Goal: Task Accomplishment & Management: Complete application form

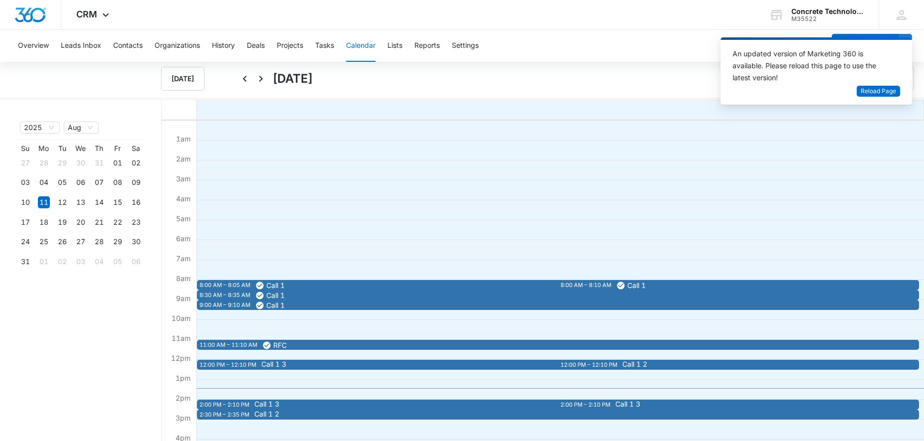
scroll to position [153, 0]
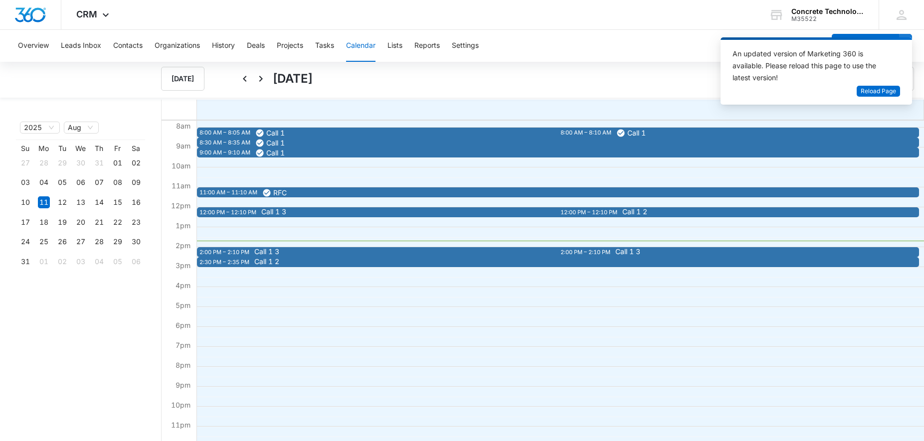
click at [355, 248] on div "8:00 AM – 8:05 AM Call 1 8:30 AM – 8:35 AM Call 1 8:00 AM – 8:10 AM Call 1 9:00…" at bounding box center [559, 207] width 727 height 479
click at [578, 253] on div "2:00 PM – 2:10 PM" at bounding box center [586, 252] width 52 height 8
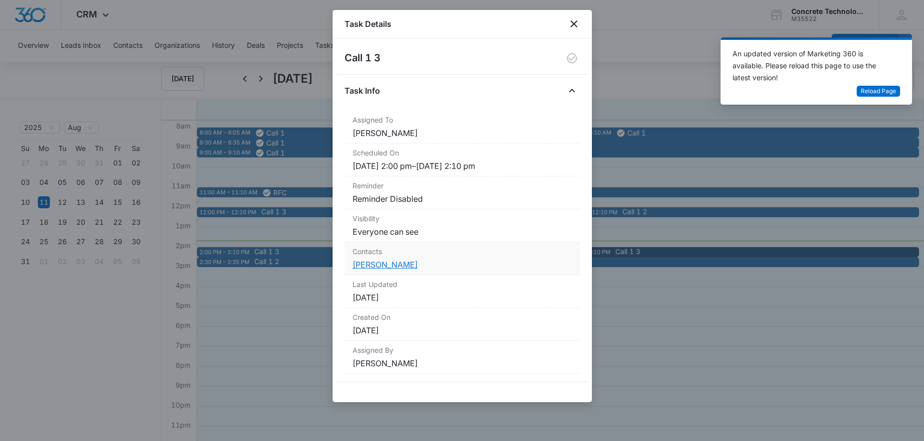
click at [386, 264] on link "[PERSON_NAME]" at bounding box center [385, 265] width 65 height 10
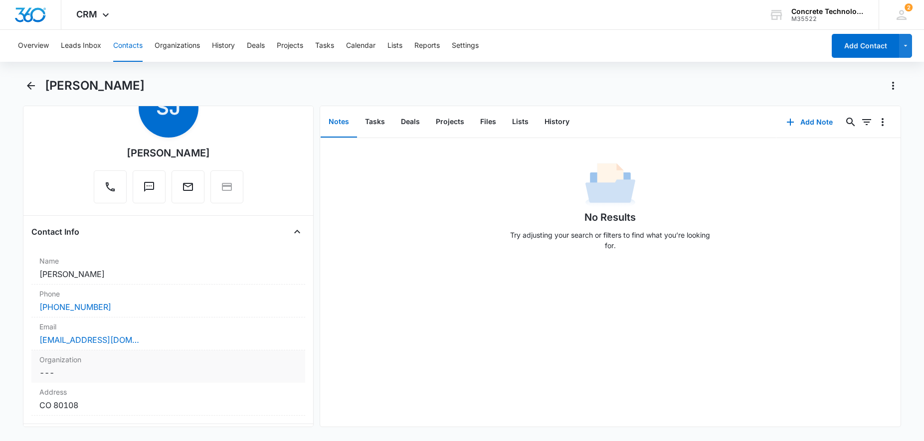
scroll to position [153, 0]
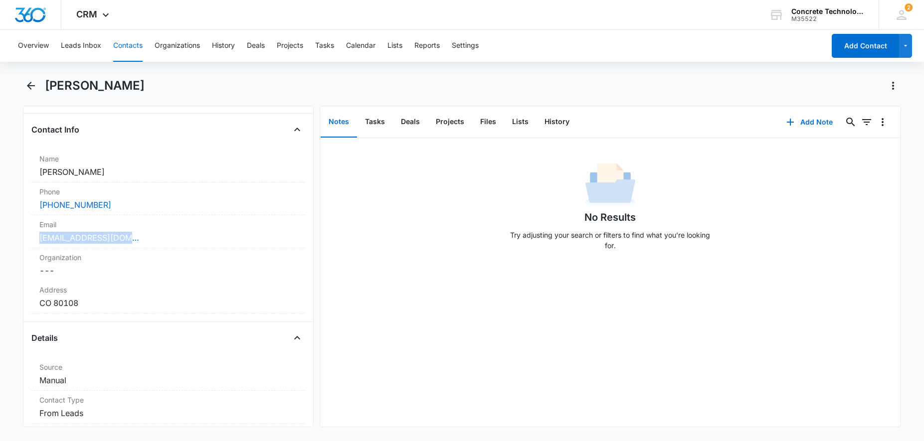
drag, startPoint x: 140, startPoint y: 238, endPoint x: 22, endPoint y: 244, distance: 117.8
click at [23, 244] on div "Remove [PERSON_NAME] Contact Info Name Cancel Save Changes [PERSON_NAME] Phone …" at bounding box center [168, 267] width 291 height 322
copy link "[EMAIL_ADDRESS][DOMAIN_NAME]"
click at [547, 124] on button "History" at bounding box center [556, 122] width 41 height 31
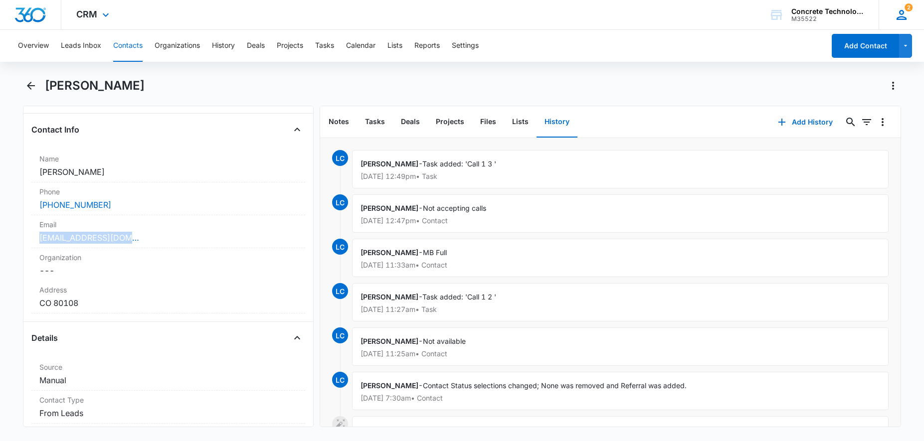
click at [905, 18] on icon at bounding box center [901, 15] width 10 height 10
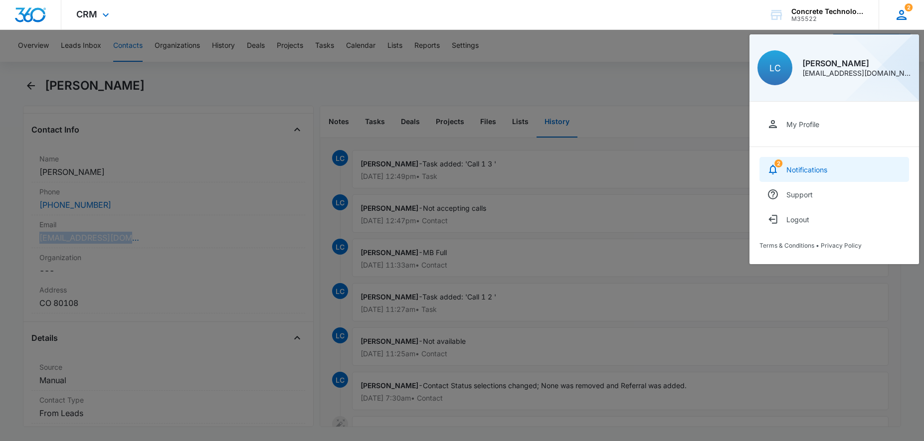
click at [820, 164] on link "2 Notifications" at bounding box center [834, 169] width 150 height 25
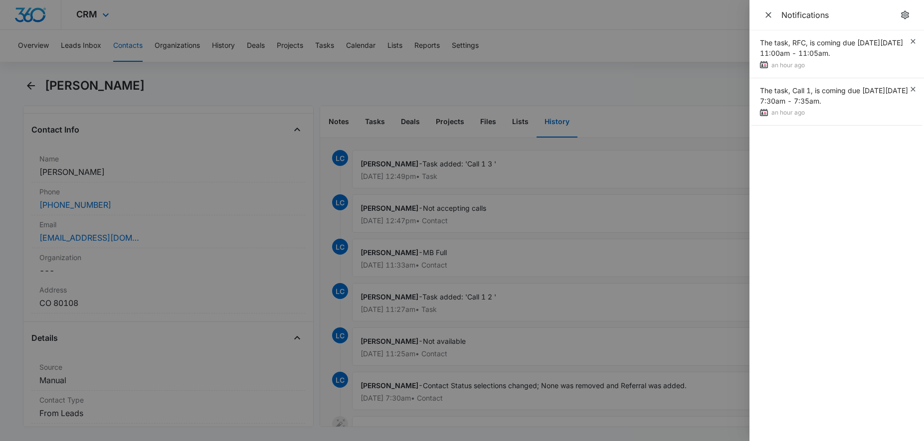
scroll to position [153, 0]
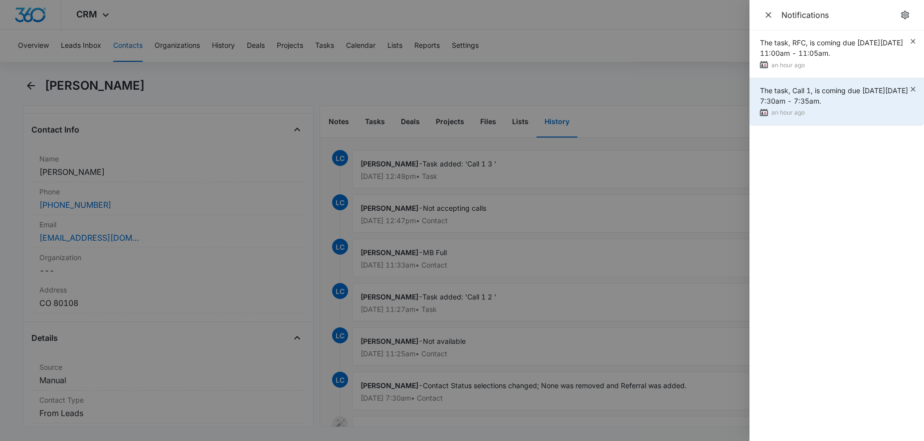
click at [796, 102] on span "The task, Call 1, is coming due [DATE][DATE] 7:30am - 7:35am." at bounding box center [834, 95] width 148 height 19
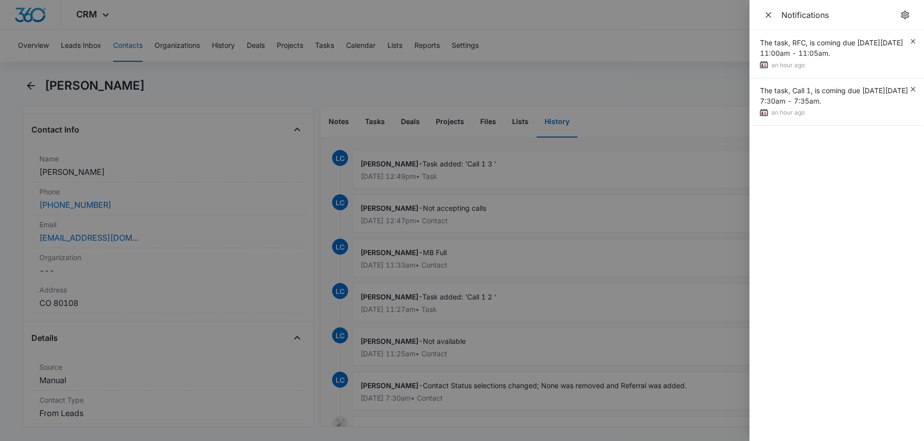
click at [600, 64] on div at bounding box center [462, 220] width 924 height 441
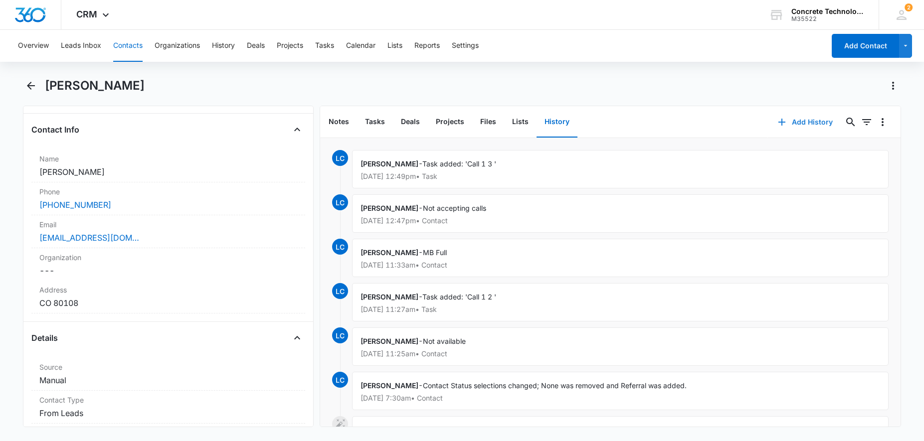
click at [815, 120] on button "Add History" at bounding box center [805, 122] width 75 height 24
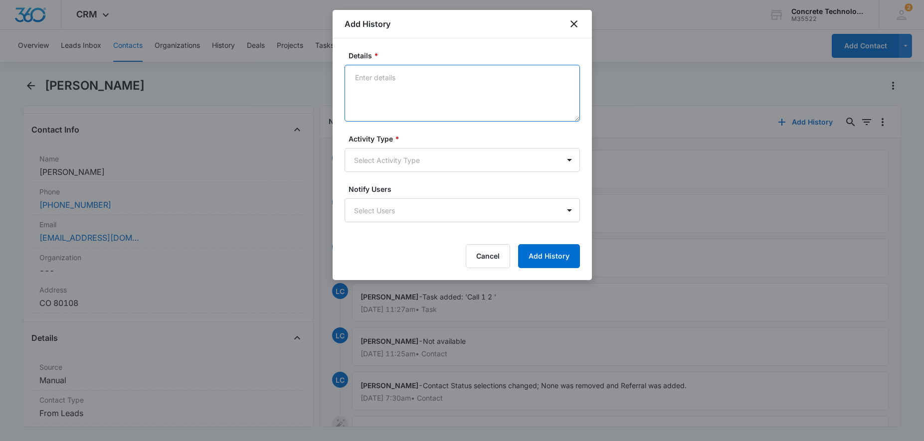
click at [397, 92] on textarea "Details *" at bounding box center [462, 93] width 235 height 57
type textarea "Not avaiable"
click at [427, 173] on form "Details * Not avaiable Activity Type * Select Activity Type Notify Users Select…" at bounding box center [462, 159] width 235 height 218
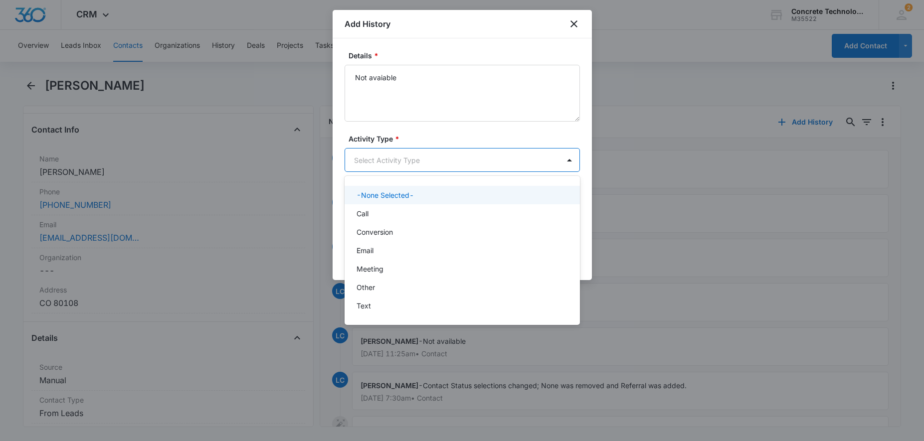
click at [427, 171] on body "CRM Apps Reputation Websites Forms CRM Email Social Content Ads Intelligence Fi…" at bounding box center [462, 220] width 924 height 441
click at [397, 211] on div "Call" at bounding box center [460, 213] width 209 height 10
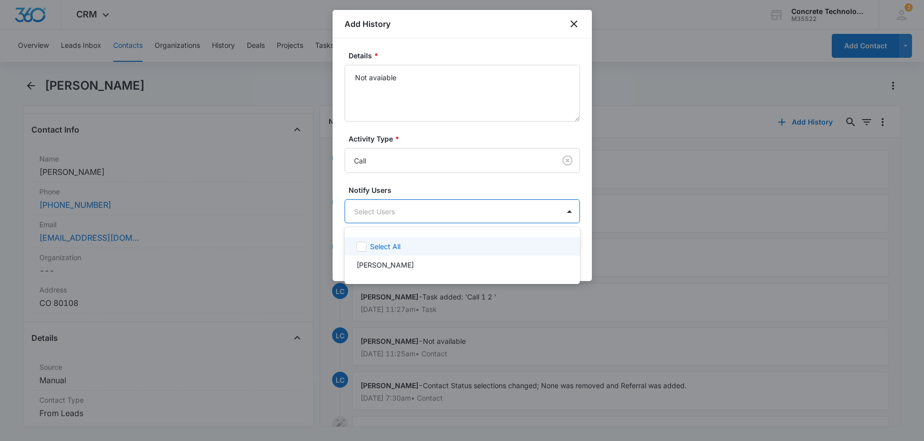
click at [397, 211] on body "CRM Apps Reputation Websites Forms CRM Email Social Content Ads Intelligence Fi…" at bounding box center [462, 220] width 924 height 441
click at [404, 267] on p "[PERSON_NAME]" at bounding box center [384, 265] width 57 height 10
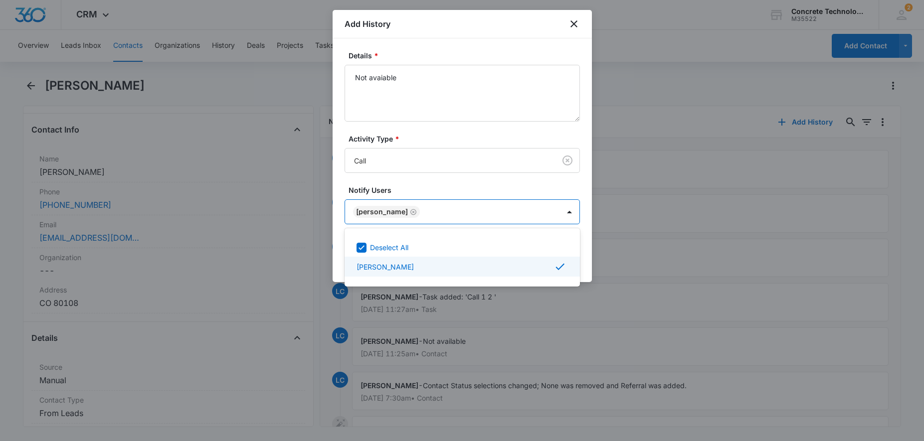
click at [626, 283] on div at bounding box center [462, 220] width 924 height 441
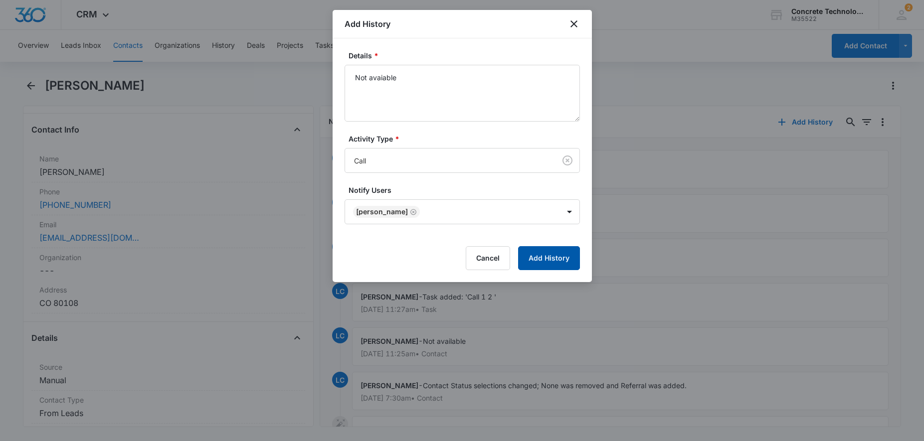
click at [559, 260] on button "Add History" at bounding box center [549, 258] width 62 height 24
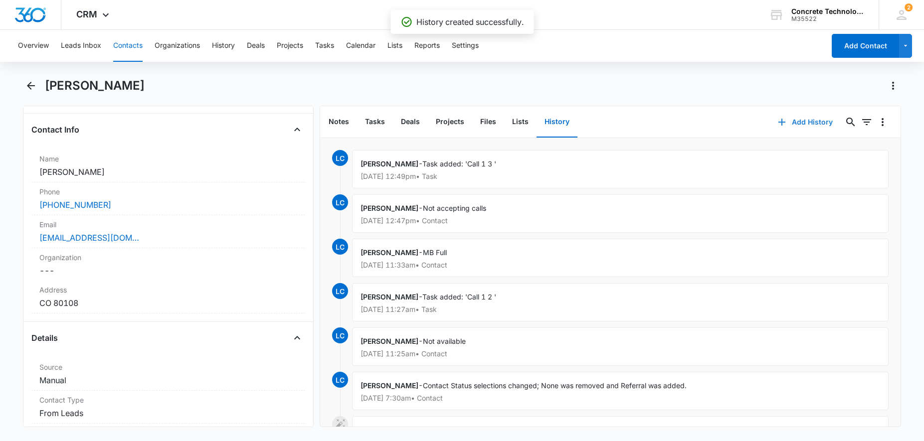
click at [798, 124] on button "Add History" at bounding box center [805, 122] width 75 height 24
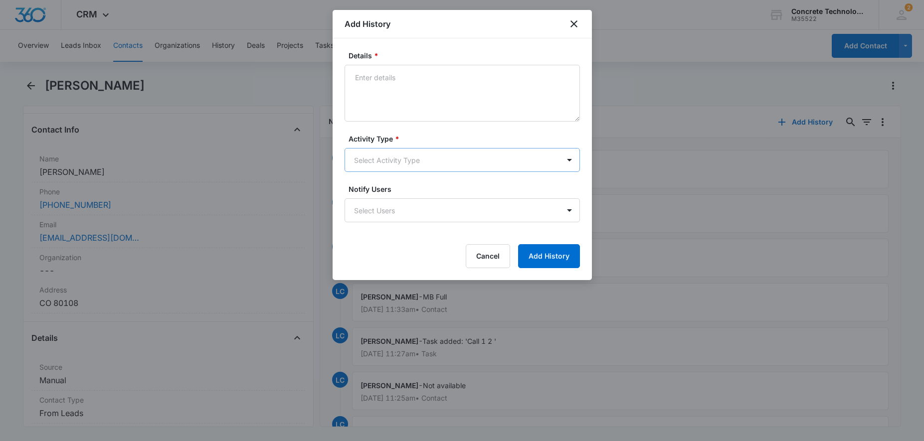
click at [390, 165] on body "CRM Apps Reputation Websites Forms CRM Email Social Content Ads Intelligence Fi…" at bounding box center [462, 220] width 924 height 441
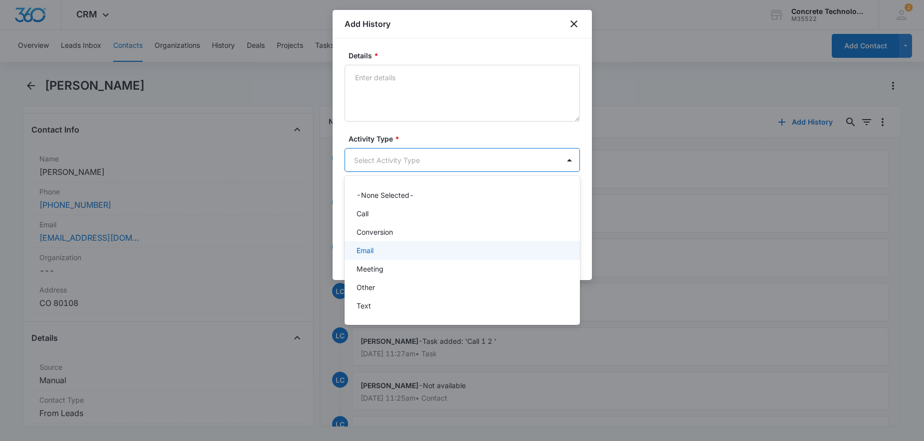
click at [371, 253] on p "Email" at bounding box center [364, 250] width 17 height 10
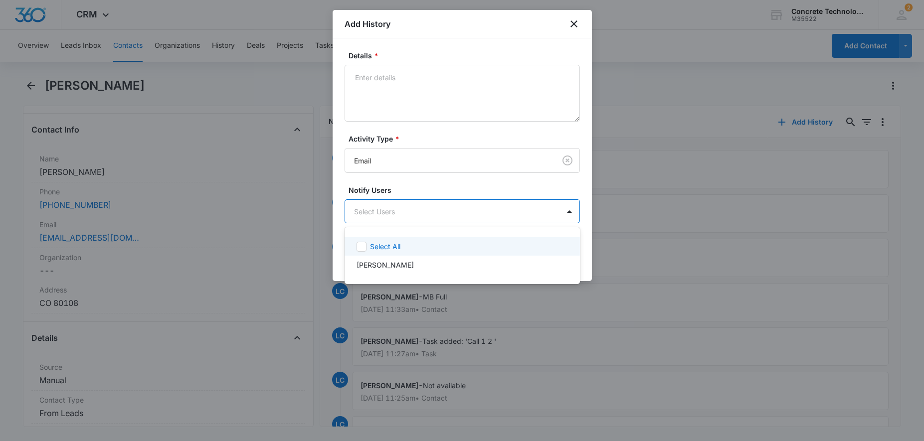
click at [396, 215] on body "CRM Apps Reputation Websites Forms CRM Email Social Content Ads Intelligence Fi…" at bounding box center [462, 220] width 924 height 441
drag, startPoint x: 383, startPoint y: 264, endPoint x: 400, endPoint y: 217, distance: 49.4
click at [384, 262] on p "[PERSON_NAME]" at bounding box center [384, 265] width 57 height 10
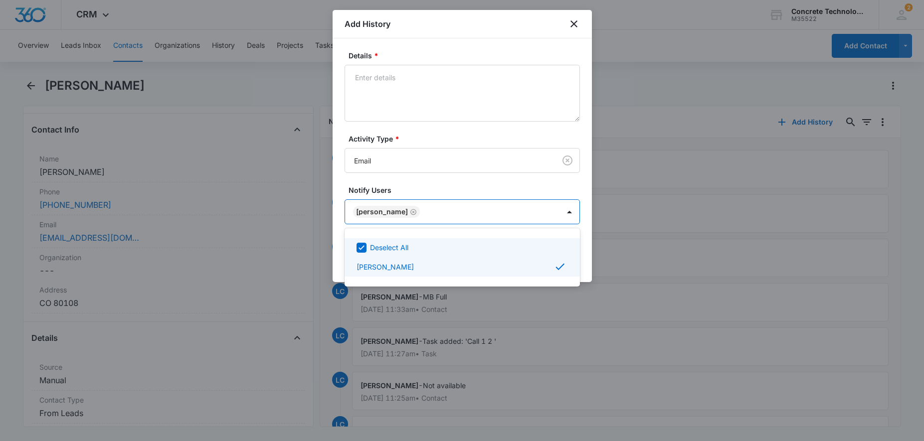
click at [402, 91] on div at bounding box center [462, 220] width 924 height 441
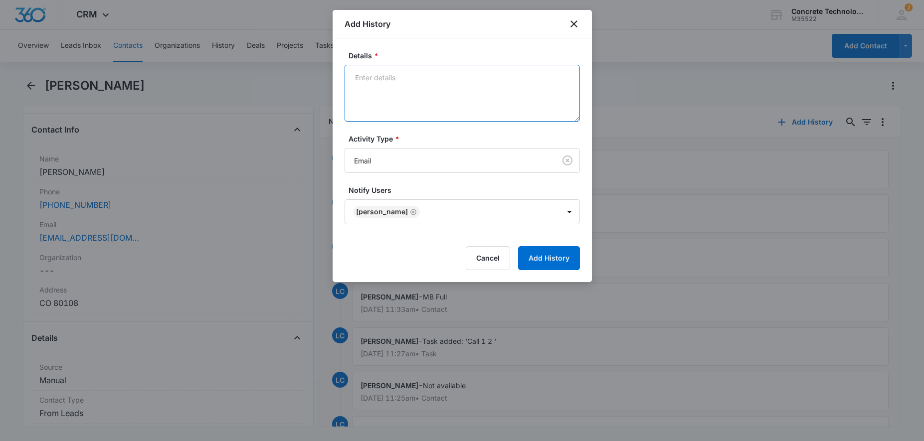
click at [435, 92] on textarea "Details *" at bounding box center [462, 93] width 235 height 57
type textarea "Next step"
click at [558, 261] on button "Add History" at bounding box center [549, 258] width 62 height 24
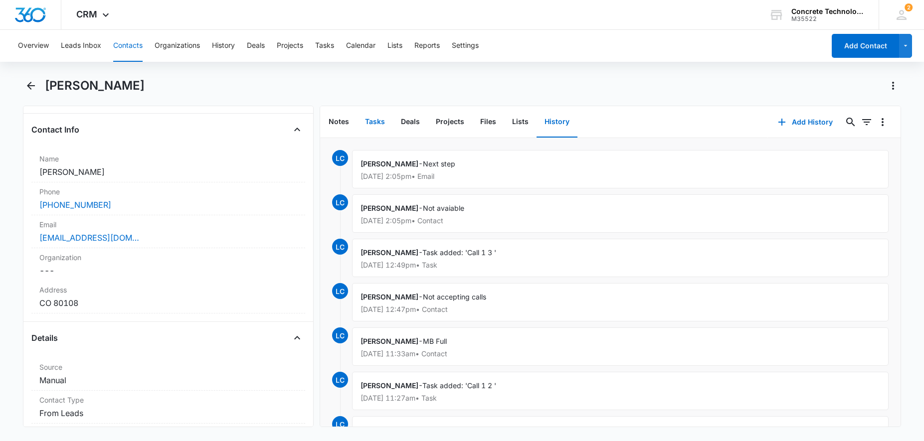
click at [377, 118] on button "Tasks" at bounding box center [375, 122] width 36 height 31
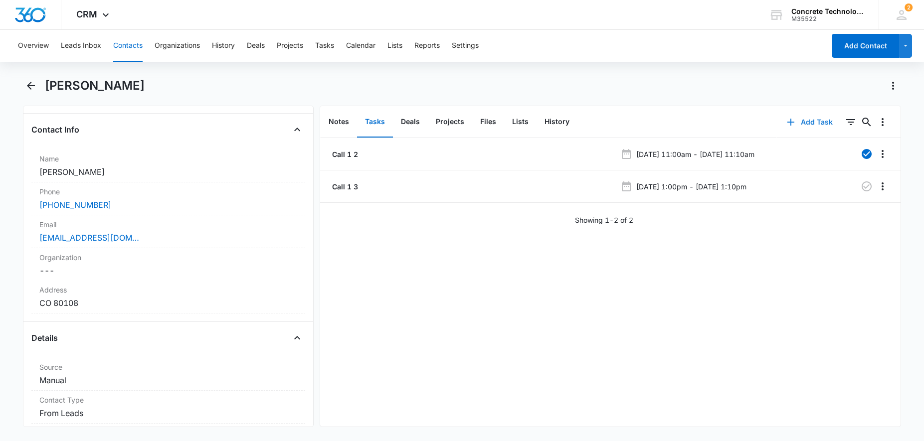
click at [817, 120] on button "Add Task" at bounding box center [810, 122] width 66 height 24
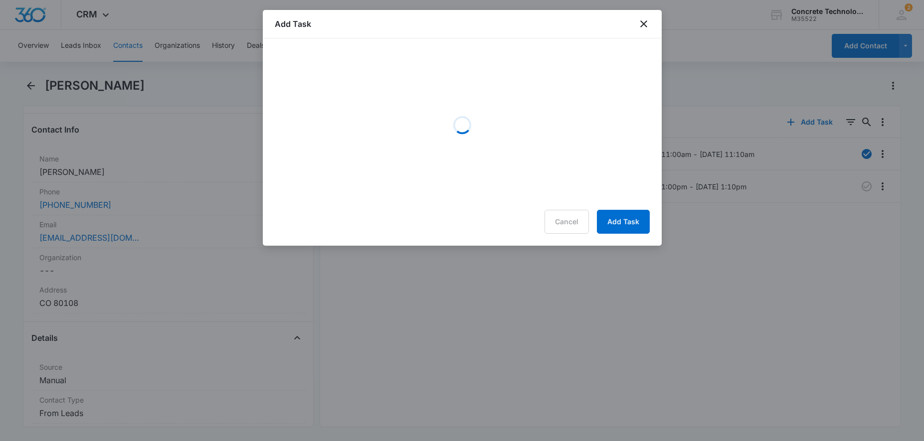
scroll to position [153, 0]
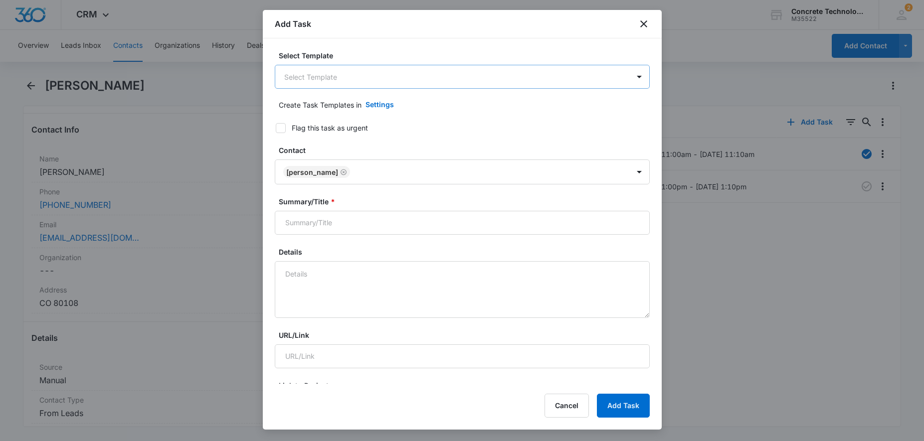
click at [368, 86] on body "CRM Apps Reputation Websites Forms CRM Email Social Content Ads Intelligence Fi…" at bounding box center [462, 220] width 924 height 441
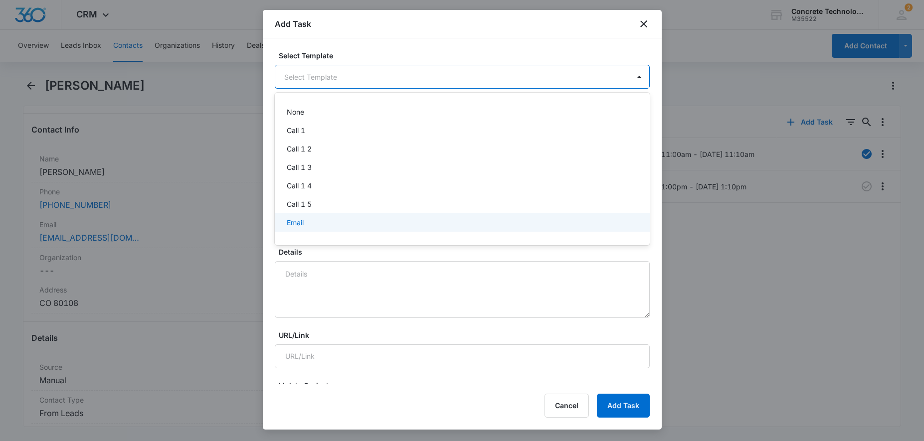
click at [300, 218] on p "Email" at bounding box center [295, 222] width 17 height 10
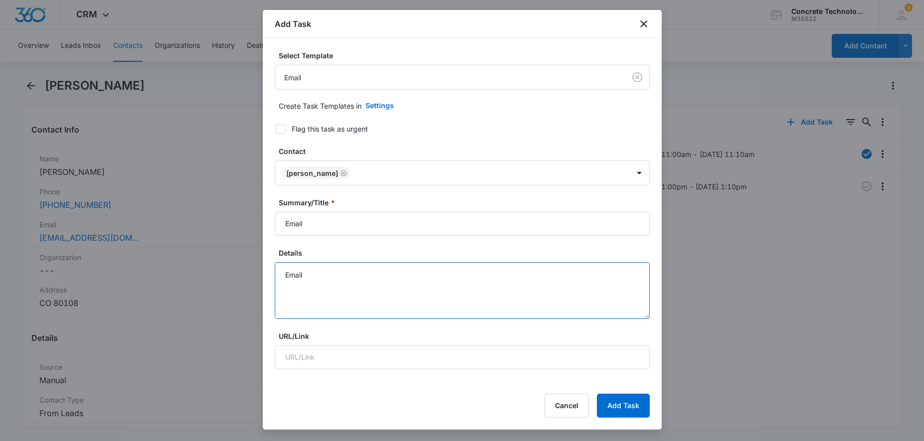
click at [408, 271] on textarea "Email" at bounding box center [462, 290] width 375 height 57
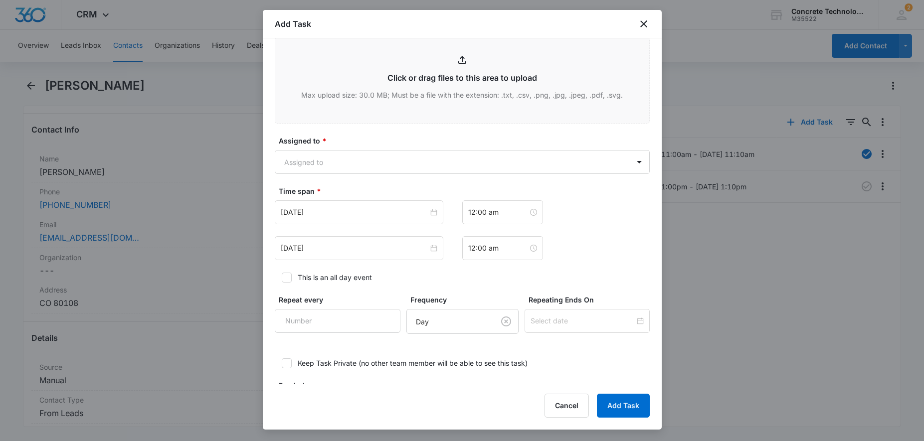
scroll to position [551, 0]
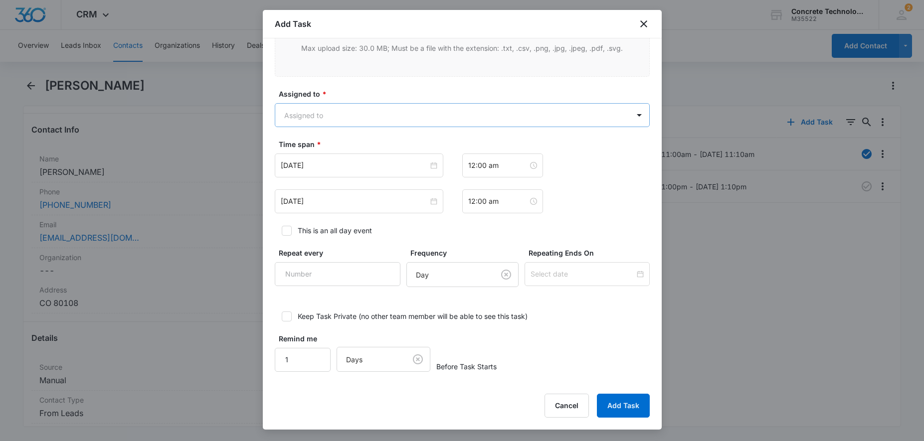
type textarea "Email Reply"
click at [411, 120] on body "CRM Apps Reputation Websites Forms CRM Email Social Content Ads Intelligence Fi…" at bounding box center [462, 220] width 924 height 441
click at [358, 171] on div "[PERSON_NAME]" at bounding box center [461, 169] width 349 height 10
checkbox input "true"
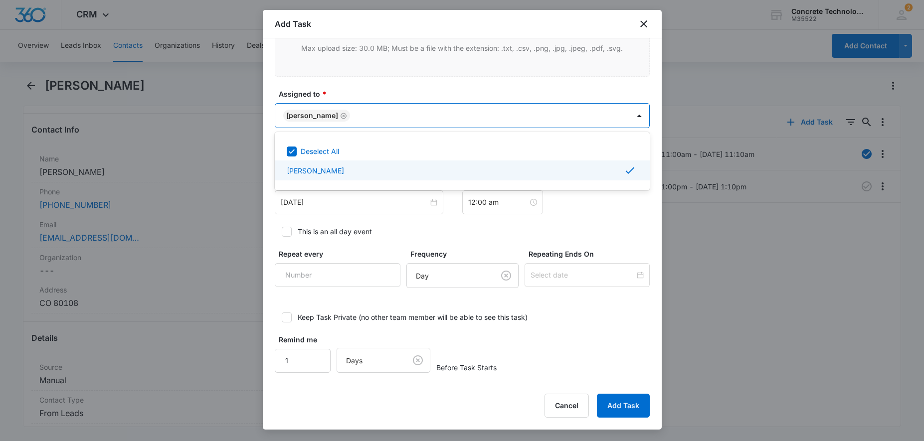
click at [704, 254] on div at bounding box center [462, 220] width 924 height 441
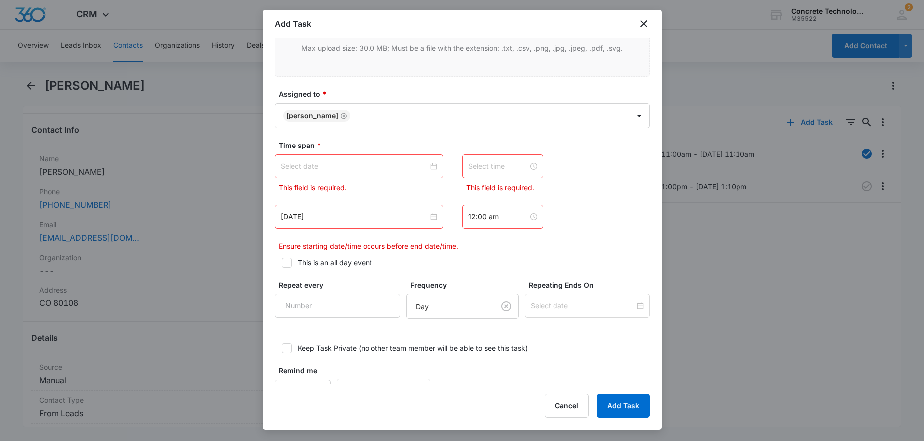
click at [524, 164] on div at bounding box center [502, 166] width 69 height 11
click at [471, 289] on div "07" at bounding box center [476, 287] width 28 height 14
type input "7:00 am"
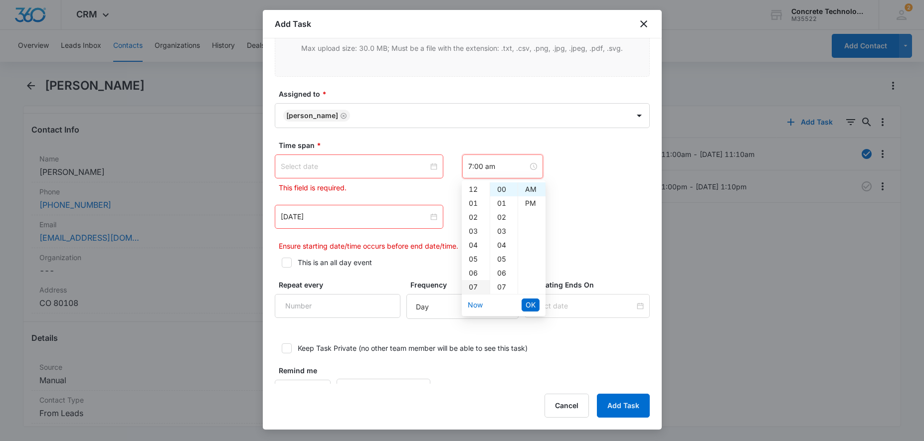
scroll to position [98, 0]
click at [609, 213] on div "[DATE] 12:00 am" at bounding box center [462, 217] width 375 height 24
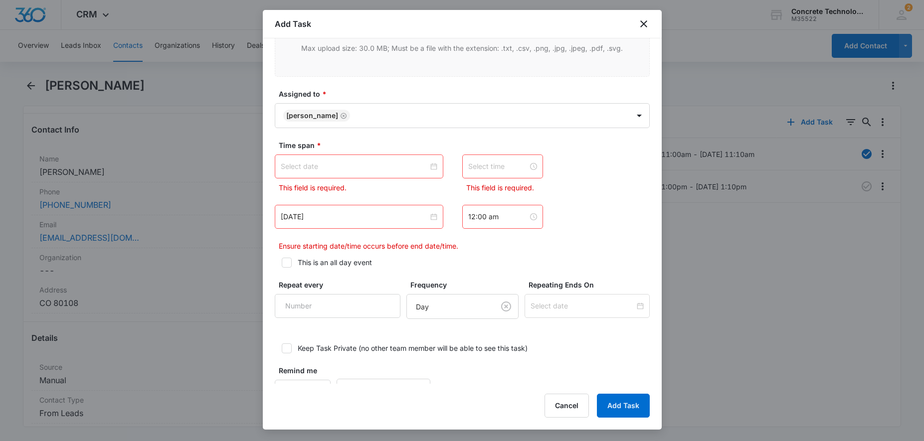
click at [504, 170] on input at bounding box center [498, 166] width 60 height 11
click at [473, 190] on div "07" at bounding box center [476, 189] width 28 height 14
type input "7:00 am"
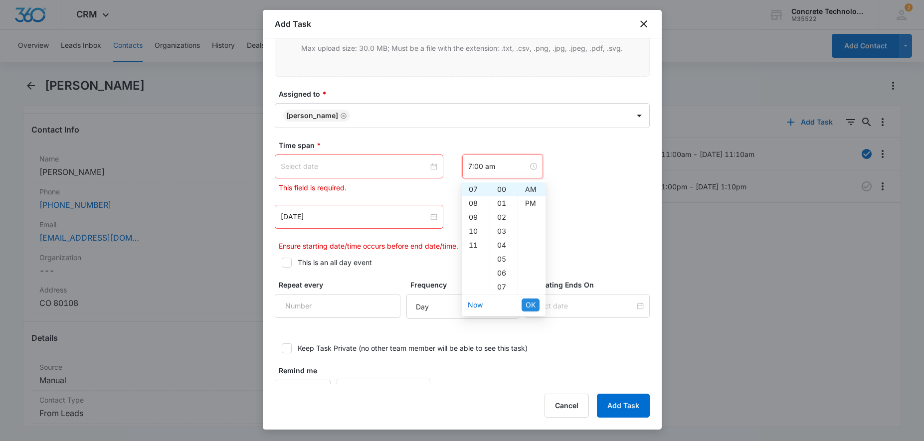
click at [528, 305] on span "OK" at bounding box center [531, 305] width 10 height 11
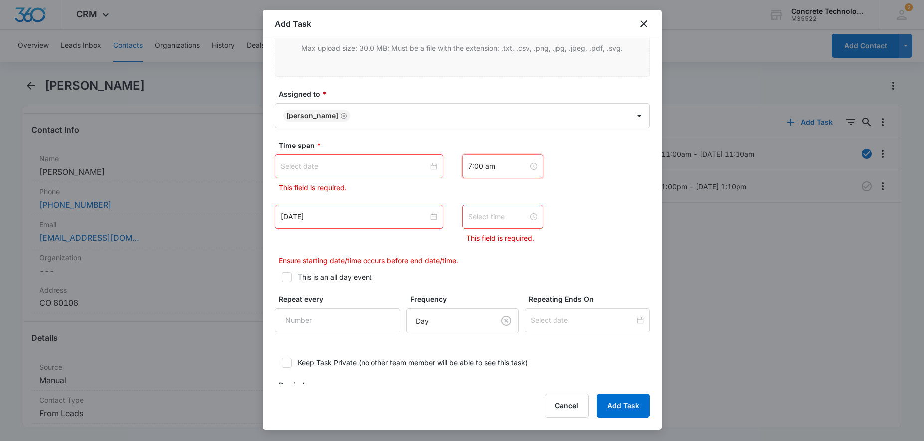
click at [501, 220] on input at bounding box center [498, 216] width 60 height 11
click at [472, 336] on div "07" at bounding box center [476, 338] width 28 height 14
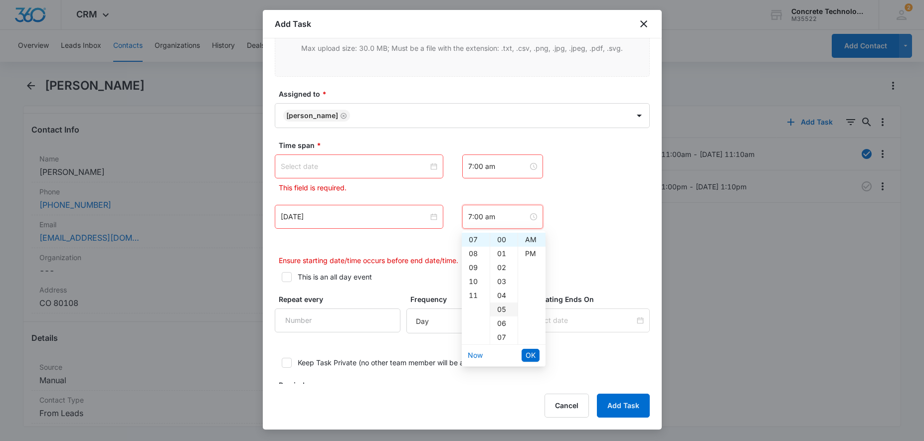
click at [502, 308] on div "05" at bounding box center [503, 310] width 27 height 14
type input "7:05 am"
click at [357, 223] on div "[DATE]" at bounding box center [359, 217] width 169 height 24
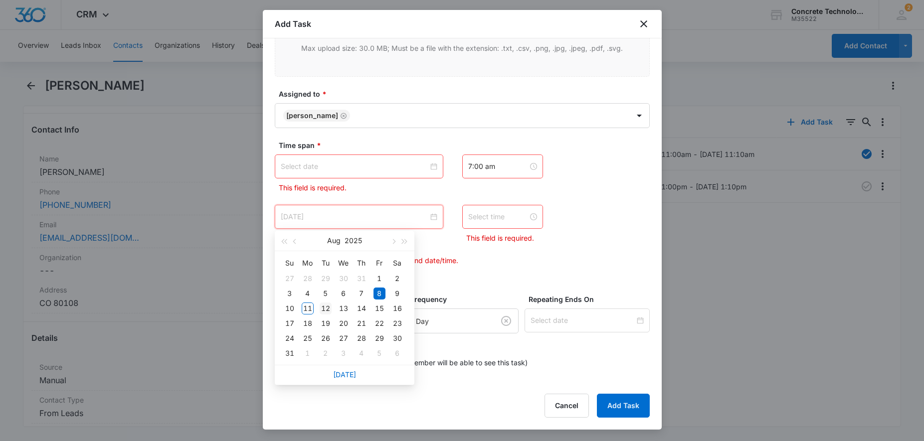
type input "[DATE]"
click at [324, 309] on div "12" at bounding box center [326, 309] width 12 height 12
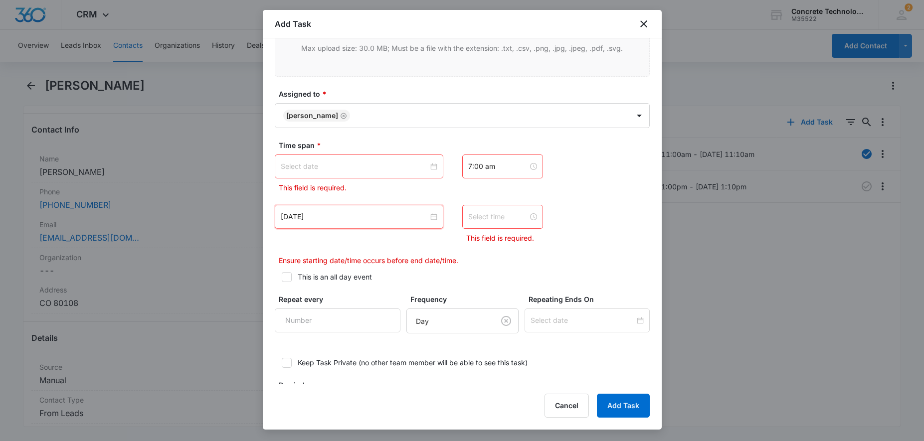
click at [493, 220] on input at bounding box center [498, 216] width 60 height 11
click at [474, 237] on div "07" at bounding box center [476, 240] width 28 height 14
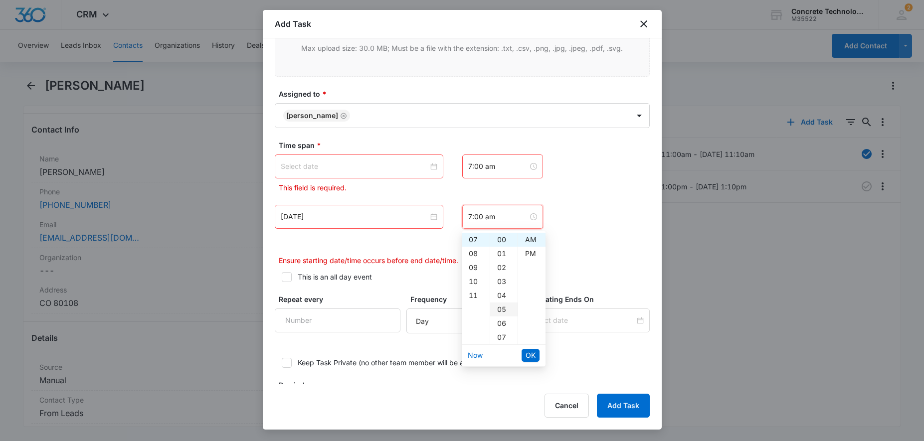
click at [506, 311] on div "05" at bounding box center [503, 310] width 27 height 14
type input "7:05 am"
click at [532, 360] on span "OK" at bounding box center [531, 355] width 10 height 11
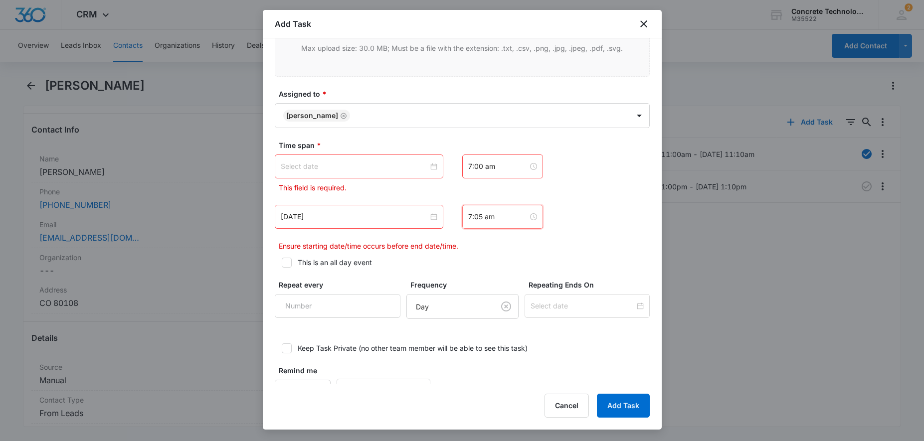
click at [365, 169] on input at bounding box center [355, 166] width 148 height 11
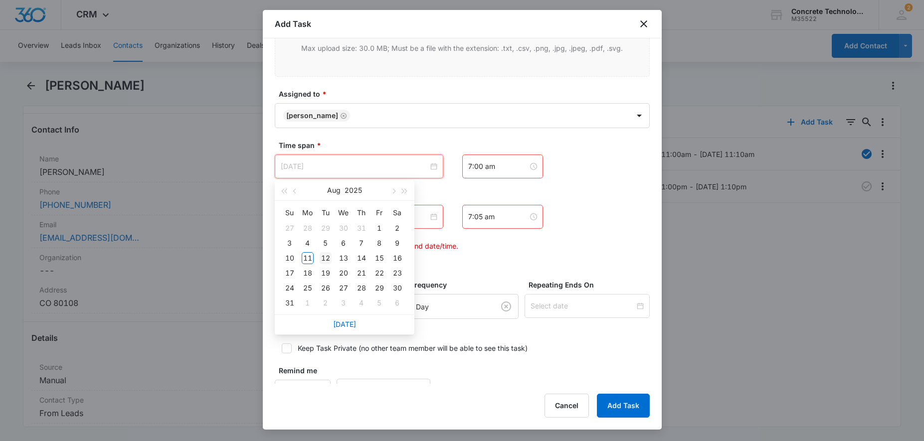
type input "[DATE]"
click at [326, 257] on div "12" at bounding box center [326, 258] width 12 height 12
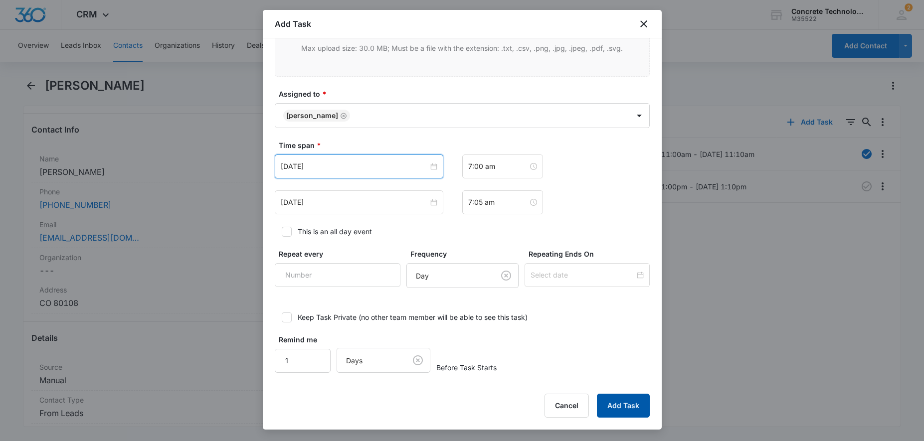
click at [621, 401] on button "Add Task" at bounding box center [623, 406] width 53 height 24
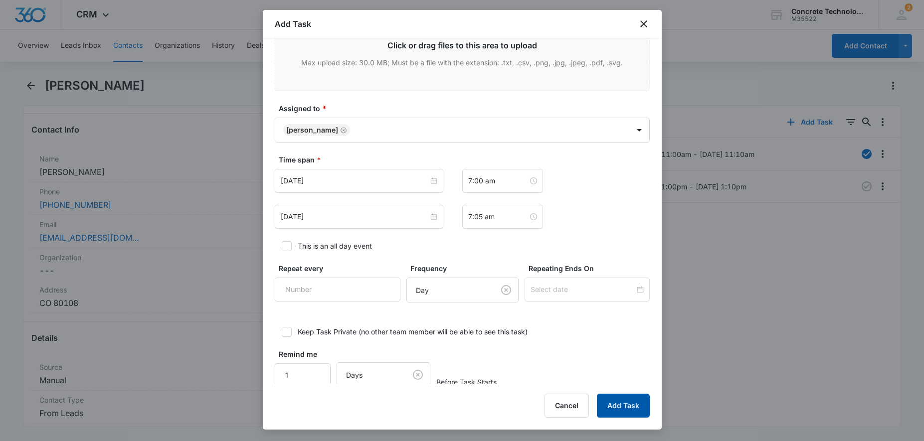
scroll to position [12, 0]
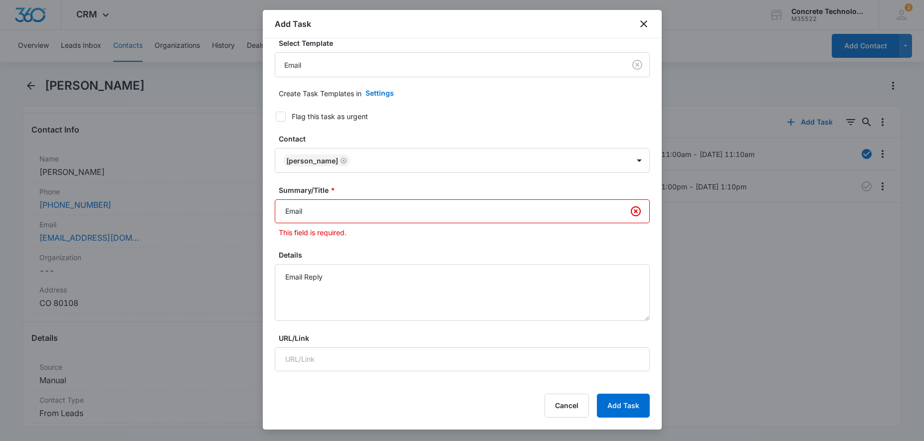
click at [428, 216] on input "Email" at bounding box center [462, 211] width 375 height 24
click at [428, 206] on input "Email" at bounding box center [462, 211] width 375 height 24
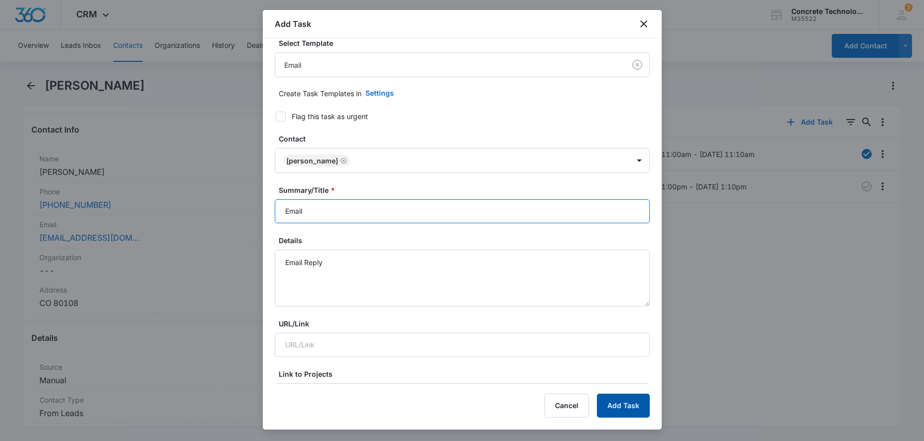
type input "Email"
click at [620, 406] on button "Add Task" at bounding box center [623, 406] width 53 height 24
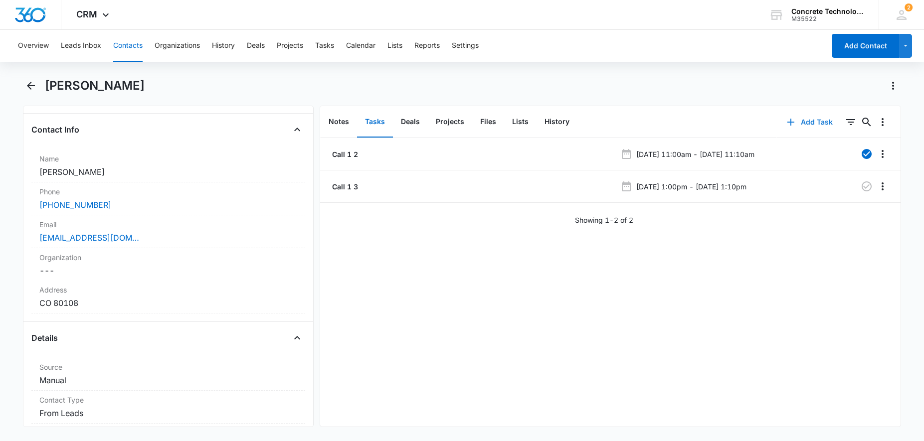
scroll to position [153, 0]
click at [806, 123] on button "Add Task" at bounding box center [810, 122] width 66 height 24
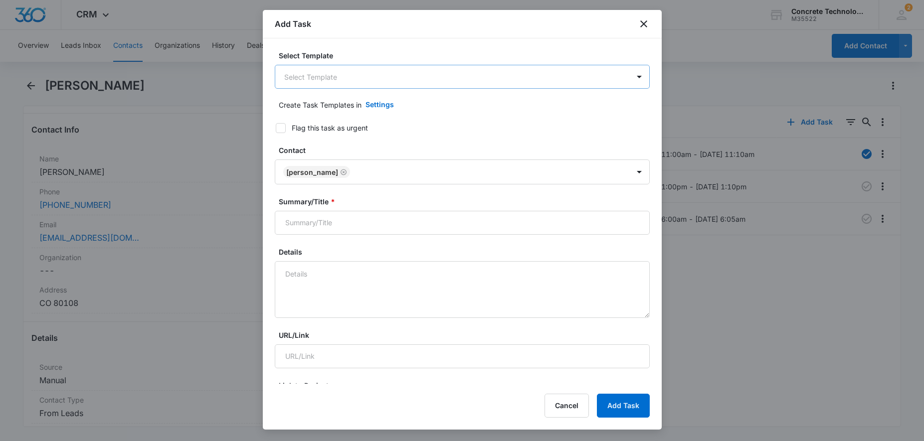
click at [392, 80] on body "CRM Apps Reputation Websites Forms CRM Email Social Content Ads Intelligence Fi…" at bounding box center [462, 220] width 924 height 441
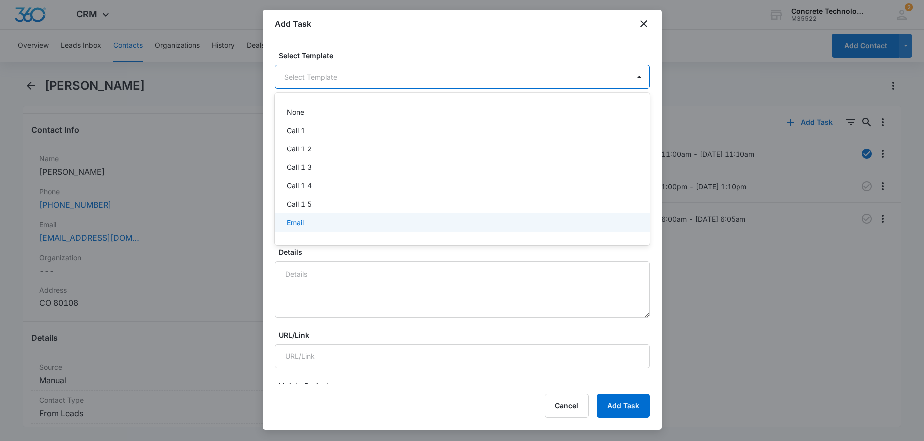
click at [324, 218] on div "Email" at bounding box center [461, 222] width 349 height 10
click at [367, 77] on body "CRM Apps Reputation Websites Forms CRM Email Social Content Ads Intelligence Fi…" at bounding box center [462, 220] width 924 height 441
click at [367, 76] on div at bounding box center [462, 220] width 924 height 441
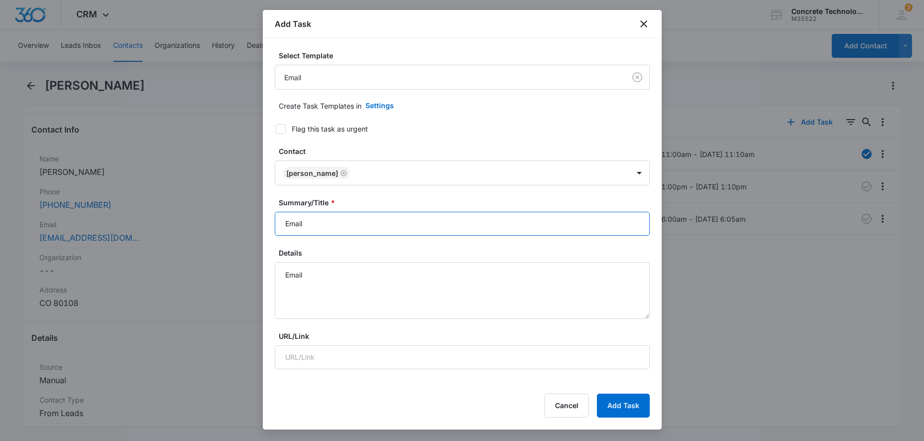
click at [365, 226] on input "Email" at bounding box center [462, 224] width 375 height 24
type input "Email"
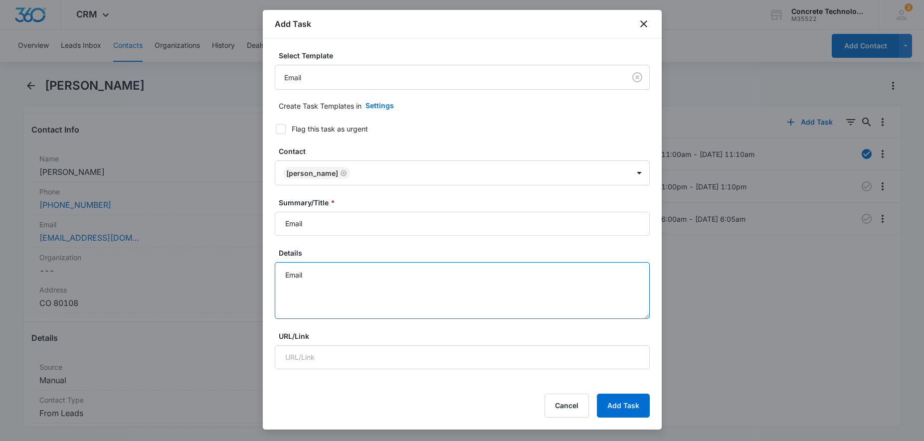
click at [369, 287] on textarea "Email" at bounding box center [462, 290] width 375 height 57
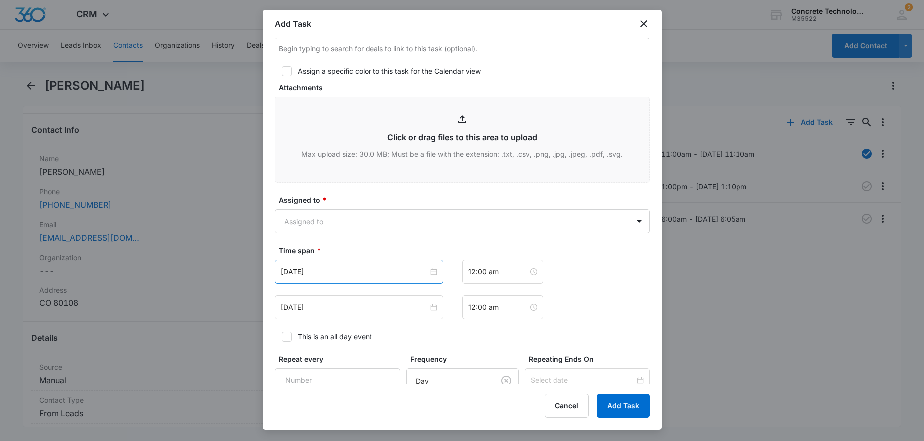
scroll to position [458, 0]
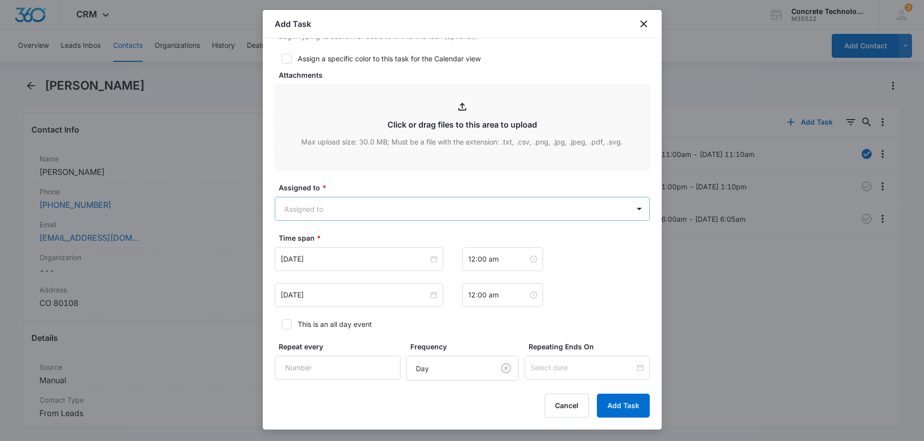
type textarea "Email final"
click at [434, 211] on body "CRM Apps Reputation Websites Forms CRM Email Social Content Ads Intelligence Fi…" at bounding box center [462, 220] width 924 height 441
click at [361, 263] on div "[PERSON_NAME]" at bounding box center [461, 262] width 349 height 10
checkbox input "true"
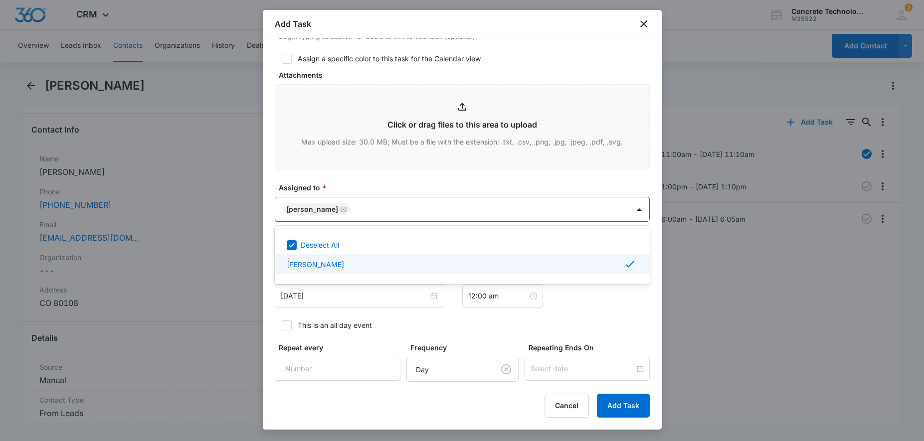
click at [358, 314] on div at bounding box center [462, 220] width 924 height 441
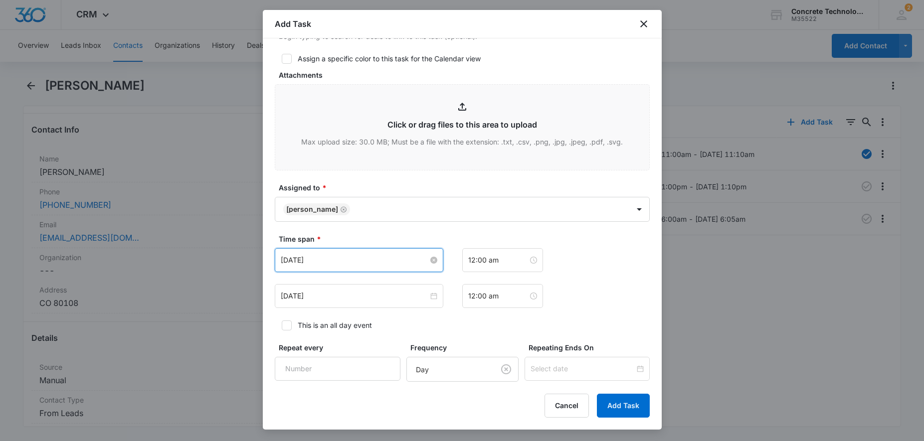
click at [387, 265] on input "[DATE]" at bounding box center [355, 260] width 148 height 11
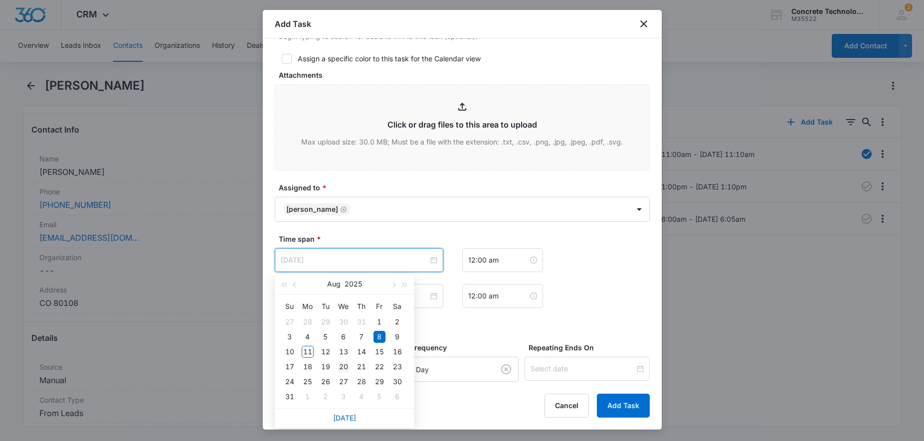
type input "[DATE]"
click at [342, 363] on div "20" at bounding box center [344, 367] width 12 height 12
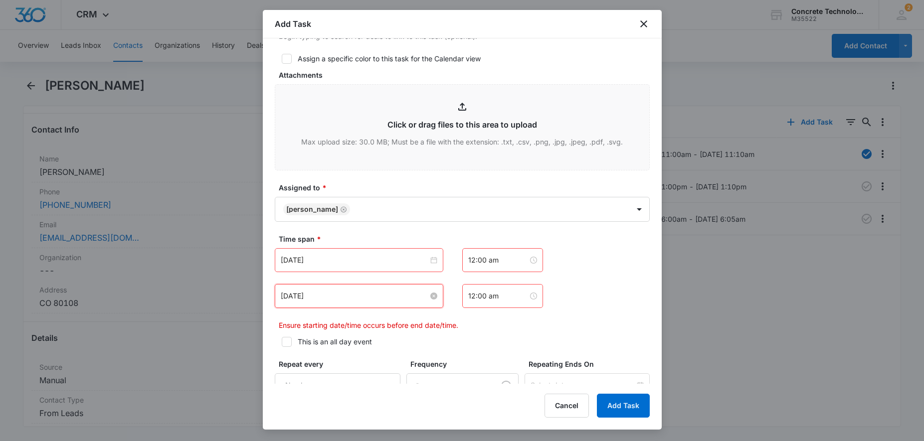
click at [363, 299] on input "[DATE]" at bounding box center [355, 296] width 148 height 11
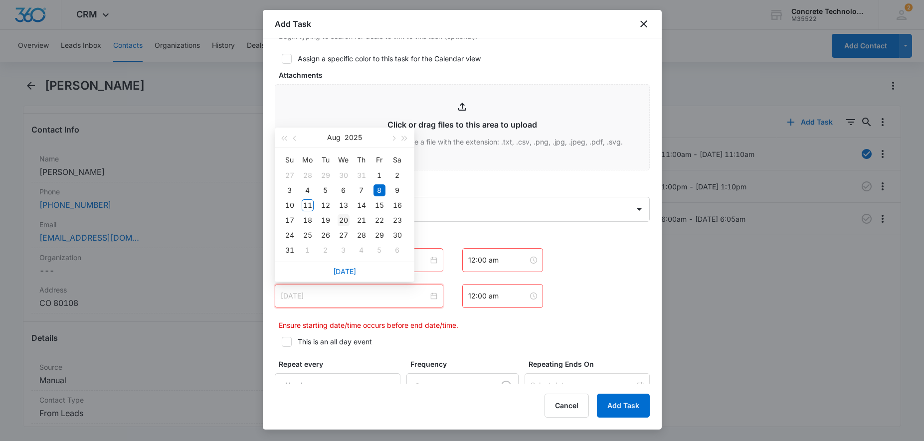
type input "[DATE]"
click at [345, 225] on div "20" at bounding box center [344, 220] width 12 height 12
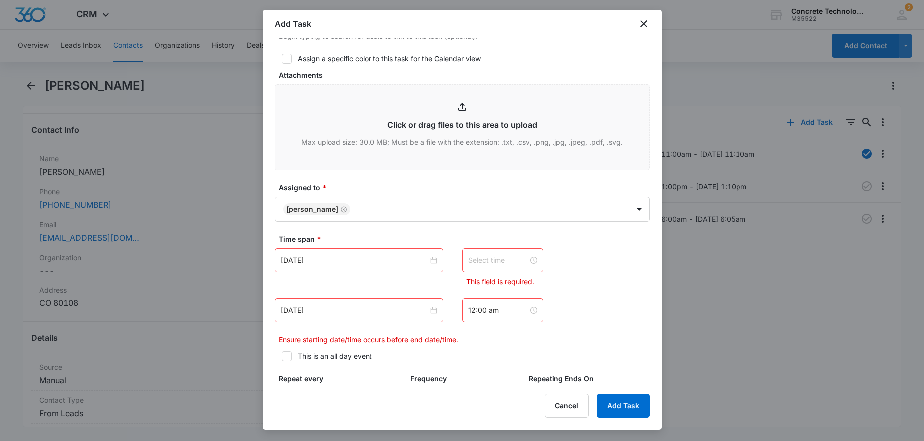
click at [525, 259] on div at bounding box center [502, 260] width 69 height 11
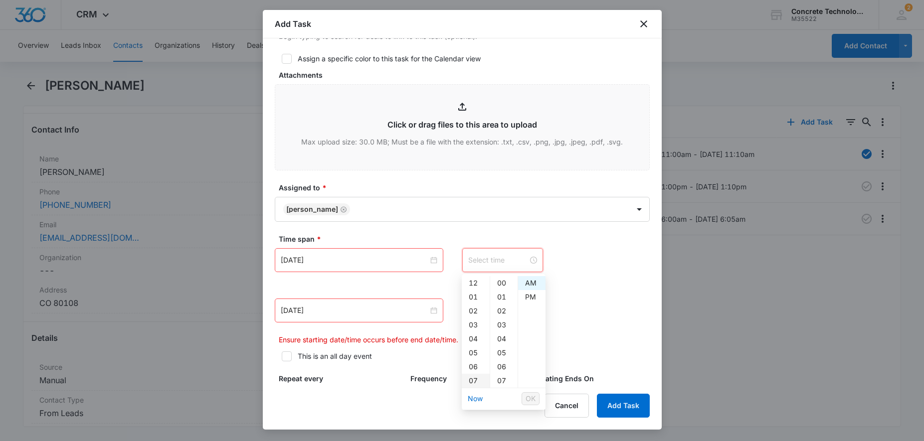
click at [473, 380] on div "07" at bounding box center [476, 381] width 28 height 14
type input "7:00 am"
click at [532, 285] on div "AM" at bounding box center [531, 283] width 27 height 14
click at [533, 394] on span "OK" at bounding box center [531, 398] width 10 height 11
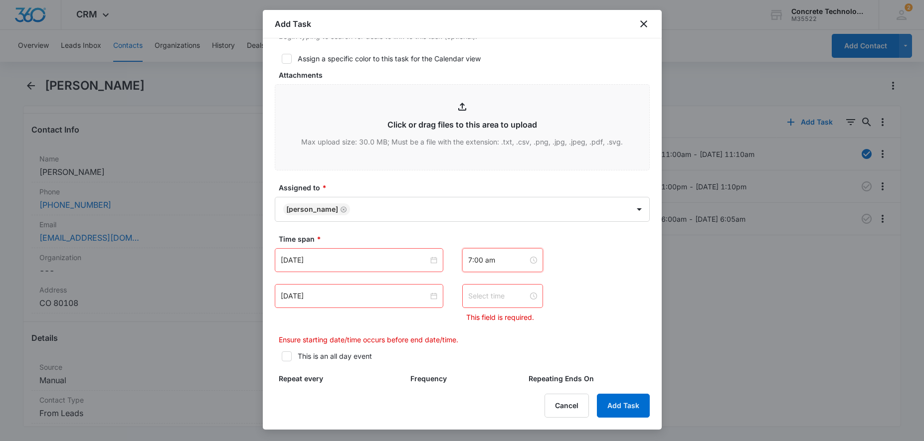
click at [512, 294] on input at bounding box center [498, 296] width 60 height 11
click at [478, 157] on div "07" at bounding box center [476, 155] width 28 height 14
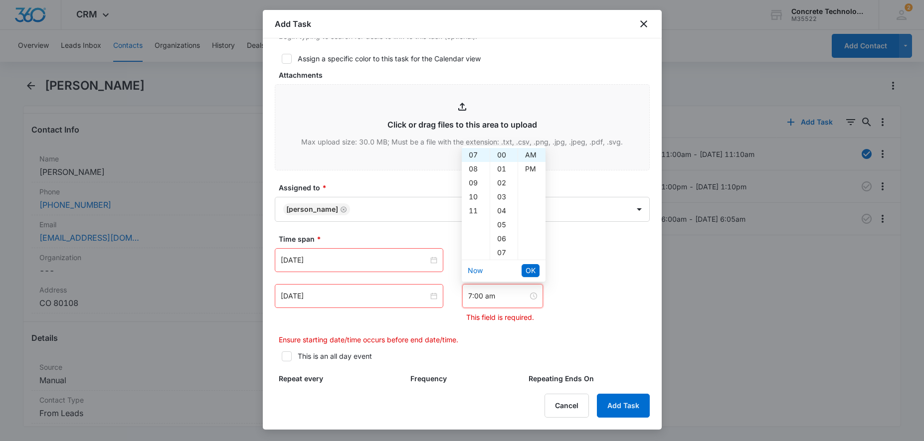
drag, startPoint x: 505, startPoint y: 223, endPoint x: 512, endPoint y: 214, distance: 11.8
click at [505, 222] on div "05" at bounding box center [503, 225] width 27 height 14
type input "7:05 am"
click at [532, 274] on span "OK" at bounding box center [531, 270] width 10 height 11
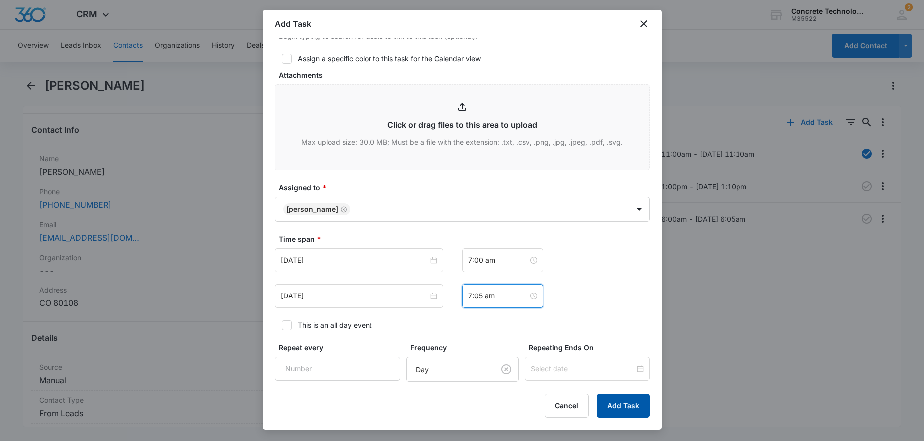
click at [628, 405] on button "Add Task" at bounding box center [623, 406] width 53 height 24
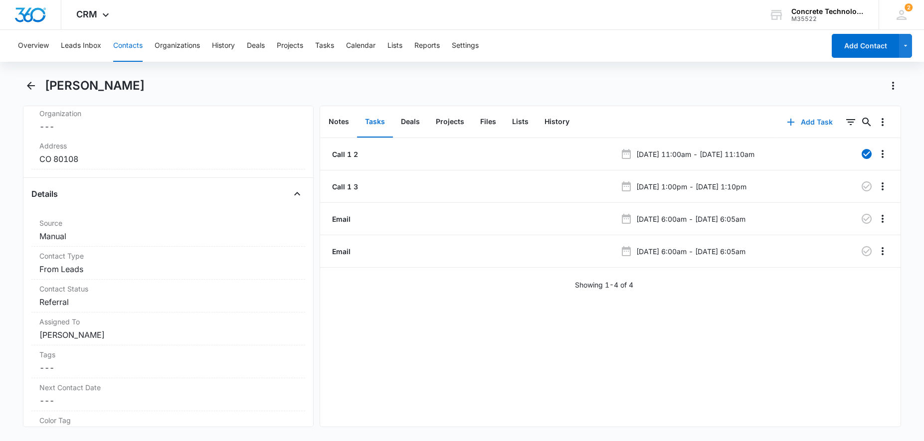
scroll to position [407, 0]
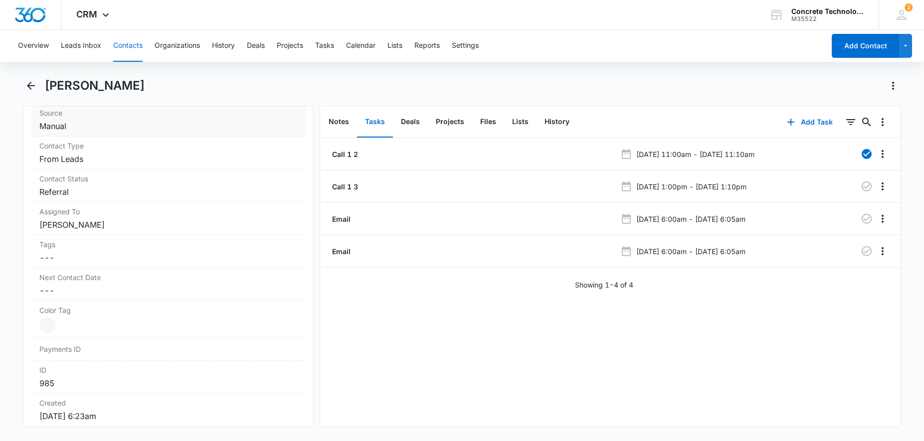
click at [122, 126] on dd "Cancel Save Changes Manual" at bounding box center [168, 126] width 258 height 12
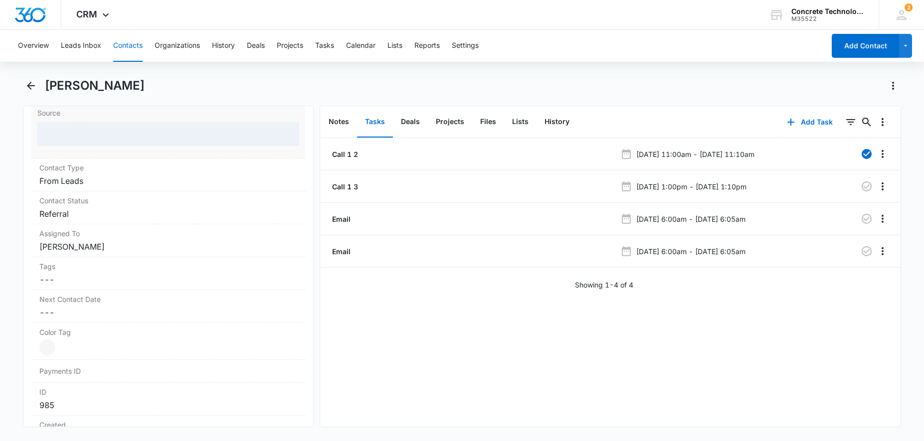
click at [122, 126] on div at bounding box center [168, 134] width 262 height 24
click at [96, 137] on div at bounding box center [168, 134] width 262 height 24
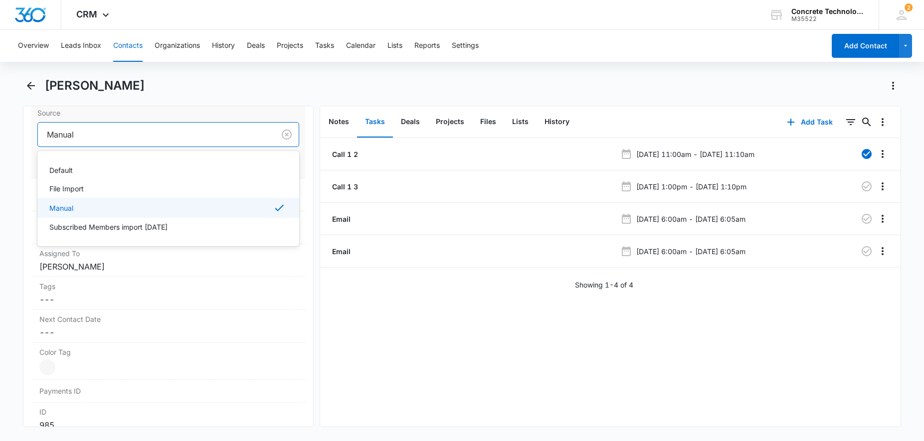
click at [88, 141] on div at bounding box center [154, 135] width 215 height 14
click at [103, 139] on div at bounding box center [154, 135] width 215 height 14
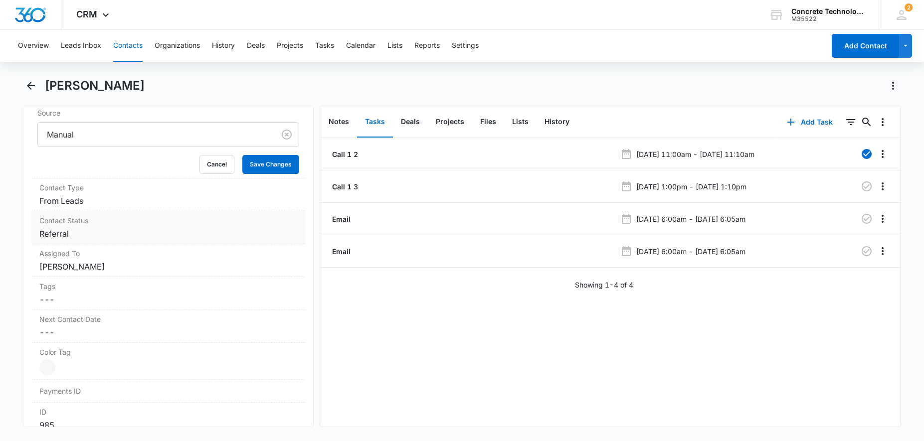
click at [133, 234] on dd "Cancel Save Changes Referral" at bounding box center [168, 234] width 258 height 12
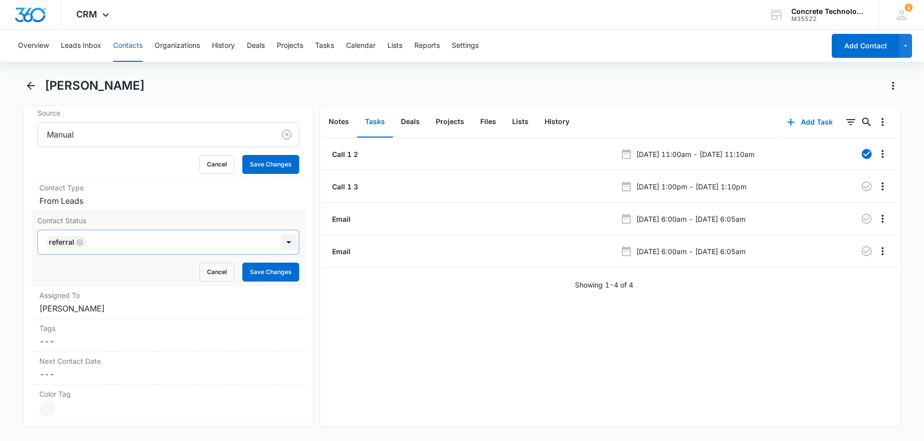
click at [285, 240] on div at bounding box center [289, 242] width 16 height 16
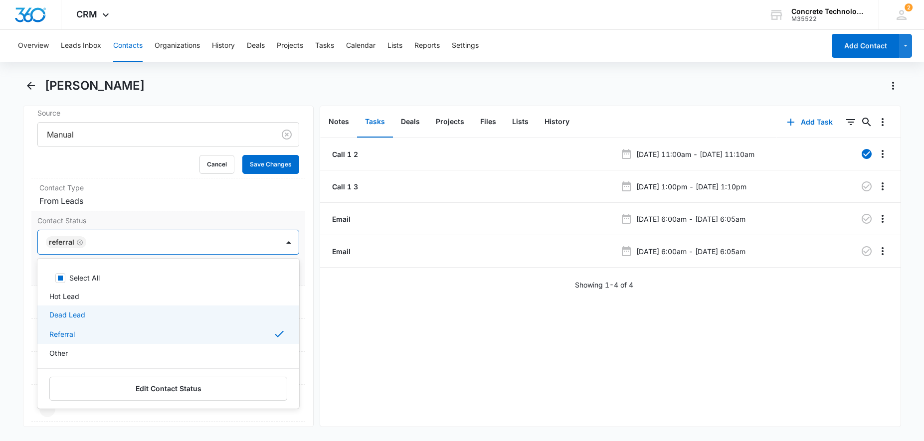
click at [86, 315] on div "Dead Lead" at bounding box center [167, 315] width 236 height 10
click at [166, 261] on div "Select All Hot Lead Dead Lead Referral Other Edit Contact Status" at bounding box center [168, 335] width 262 height 152
click at [130, 242] on icon "Remove Referral" at bounding box center [130, 242] width 6 height 6
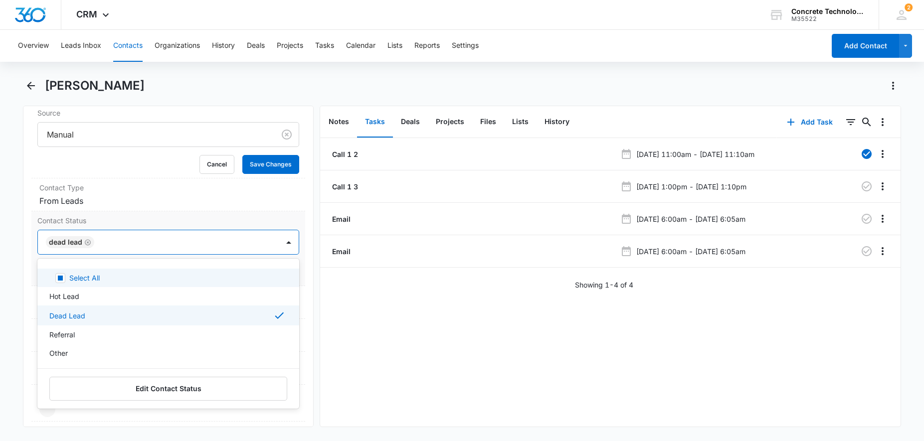
click at [173, 260] on div "Select All Hot Lead Dead Lead Referral Other Edit Contact Status" at bounding box center [168, 334] width 262 height 150
click at [408, 334] on div "Call 1 2 [DATE] 11:00am - [DATE] 11:10am Call 1 3 [DATE] 1:00pm - [DATE] 1:10pm…" at bounding box center [610, 282] width 580 height 289
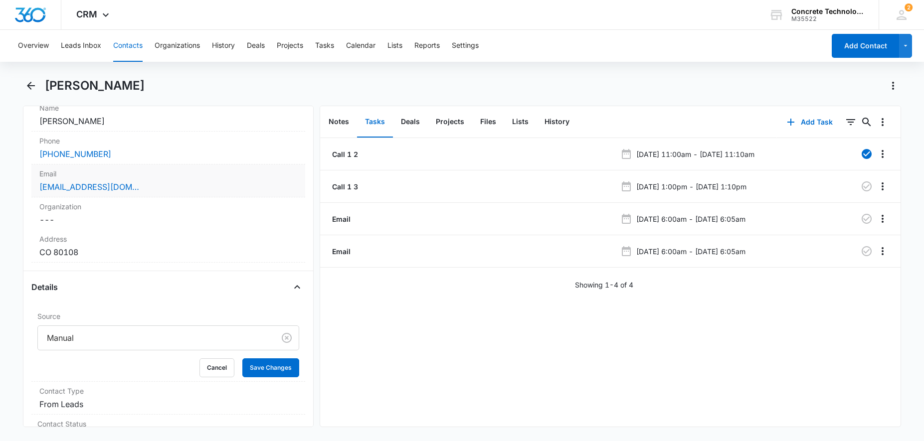
scroll to position [0, 0]
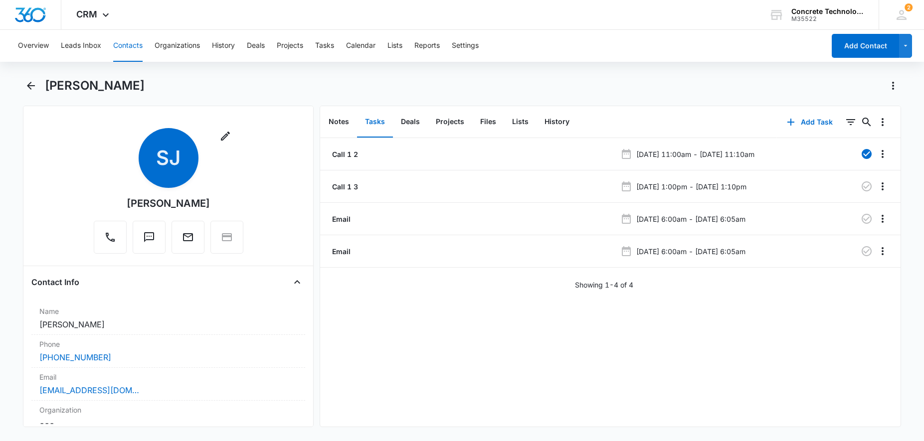
click at [122, 50] on button "Contacts" at bounding box center [127, 46] width 29 height 32
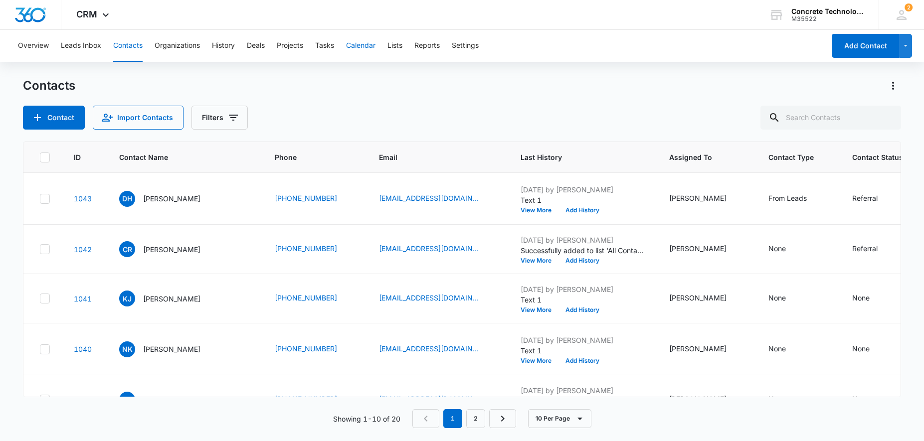
click at [349, 46] on button "Calendar" at bounding box center [360, 46] width 29 height 32
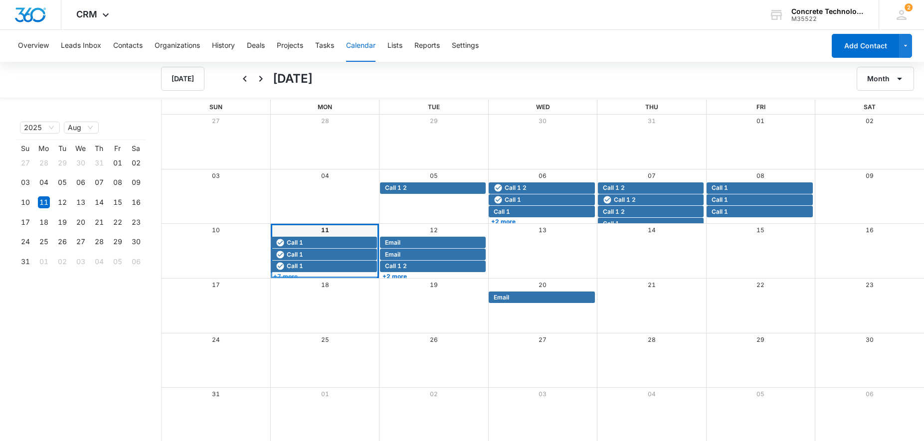
click at [317, 277] on link "+7 more" at bounding box center [324, 276] width 106 height 7
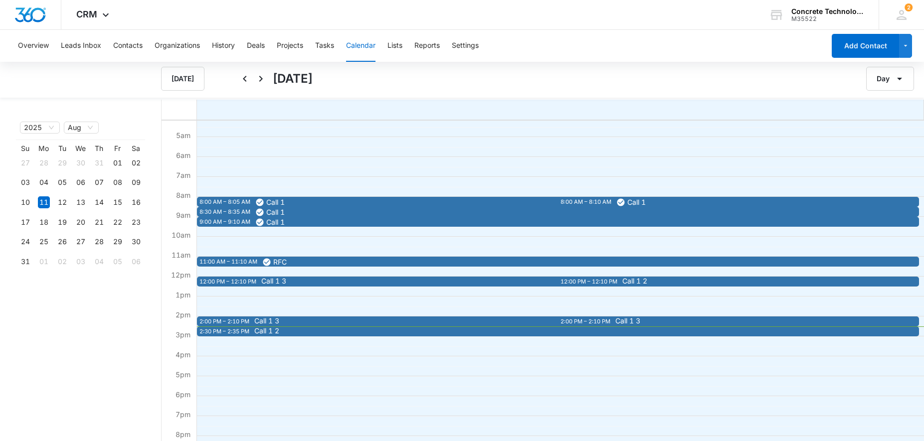
scroll to position [102, 0]
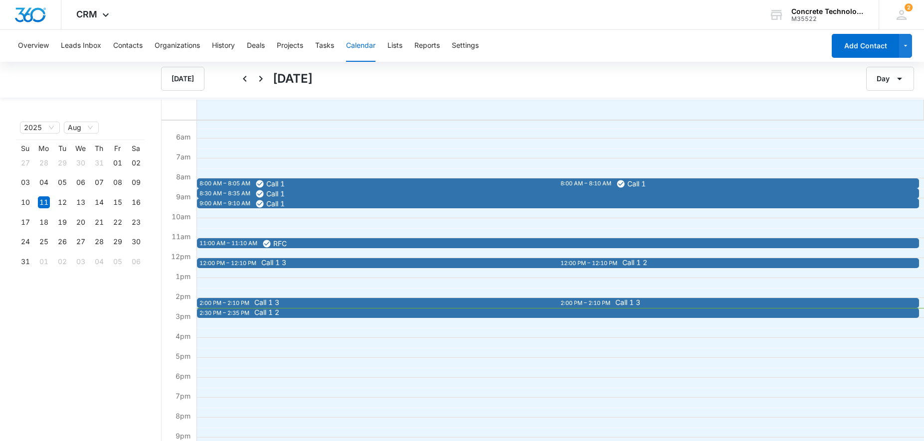
click at [299, 302] on span "Call 1 3" at bounding box center [557, 302] width 606 height 7
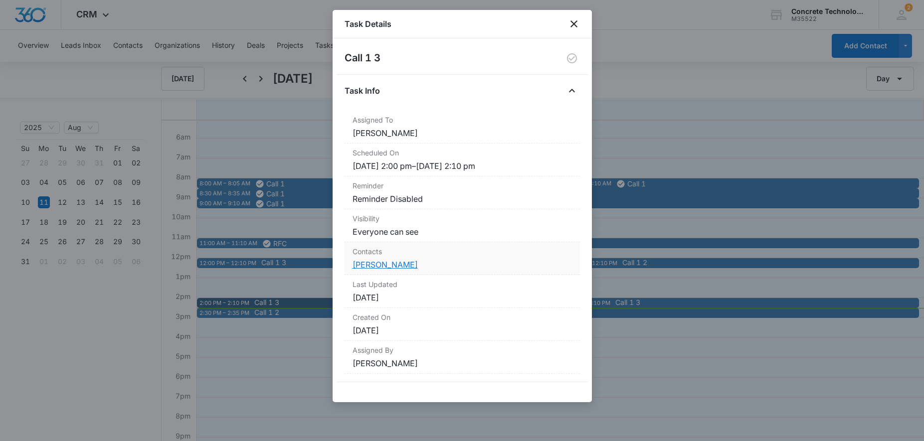
click at [369, 264] on link "[PERSON_NAME]" at bounding box center [385, 265] width 65 height 10
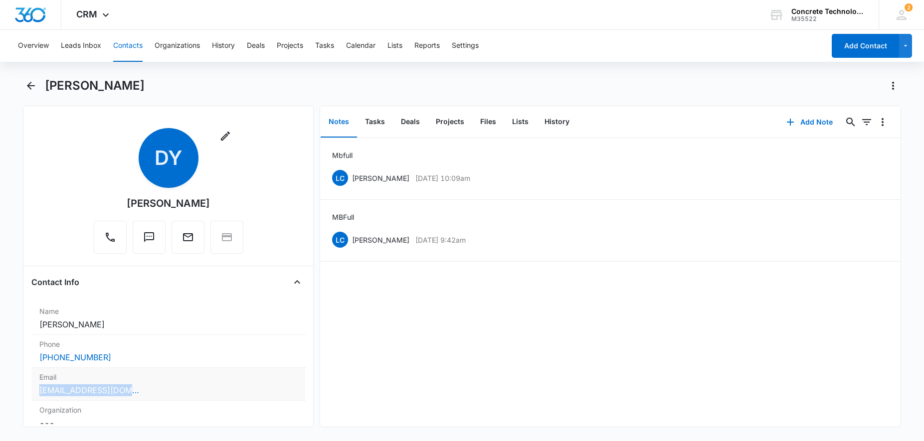
drag, startPoint x: 130, startPoint y: 393, endPoint x: 40, endPoint y: 392, distance: 89.3
click at [40, 392] on div "[EMAIL_ADDRESS][DOMAIN_NAME]" at bounding box center [168, 390] width 258 height 12
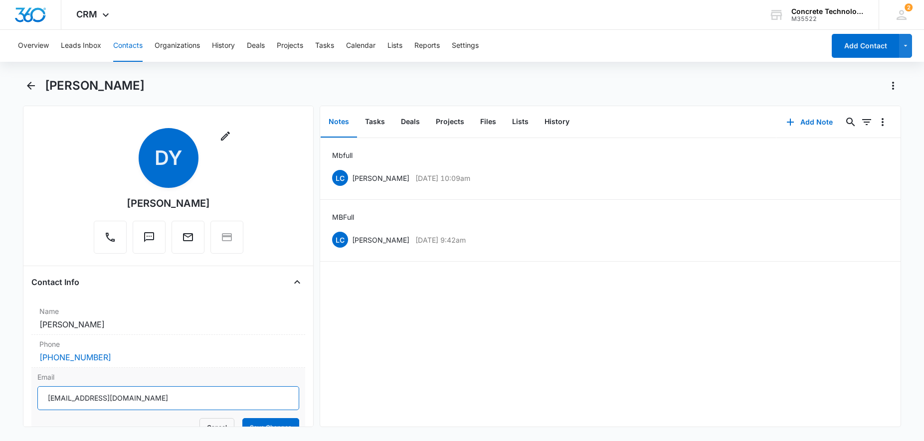
drag, startPoint x: 143, startPoint y: 399, endPoint x: 39, endPoint y: 399, distance: 103.2
click at [39, 401] on input "[EMAIL_ADDRESS][DOMAIN_NAME]" at bounding box center [168, 398] width 262 height 24
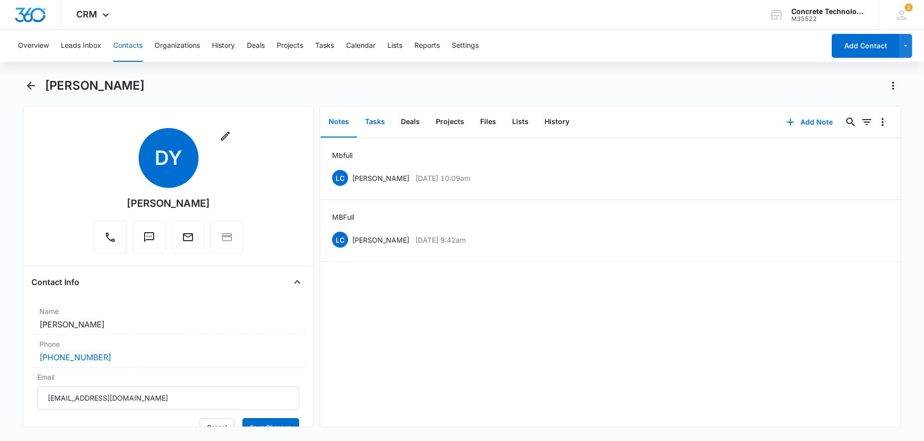
click at [380, 124] on button "Tasks" at bounding box center [375, 122] width 36 height 31
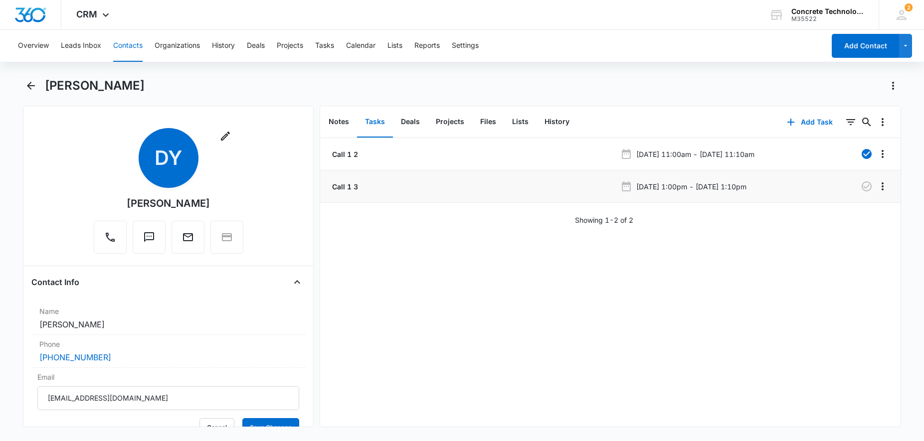
click at [526, 187] on div "Call 1 3" at bounding box center [473, 186] width 286 height 10
click at [864, 186] on icon "button" at bounding box center [867, 186] width 12 height 12
click at [548, 122] on button "History" at bounding box center [556, 122] width 41 height 31
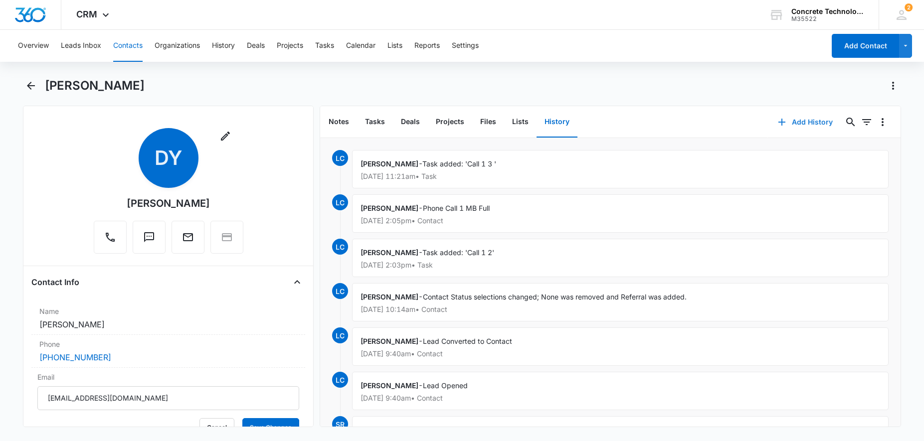
click at [794, 123] on button "Add History" at bounding box center [805, 122] width 75 height 24
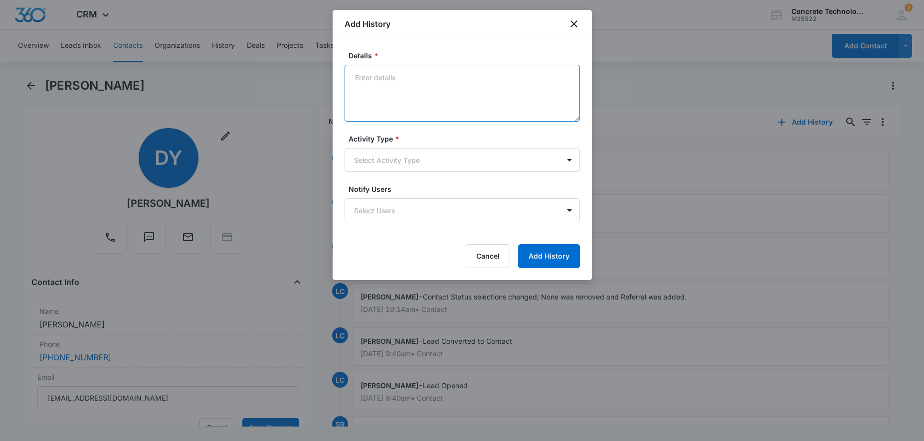
click at [406, 89] on textarea "Details *" at bounding box center [462, 93] width 235 height 57
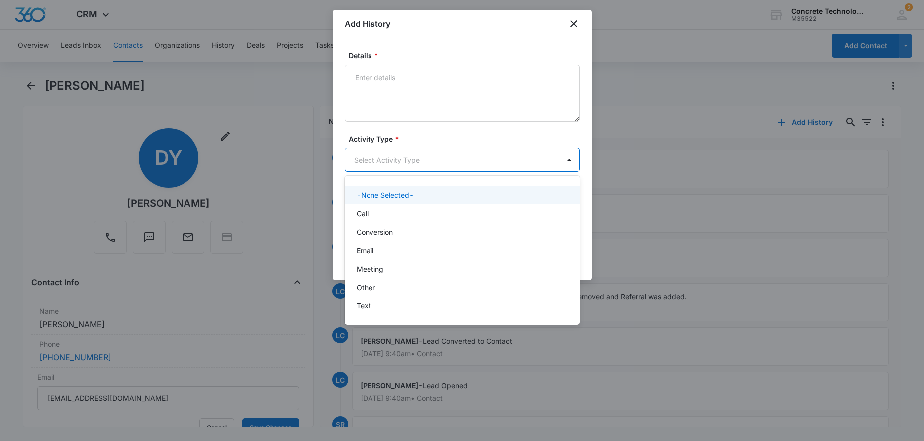
click at [409, 164] on body "CRM Apps Reputation Websites Forms CRM Email Social Content Ads Intelligence Fi…" at bounding box center [462, 220] width 924 height 441
click at [388, 209] on div "Call" at bounding box center [460, 213] width 209 height 10
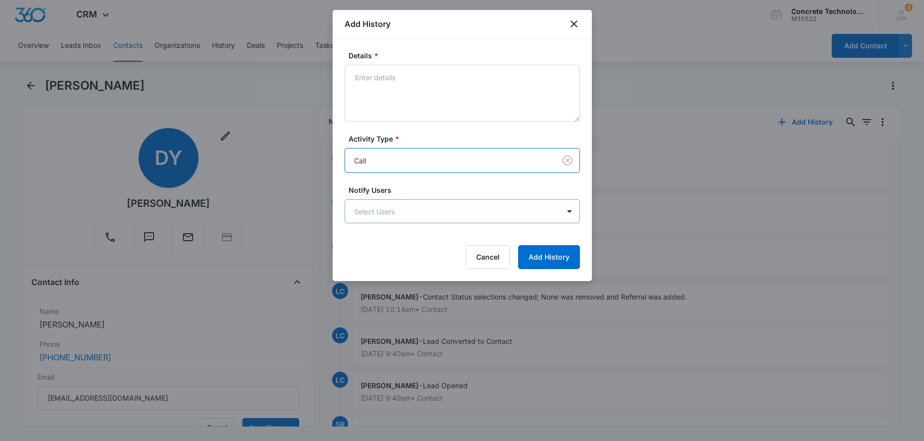
click at [388, 211] on body "CRM Apps Reputation Websites Forms CRM Email Social Content Ads Intelligence Fi…" at bounding box center [462, 220] width 924 height 441
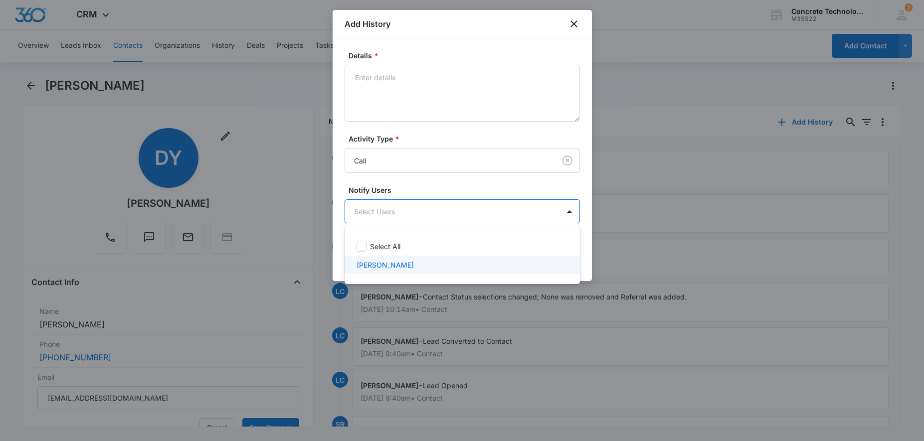
click at [389, 269] on p "[PERSON_NAME]" at bounding box center [384, 265] width 57 height 10
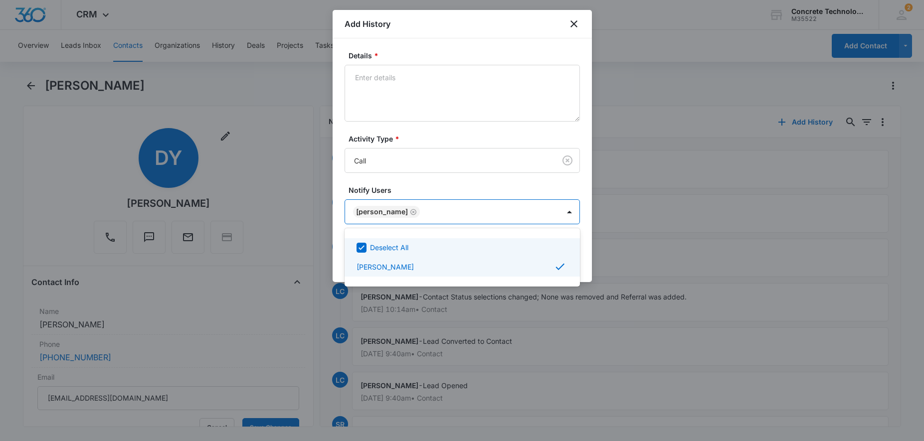
click at [417, 60] on div at bounding box center [462, 220] width 924 height 441
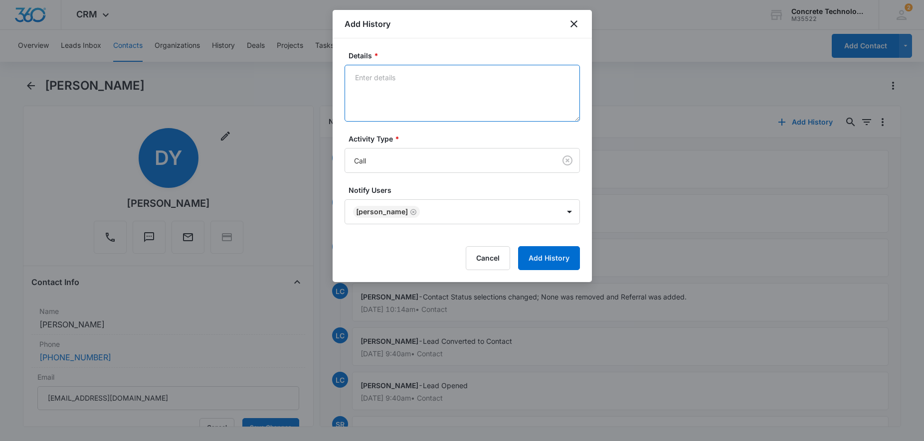
click at [397, 77] on textarea "Details *" at bounding box center [462, 93] width 235 height 57
drag, startPoint x: 370, startPoint y: 86, endPoint x: 256, endPoint y: 91, distance: 114.3
click at [345, 91] on textarea "MB Full" at bounding box center [462, 93] width 235 height 57
type textarea "VM"
click at [556, 261] on button "Add History" at bounding box center [549, 258] width 62 height 24
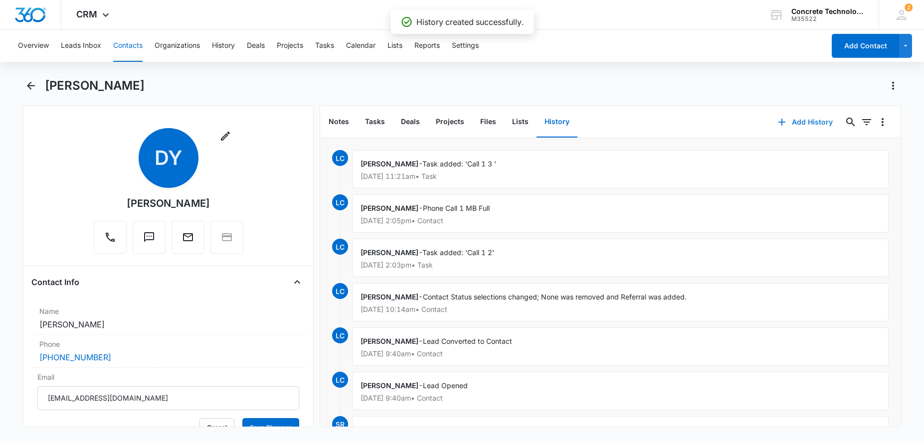
click at [782, 120] on icon "button" at bounding box center [782, 122] width 12 height 12
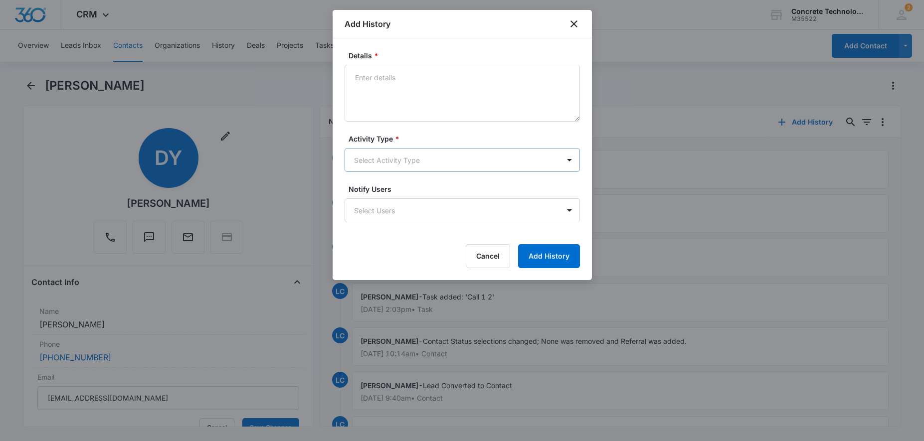
click at [382, 162] on body "CRM Apps Reputation Websites Forms CRM Email Social Content Ads Intelligence Fi…" at bounding box center [462, 220] width 924 height 441
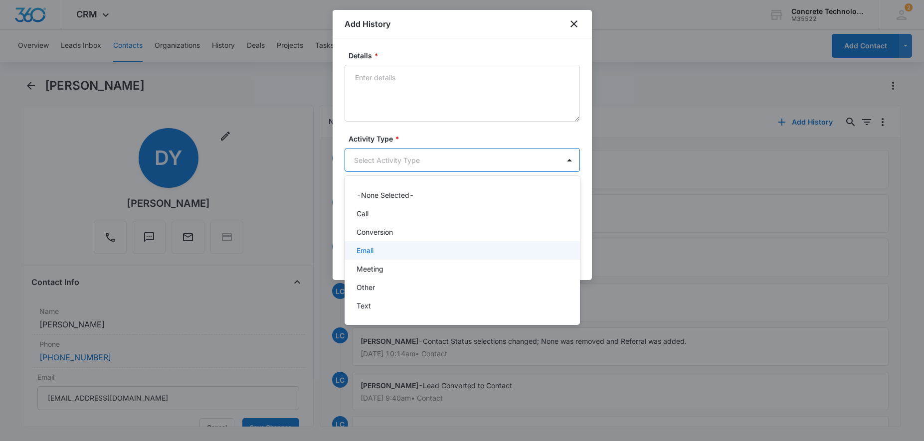
click at [369, 251] on p "Email" at bounding box center [364, 250] width 17 height 10
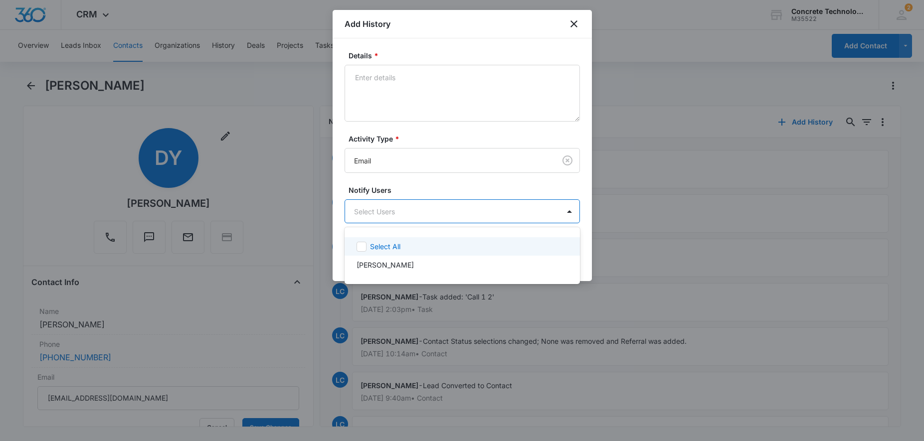
click at [381, 210] on body "CRM Apps Reputation Websites Forms CRM Email Social Content Ads Intelligence Fi…" at bounding box center [462, 220] width 924 height 441
drag, startPoint x: 388, startPoint y: 266, endPoint x: 402, endPoint y: 219, distance: 48.3
click at [390, 264] on p "[PERSON_NAME]" at bounding box center [384, 265] width 57 height 10
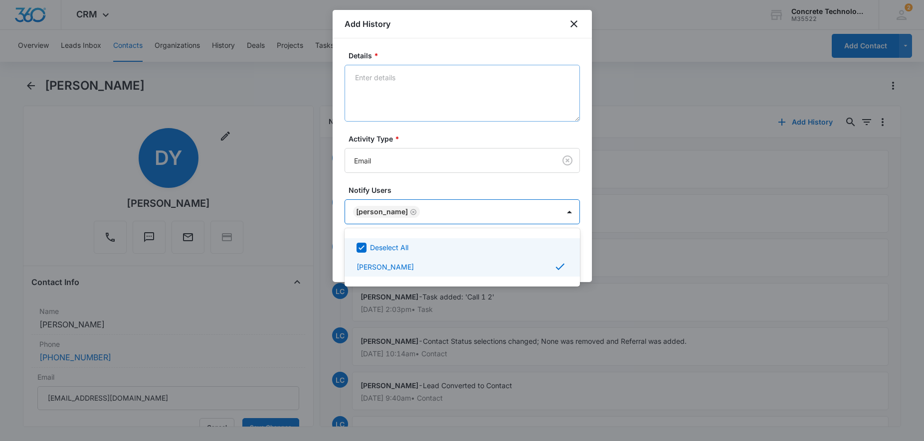
drag, startPoint x: 413, startPoint y: 82, endPoint x: 423, endPoint y: 80, distance: 9.7
click at [414, 82] on div at bounding box center [462, 220] width 924 height 441
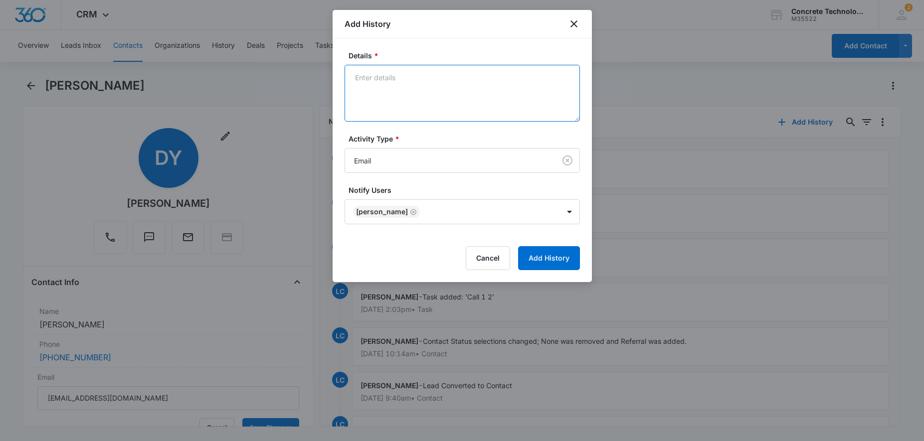
click at [423, 79] on textarea "Details *" at bounding box center [462, 93] width 235 height 57
type textarea "Next step"
click at [564, 263] on button "Add History" at bounding box center [549, 258] width 62 height 24
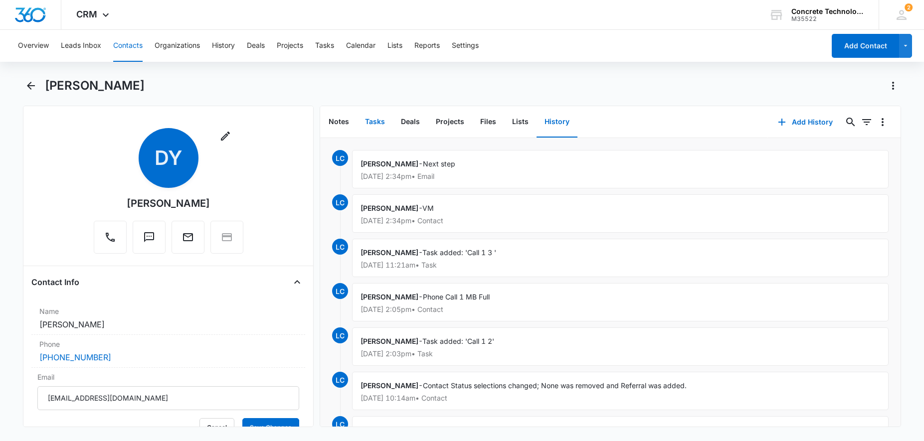
click at [382, 126] on button "Tasks" at bounding box center [375, 122] width 36 height 31
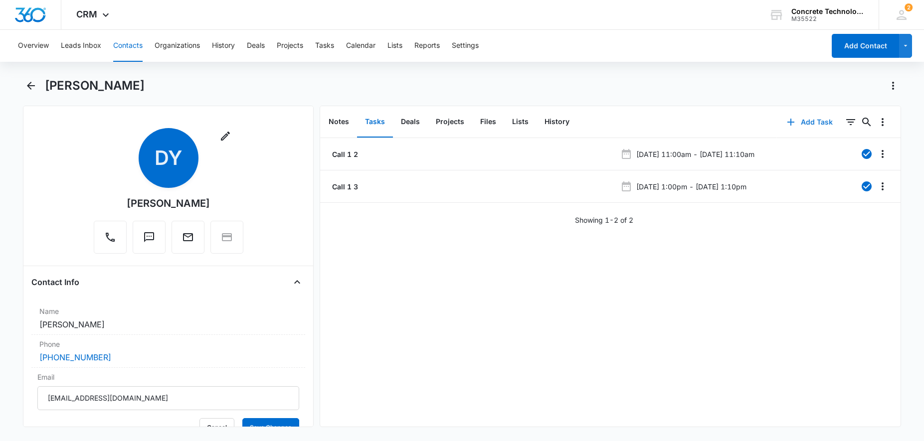
click at [818, 120] on button "Add Task" at bounding box center [810, 122] width 66 height 24
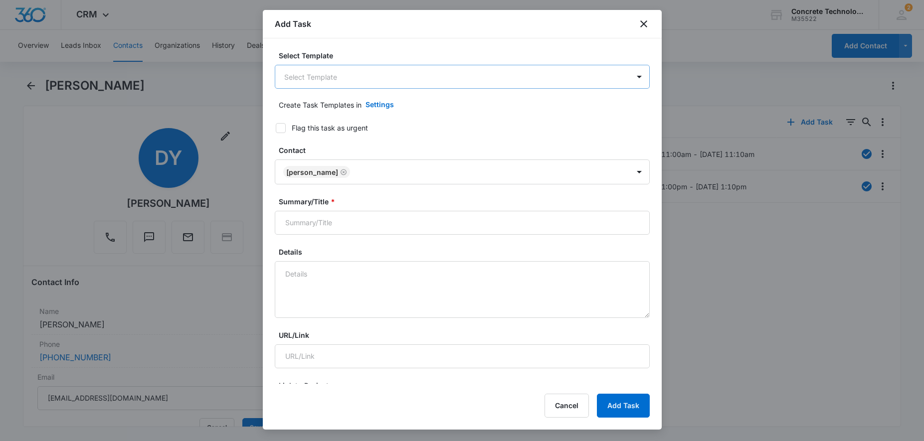
click at [368, 83] on body "CRM Apps Reputation Websites Forms CRM Email Social Content Ads Intelligence Fi…" at bounding box center [462, 220] width 924 height 441
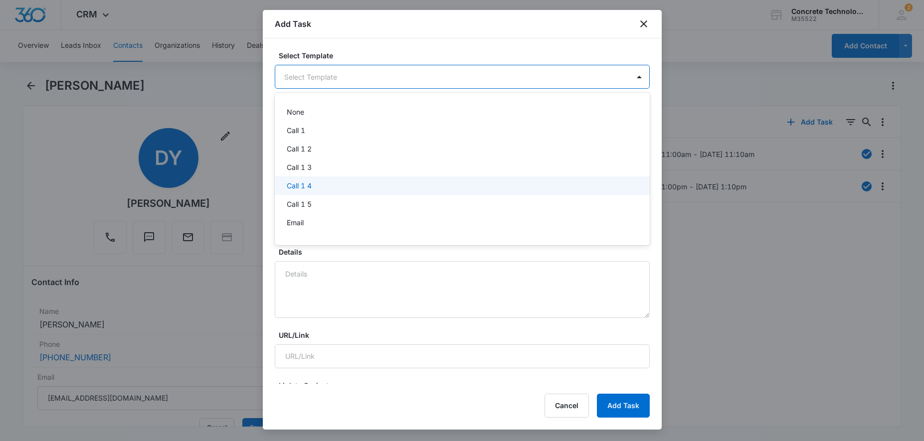
click at [312, 184] on div "Call 1 4" at bounding box center [461, 185] width 349 height 10
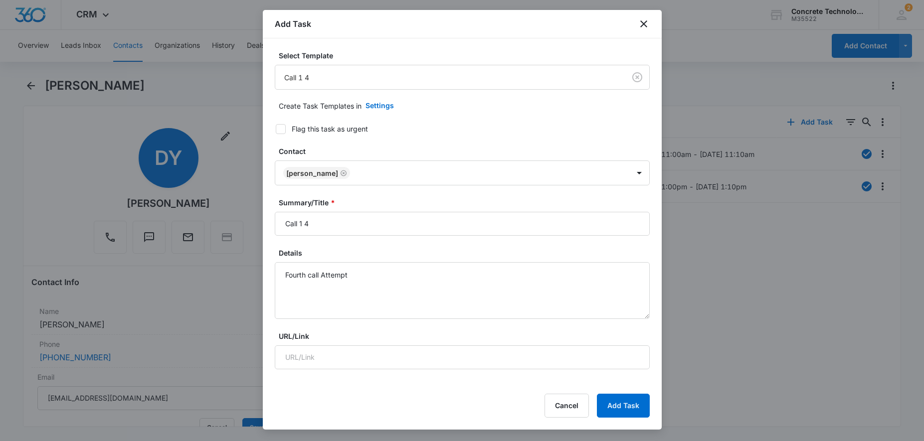
type input "[DATE]"
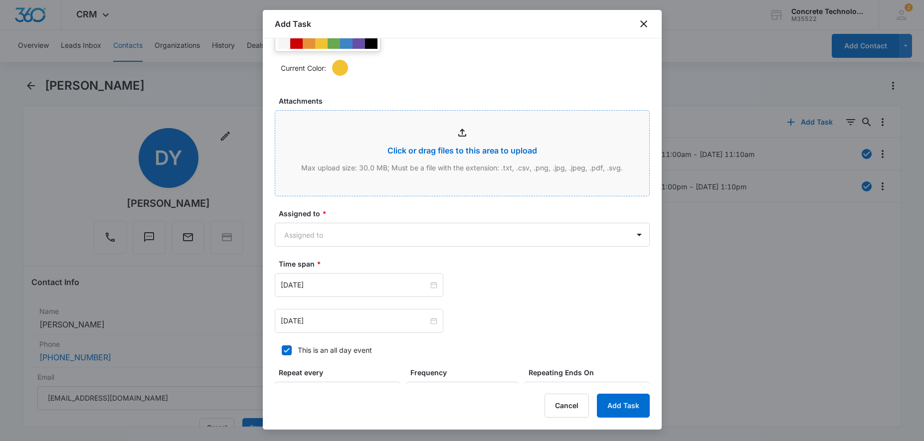
scroll to position [610, 0]
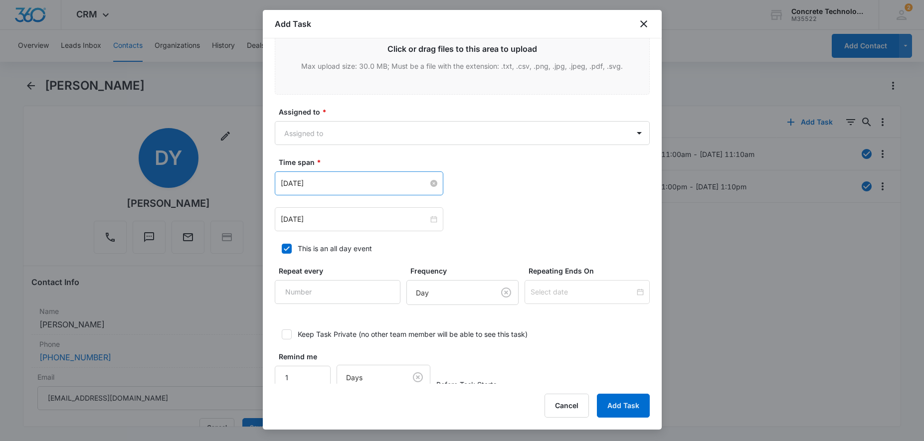
click at [422, 180] on input "[DATE]" at bounding box center [355, 183] width 148 height 11
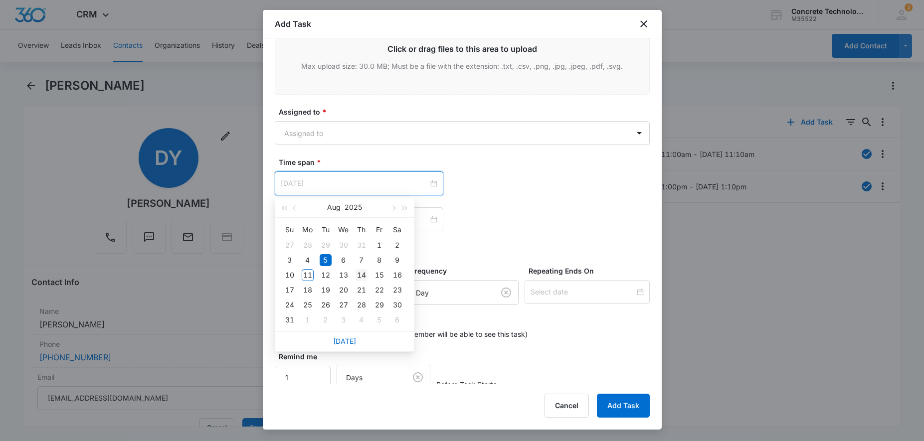
type input "[DATE]"
click at [360, 273] on div "14" at bounding box center [361, 275] width 12 height 12
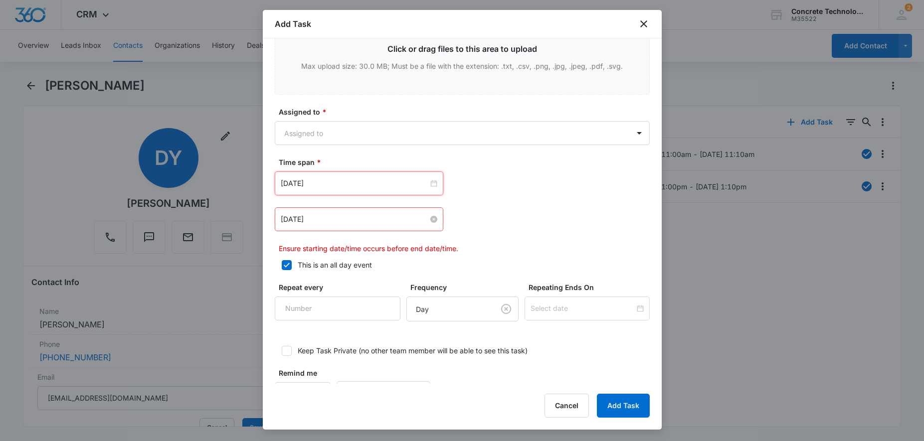
click at [422, 220] on input "[DATE]" at bounding box center [355, 219] width 148 height 11
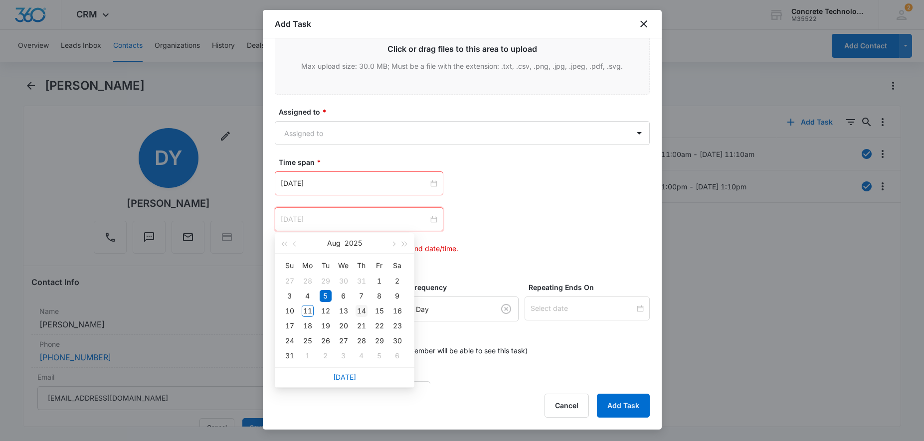
type input "[DATE]"
click at [359, 309] on div "14" at bounding box center [361, 311] width 12 height 12
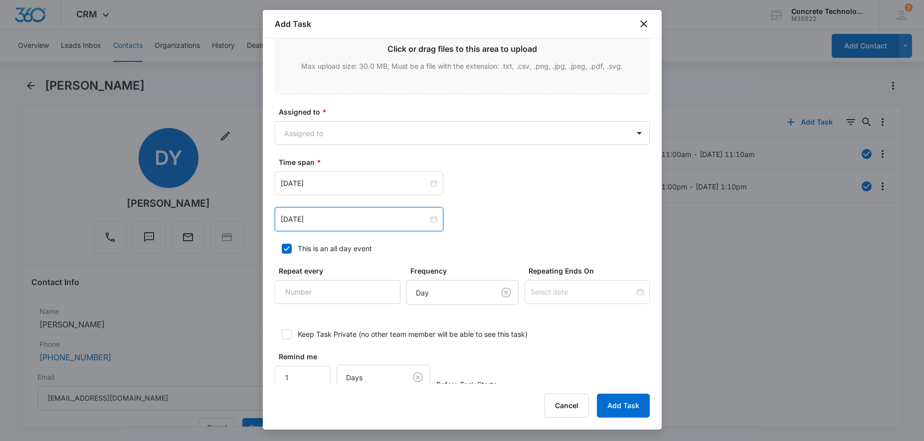
click at [287, 247] on icon at bounding box center [286, 248] width 9 height 9
click at [282, 247] on input "This is an all day event" at bounding box center [278, 248] width 7 height 7
checkbox input "false"
type input "12:00 am"
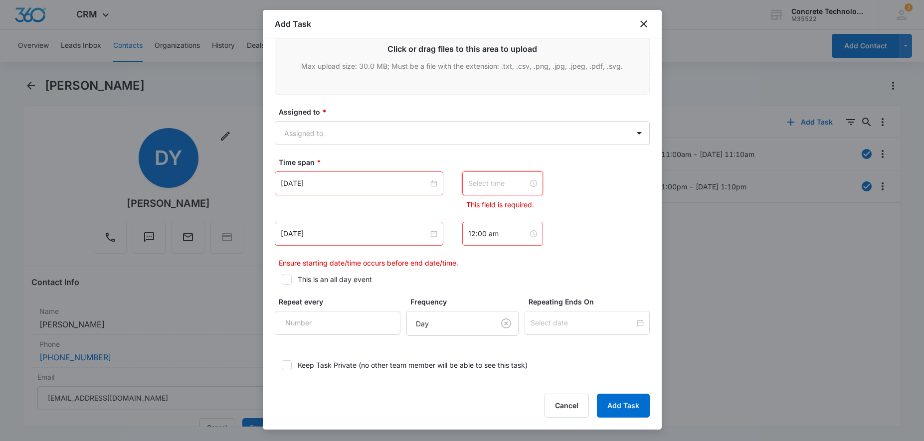
click at [513, 182] on input at bounding box center [498, 183] width 60 height 11
click at [472, 260] on div "11" at bounding box center [476, 262] width 28 height 14
type input "11:00 am"
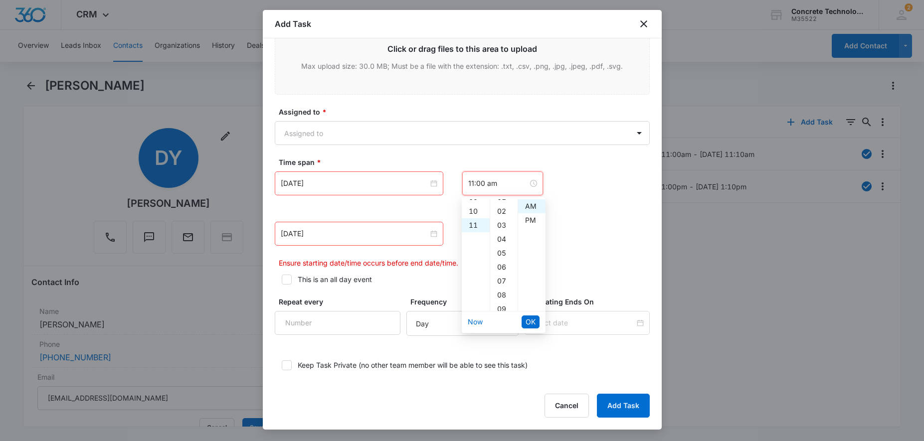
scroll to position [0, 0]
click at [531, 208] on div "AM" at bounding box center [531, 206] width 27 height 14
click at [527, 321] on span "OK" at bounding box center [531, 322] width 10 height 11
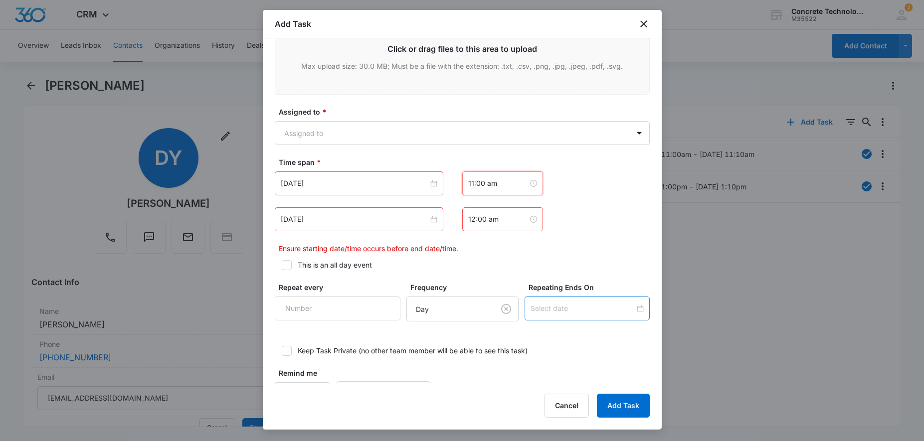
scroll to position [154, 0]
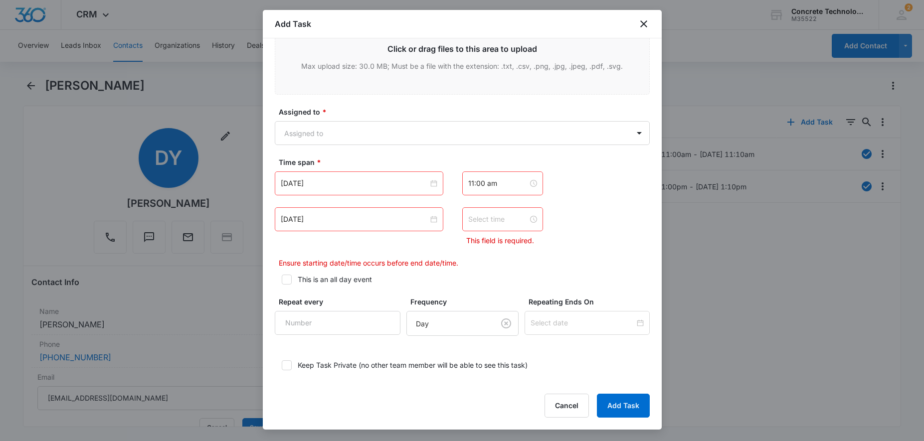
click at [505, 225] on div at bounding box center [502, 219] width 81 height 24
click at [474, 245] on div "11" at bounding box center [476, 243] width 28 height 14
click at [500, 310] on div "05" at bounding box center [503, 312] width 27 height 14
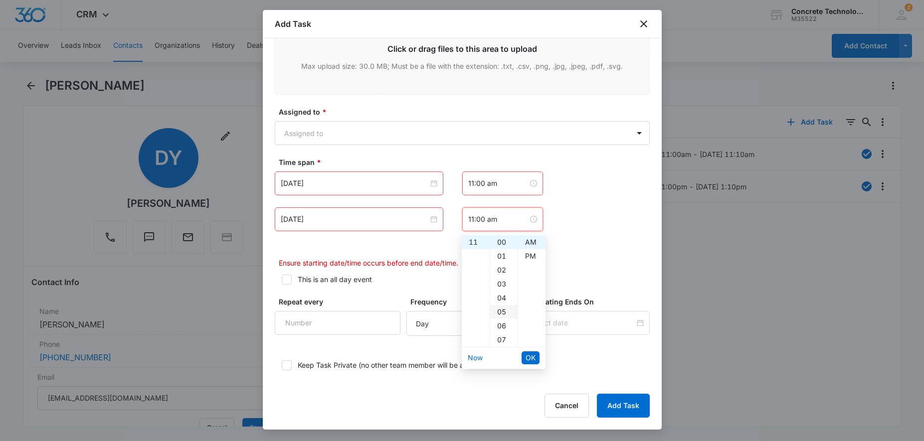
type input "11:05 am"
click at [530, 355] on span "OK" at bounding box center [531, 358] width 10 height 11
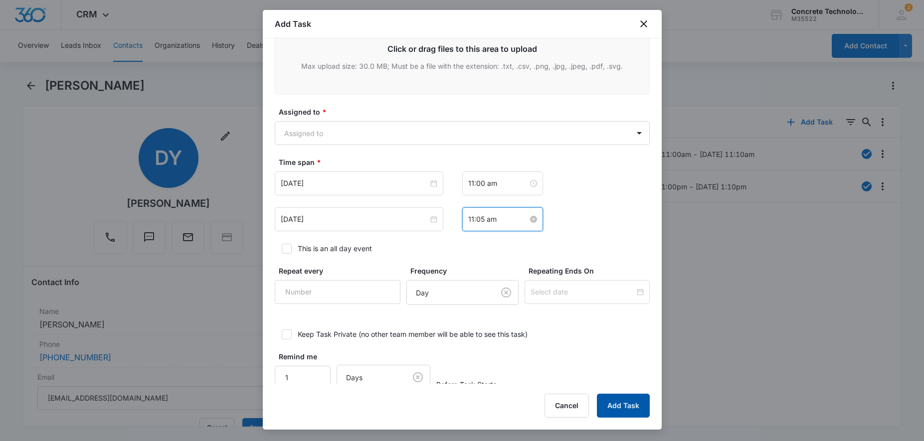
click at [619, 403] on button "Add Task" at bounding box center [623, 406] width 53 height 24
click at [370, 120] on div "Assigned to * Assigned to" at bounding box center [462, 126] width 375 height 38
click at [361, 129] on body "CRM Apps Reputation Websites Forms CRM Email Social Content Ads Intelligence Fi…" at bounding box center [462, 220] width 924 height 441
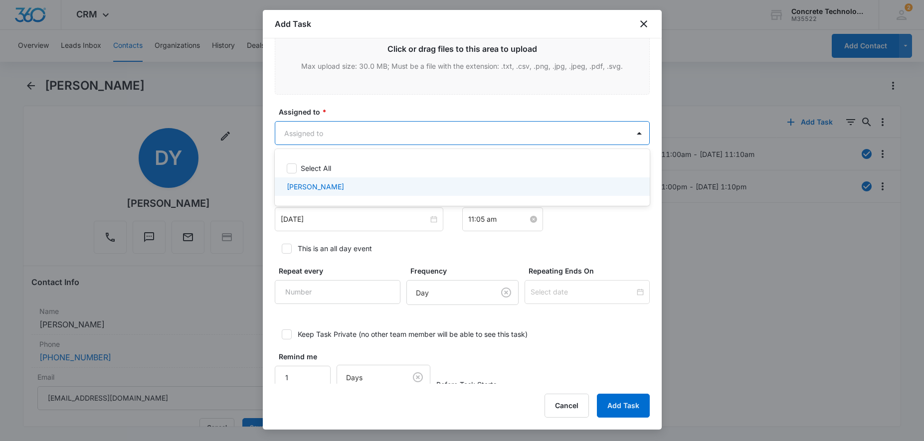
click at [323, 184] on p "[PERSON_NAME]" at bounding box center [315, 186] width 57 height 10
checkbox input "true"
click at [613, 400] on div at bounding box center [462, 220] width 924 height 441
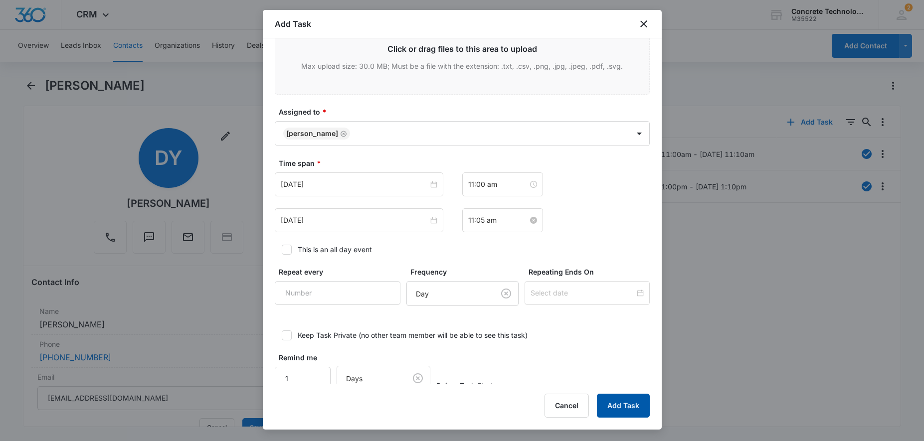
click at [613, 400] on button "Add Task" at bounding box center [623, 406] width 53 height 24
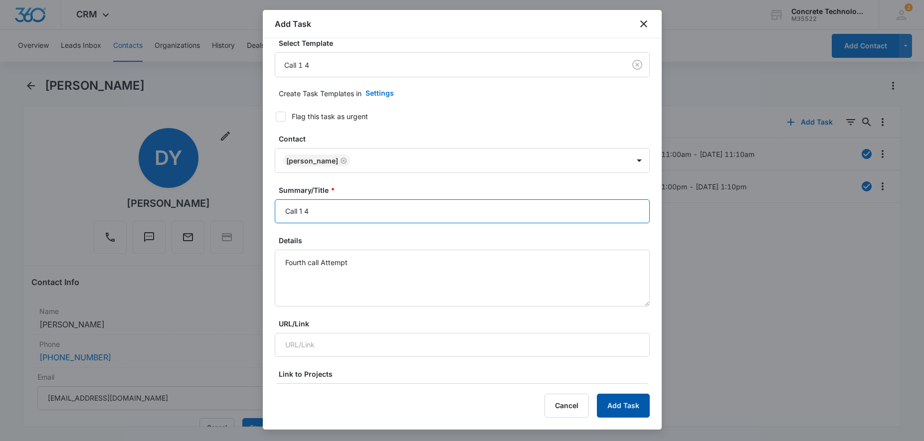
type input "Call 1 4"
click at [617, 397] on button "Add Task" at bounding box center [623, 406] width 53 height 24
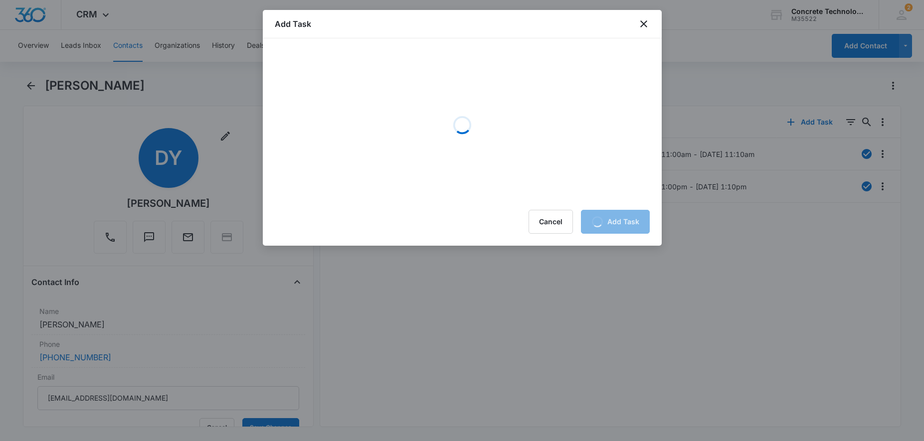
scroll to position [0, 0]
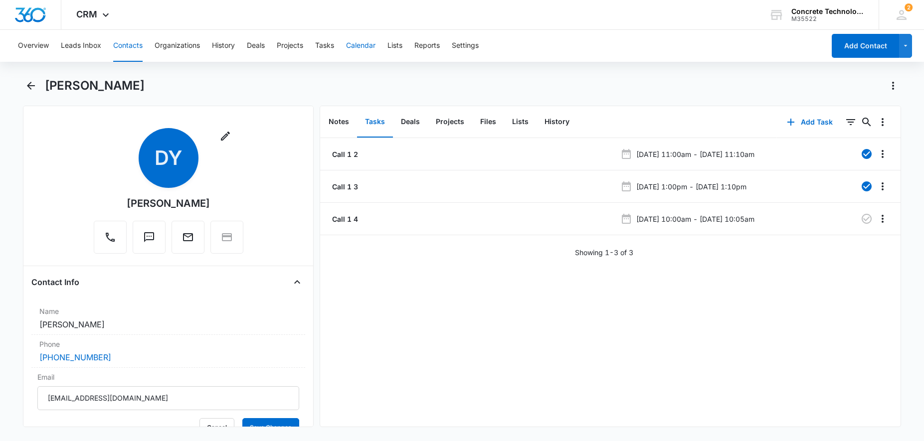
click at [367, 44] on button "Calendar" at bounding box center [360, 46] width 29 height 32
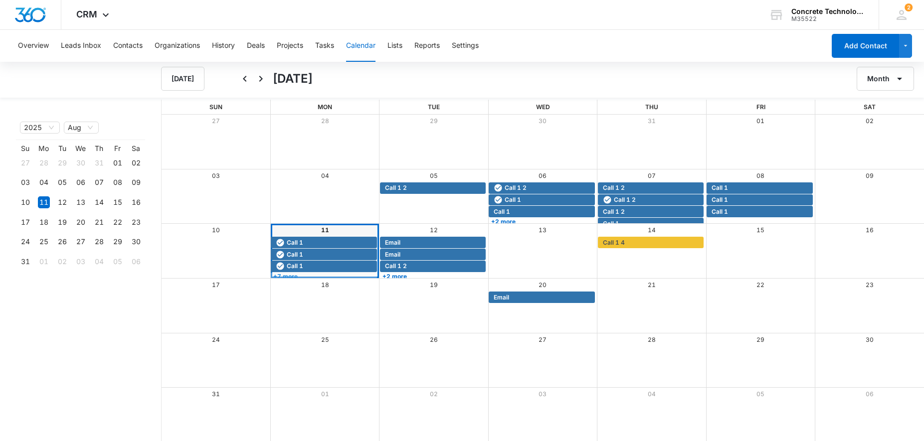
click at [335, 275] on link "+7 more" at bounding box center [324, 276] width 106 height 7
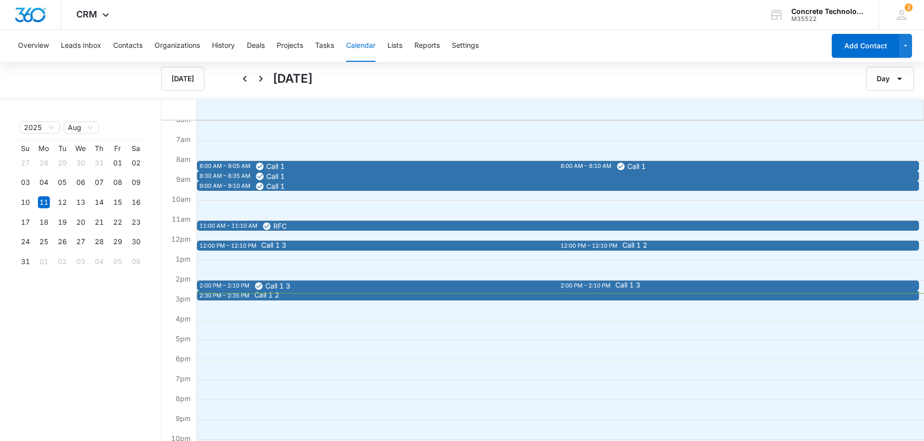
scroll to position [153, 0]
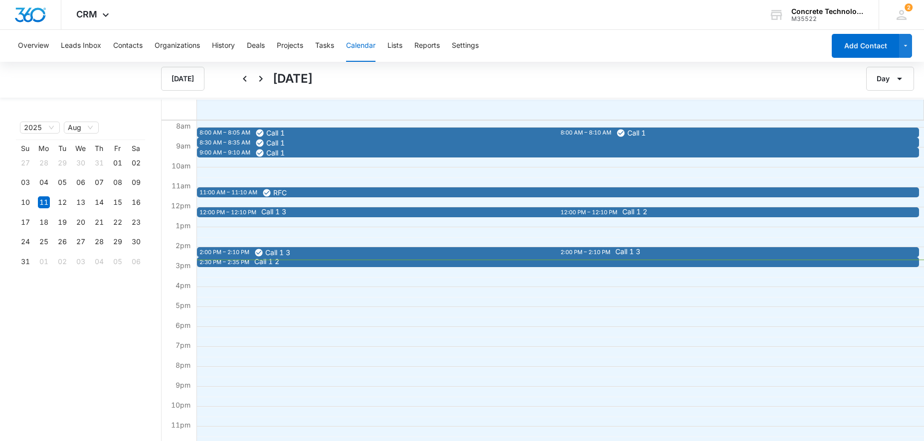
click at [344, 267] on div "2:30 PM – 2:35 PM Call 1 2" at bounding box center [558, 262] width 722 height 10
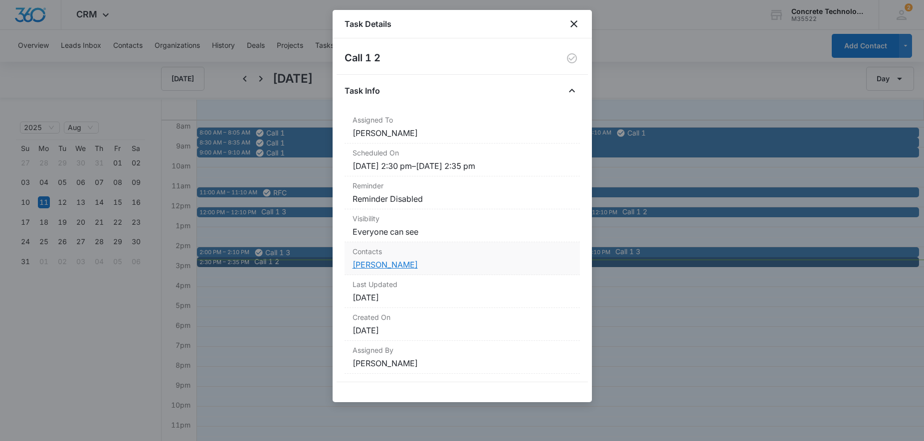
click at [360, 266] on link "[PERSON_NAME]" at bounding box center [385, 265] width 65 height 10
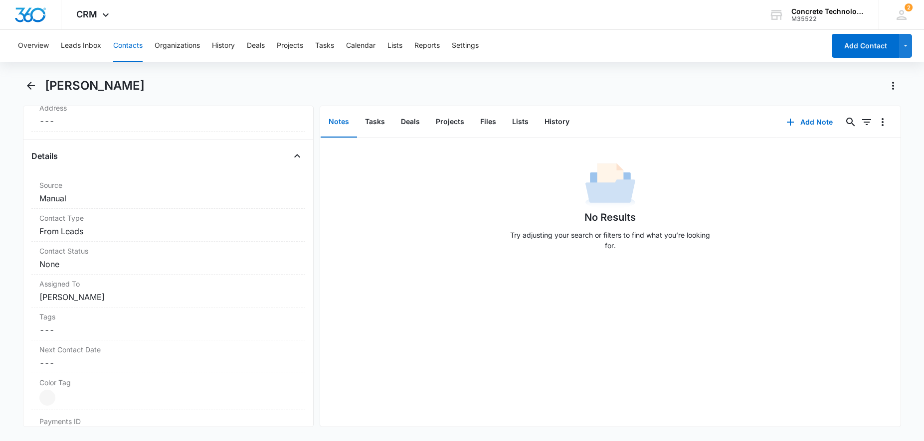
scroll to position [305, 0]
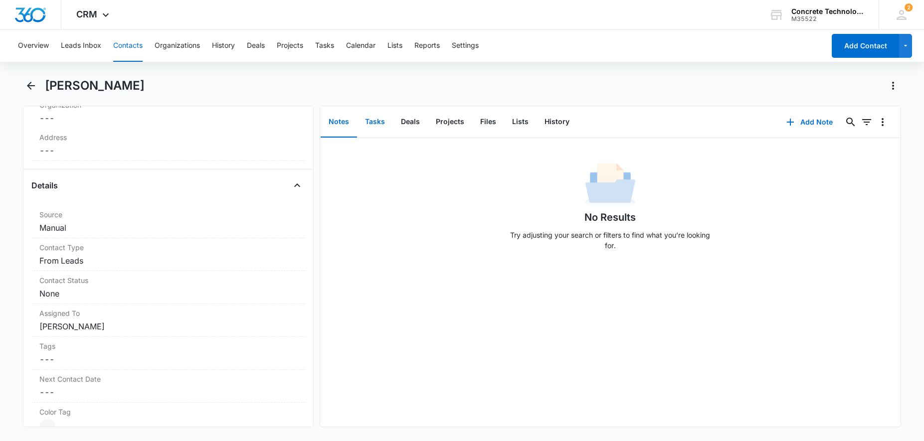
click at [380, 124] on button "Tasks" at bounding box center [375, 122] width 36 height 31
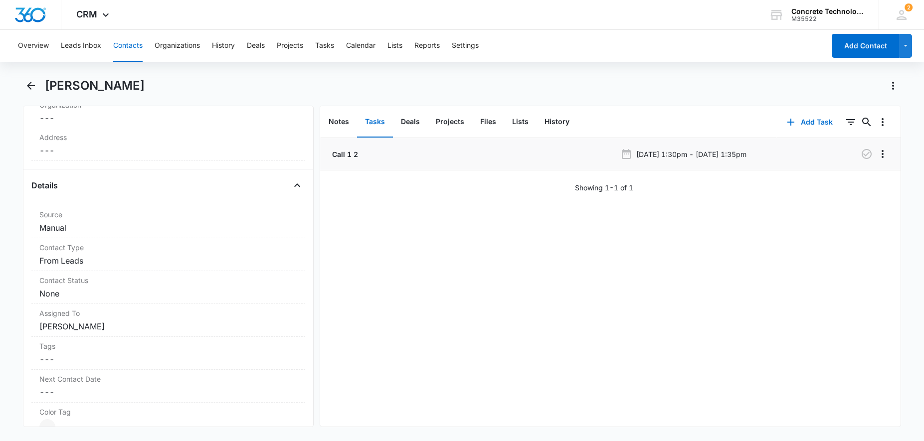
click at [463, 154] on div "Call 1 2" at bounding box center [473, 154] width 286 height 10
click at [869, 153] on icon "button" at bounding box center [867, 154] width 10 height 10
click at [549, 127] on button "History" at bounding box center [556, 122] width 41 height 31
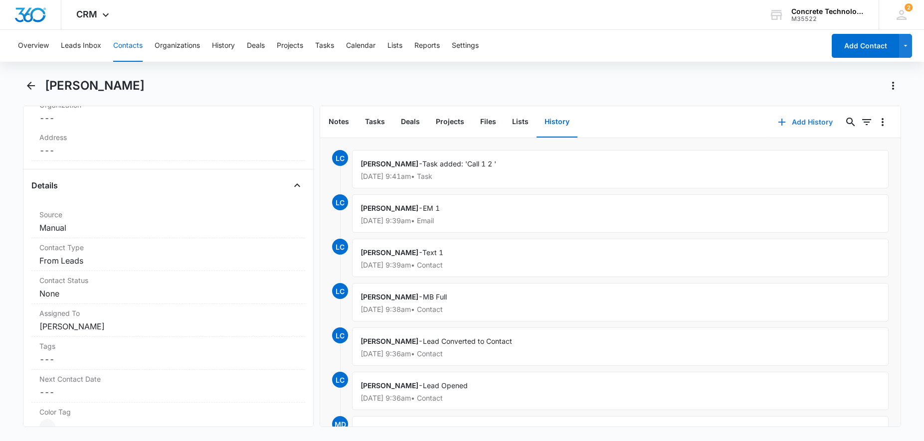
click at [790, 122] on button "Add History" at bounding box center [805, 122] width 75 height 24
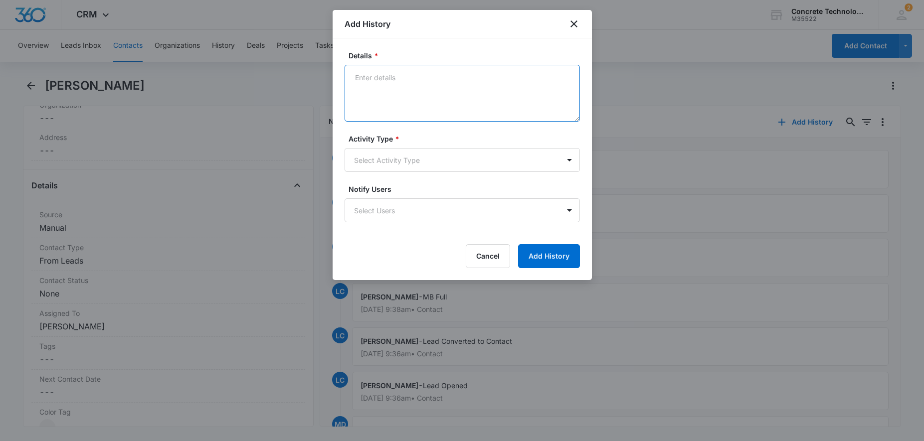
click at [411, 82] on textarea "Details *" at bounding box center [462, 93] width 235 height 57
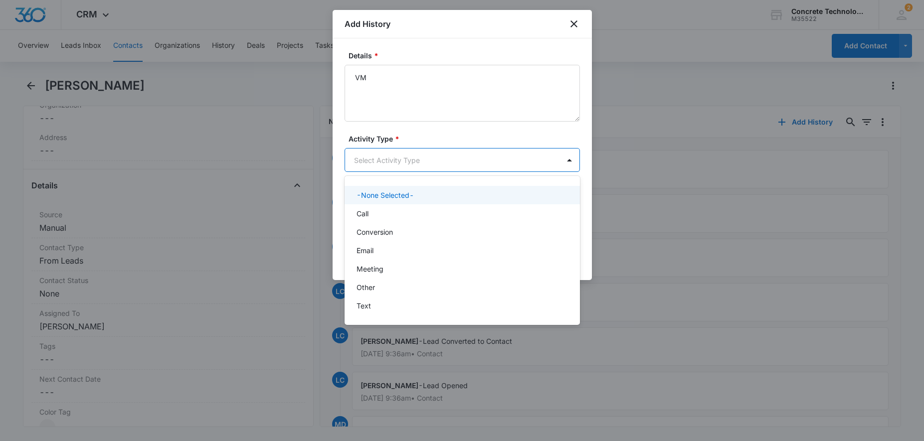
click at [393, 162] on body "CRM Apps Reputation Websites Forms CRM Email Social Content Ads Intelligence Fi…" at bounding box center [462, 220] width 924 height 441
click at [380, 209] on div "Call" at bounding box center [460, 213] width 209 height 10
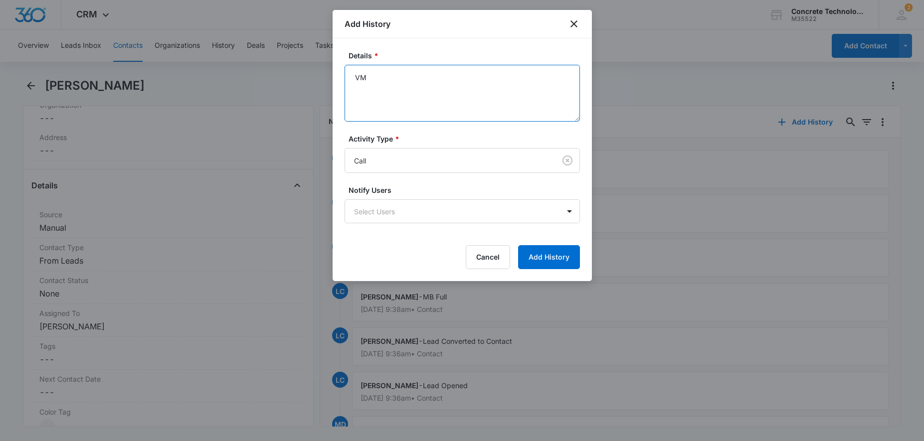
drag, startPoint x: 395, startPoint y: 83, endPoint x: 302, endPoint y: 78, distance: 93.4
click at [345, 76] on textarea "VM" at bounding box center [462, 93] width 235 height 57
type textarea "MB Full"
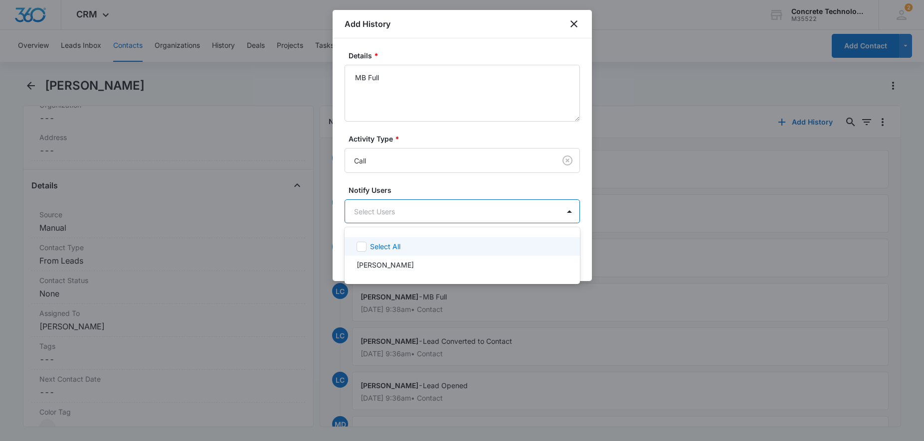
click at [358, 216] on body "CRM Apps Reputation Websites Forms CRM Email Social Content Ads Intelligence Fi…" at bounding box center [462, 220] width 924 height 441
click at [371, 264] on p "[PERSON_NAME]" at bounding box center [384, 265] width 57 height 10
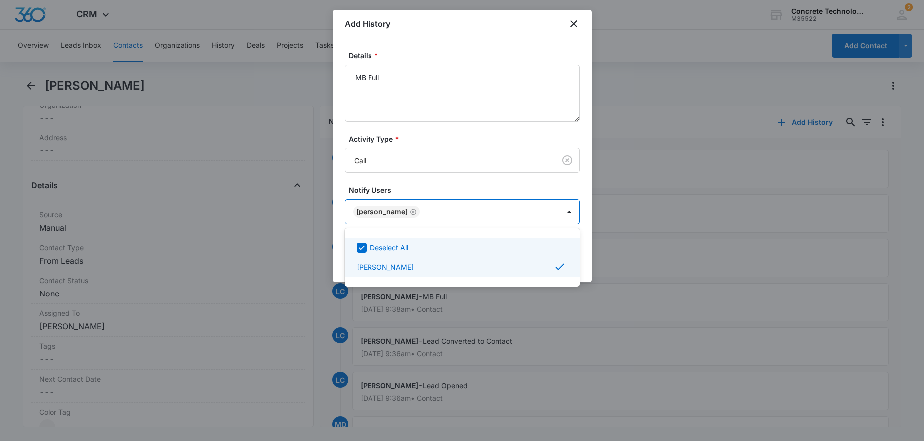
click at [590, 229] on div at bounding box center [462, 220] width 924 height 441
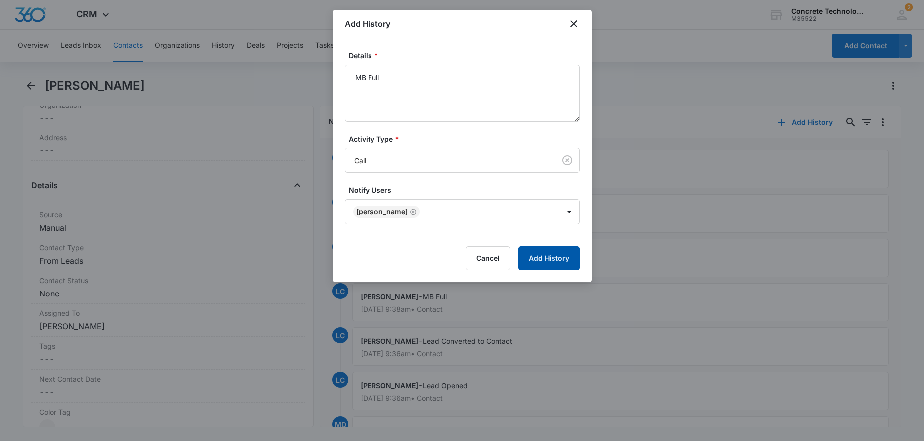
click at [549, 256] on button "Add History" at bounding box center [549, 258] width 62 height 24
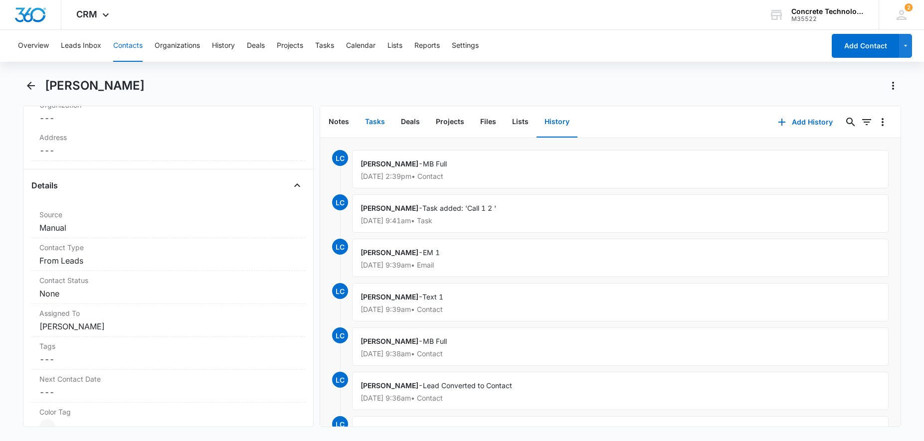
click at [375, 123] on button "Tasks" at bounding box center [375, 122] width 36 height 31
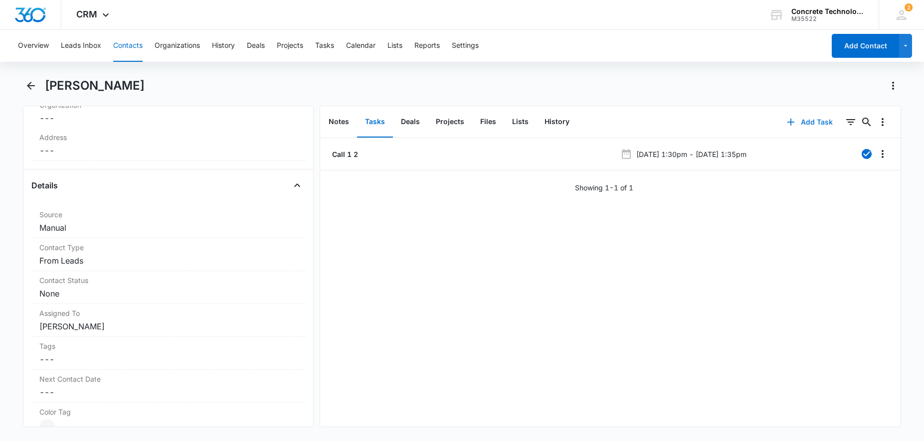
click at [828, 125] on button "Add Task" at bounding box center [810, 122] width 66 height 24
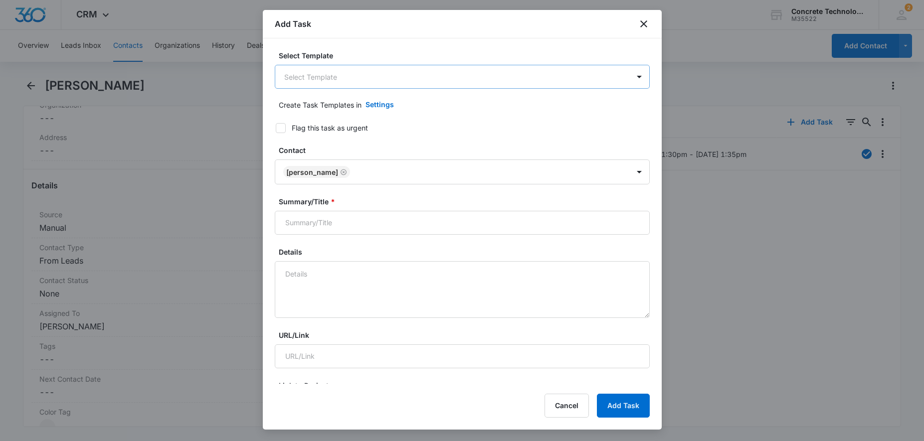
click at [384, 70] on body "CRM Apps Reputation Websites Forms CRM Email Social Content Ads Intelligence Fi…" at bounding box center [462, 220] width 924 height 441
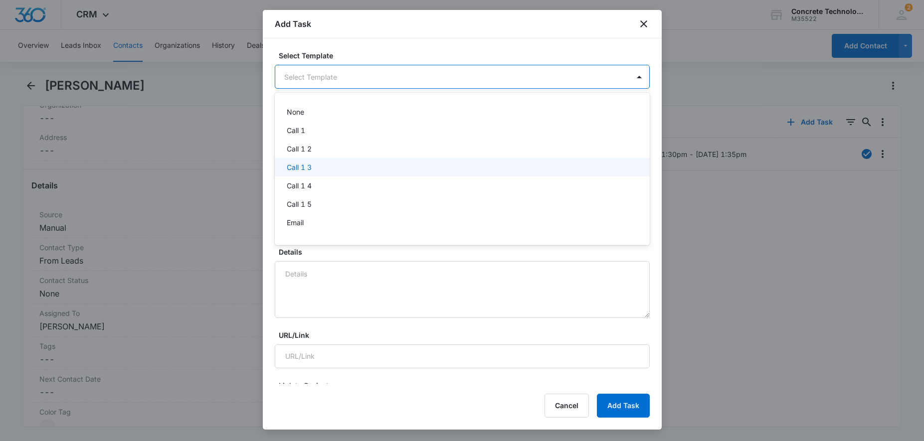
click at [320, 168] on div "Call 1 3" at bounding box center [461, 167] width 349 height 10
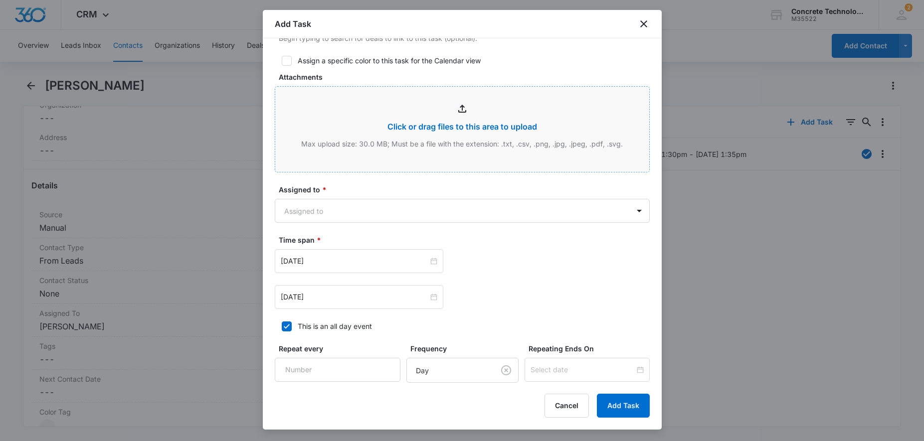
scroll to position [509, 0]
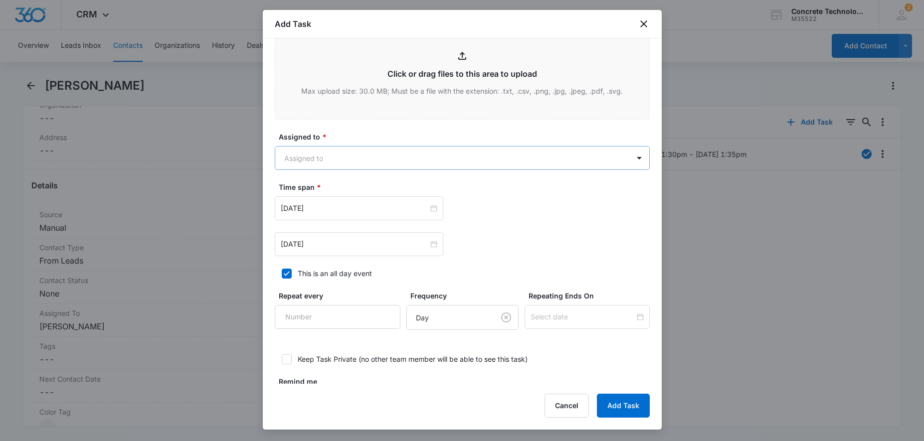
click at [385, 148] on body "CRM Apps Reputation Websites Forms CRM Email Social Content Ads Intelligence Fi…" at bounding box center [462, 220] width 924 height 441
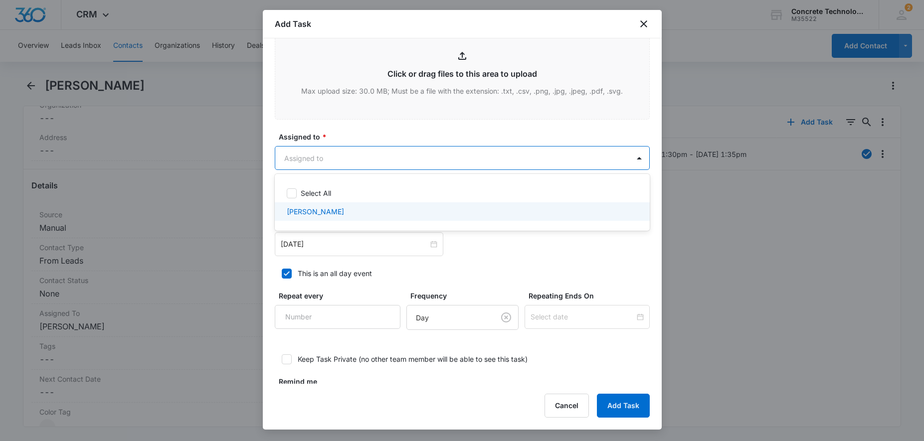
click at [328, 214] on p "[PERSON_NAME]" at bounding box center [315, 211] width 57 height 10
checkbox input "true"
click at [376, 251] on div at bounding box center [462, 220] width 924 height 441
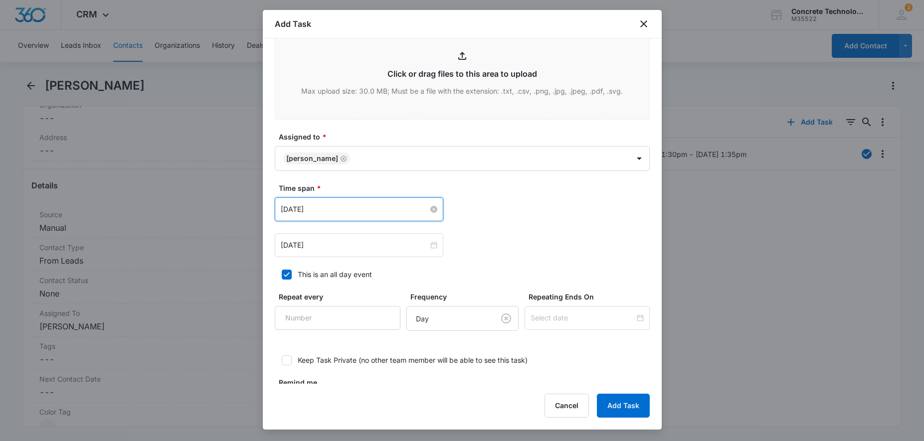
click at [367, 213] on input "[DATE]" at bounding box center [355, 209] width 148 height 11
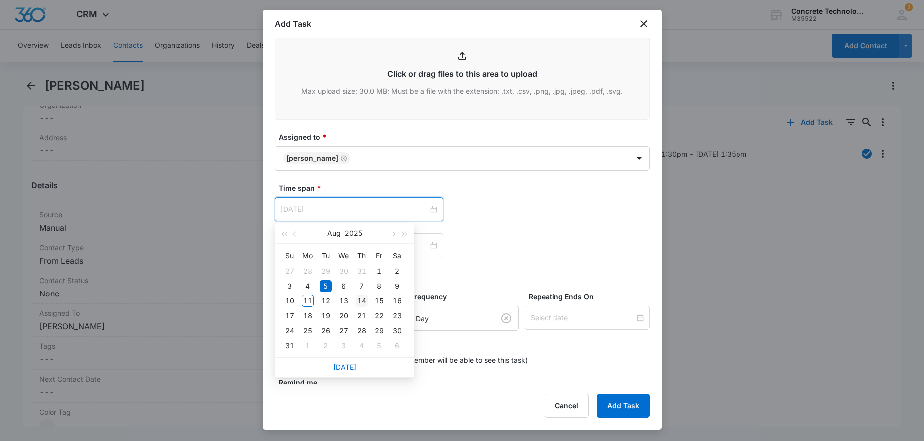
type input "[DATE]"
click at [359, 304] on div "14" at bounding box center [361, 301] width 12 height 12
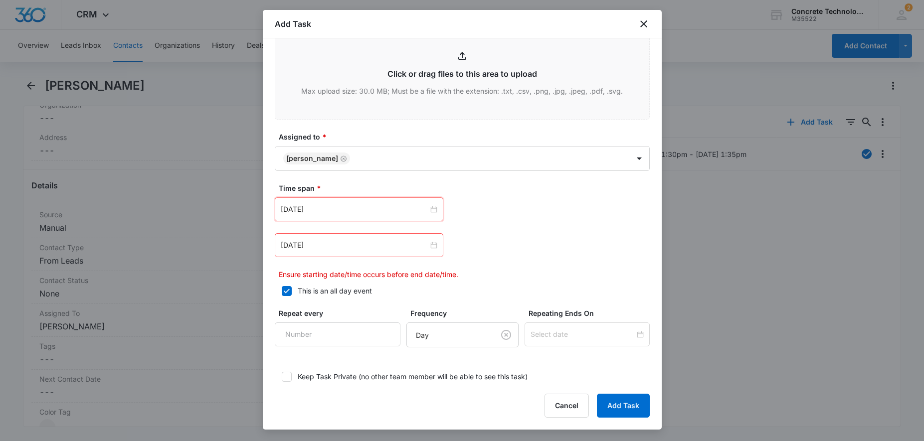
click at [379, 235] on div "[DATE]" at bounding box center [359, 245] width 169 height 24
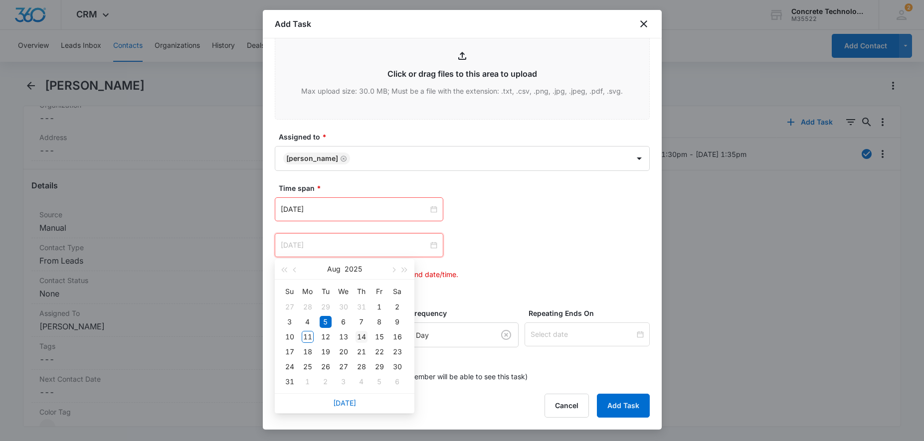
type input "[DATE]"
click at [362, 339] on div "14" at bounding box center [361, 337] width 12 height 12
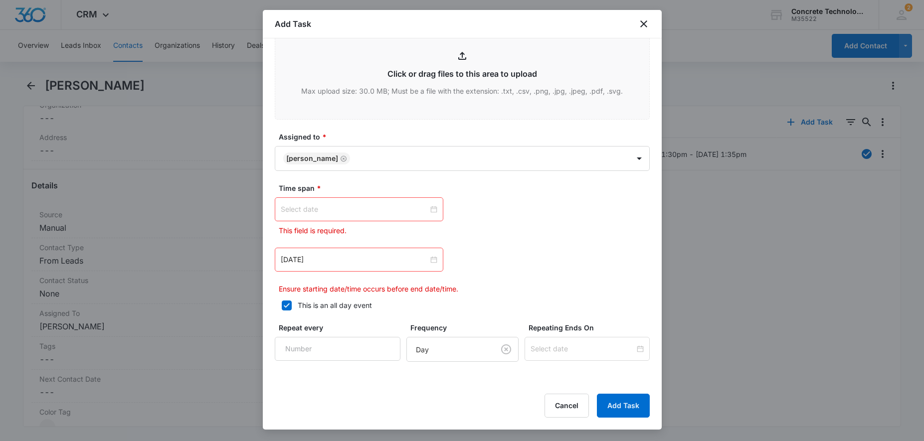
click at [433, 210] on div at bounding box center [359, 209] width 157 height 11
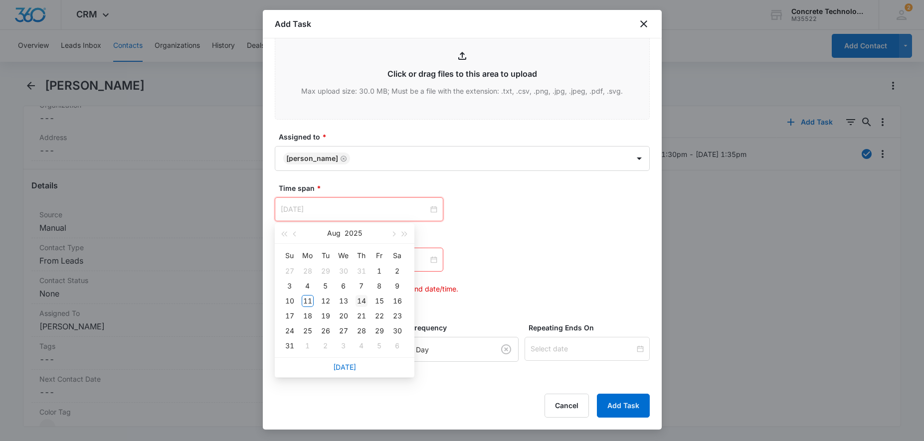
type input "[DATE]"
click at [362, 301] on div "14" at bounding box center [361, 301] width 12 height 12
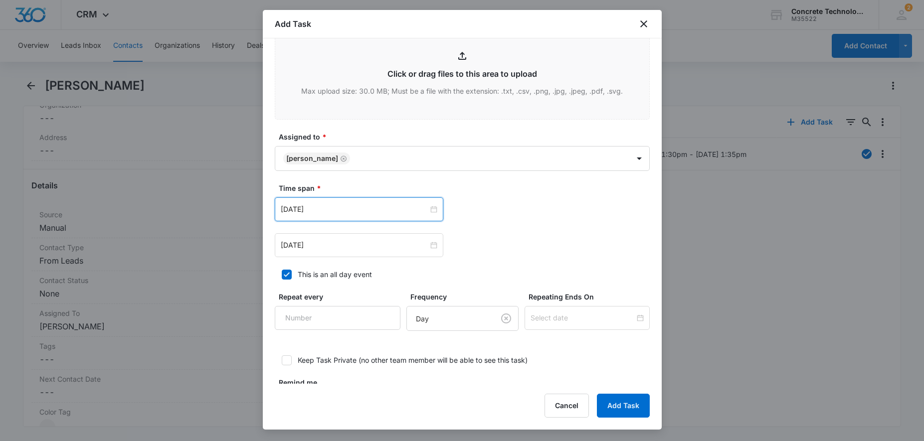
click at [286, 276] on icon at bounding box center [287, 274] width 6 height 4
click at [282, 276] on input "This is an all day event" at bounding box center [278, 274] width 7 height 7
checkbox input "false"
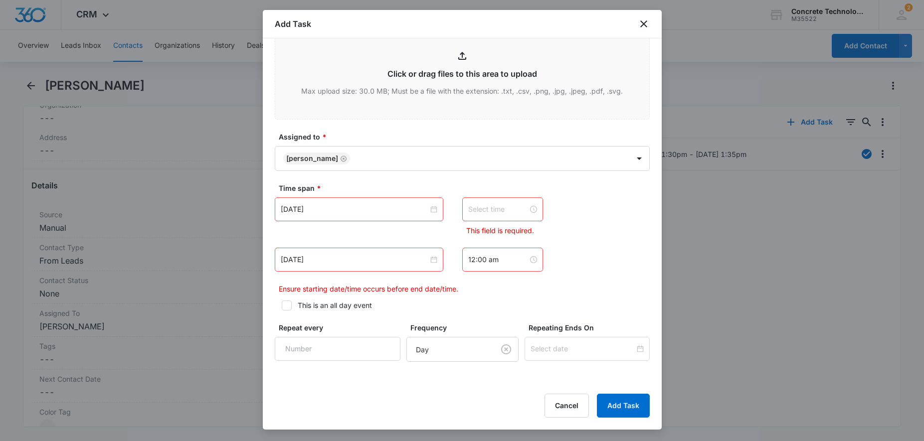
click at [524, 210] on div at bounding box center [502, 209] width 69 height 11
click at [472, 232] on div "12" at bounding box center [476, 232] width 28 height 14
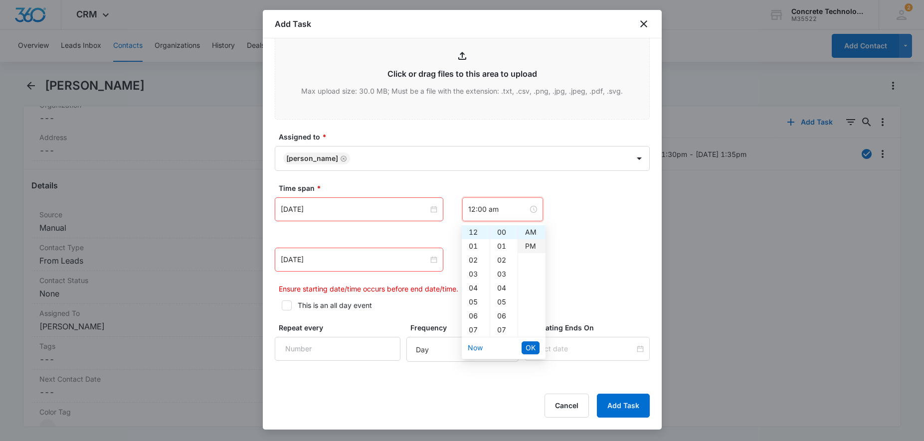
click at [526, 247] on div "PM" at bounding box center [531, 246] width 27 height 14
type input "12:00 pm"
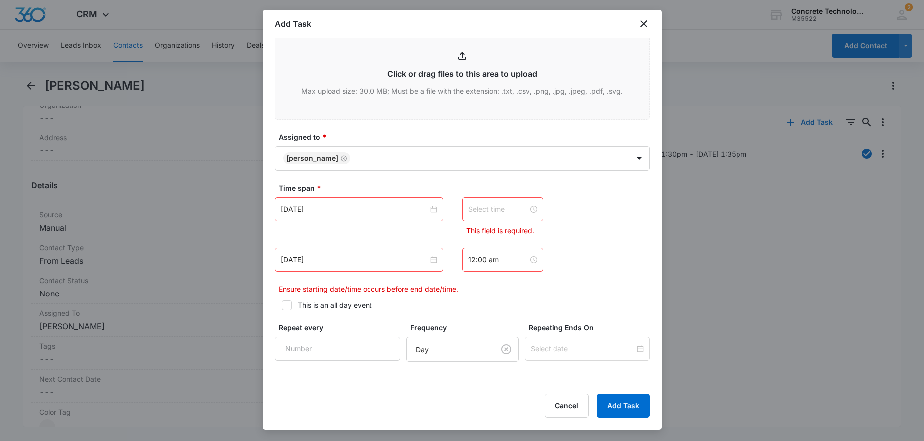
click at [555, 254] on div "[DATE] [DATE] Su Mo Tu We Th Fr Sa 27 28 29 30 31 1 2 3 4 5 6 7 8 9 10 11 12 13…" at bounding box center [462, 260] width 375 height 24
click at [519, 264] on input "12:00 am" at bounding box center [498, 259] width 60 height 11
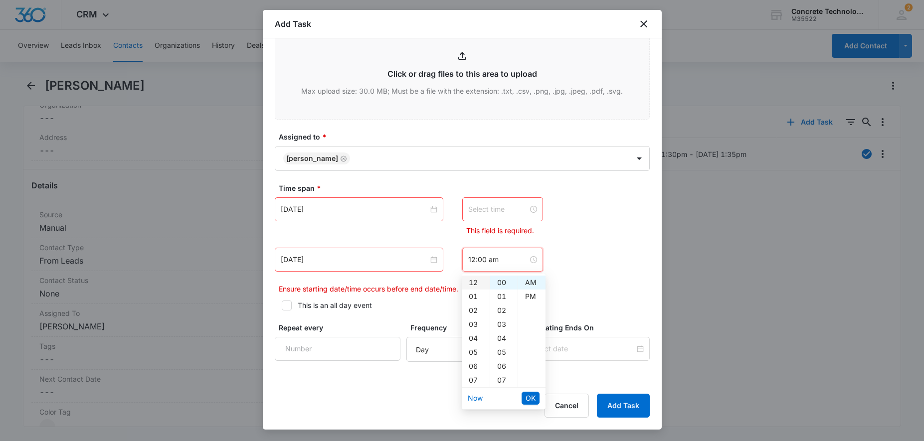
click at [478, 285] on div "12" at bounding box center [476, 283] width 28 height 14
click at [503, 349] on div "05" at bounding box center [503, 353] width 27 height 14
click at [531, 298] on div "PM" at bounding box center [531, 297] width 27 height 14
type input "12:05 pm"
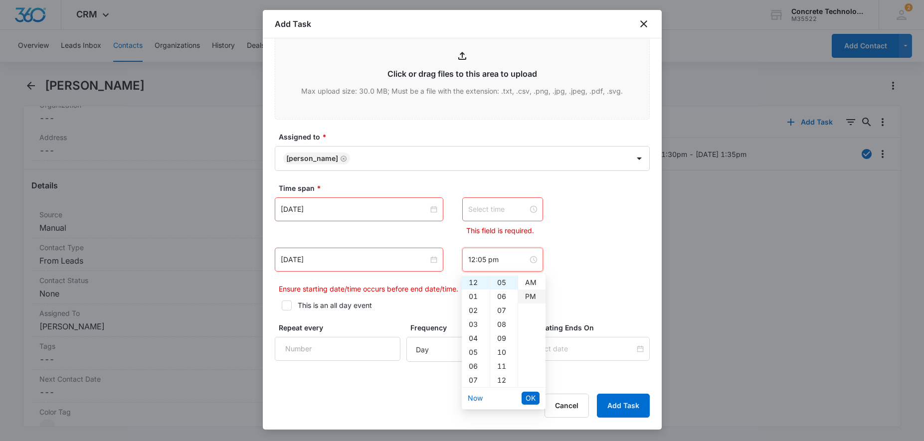
scroll to position [14, 0]
click at [526, 398] on span "OK" at bounding box center [531, 398] width 10 height 11
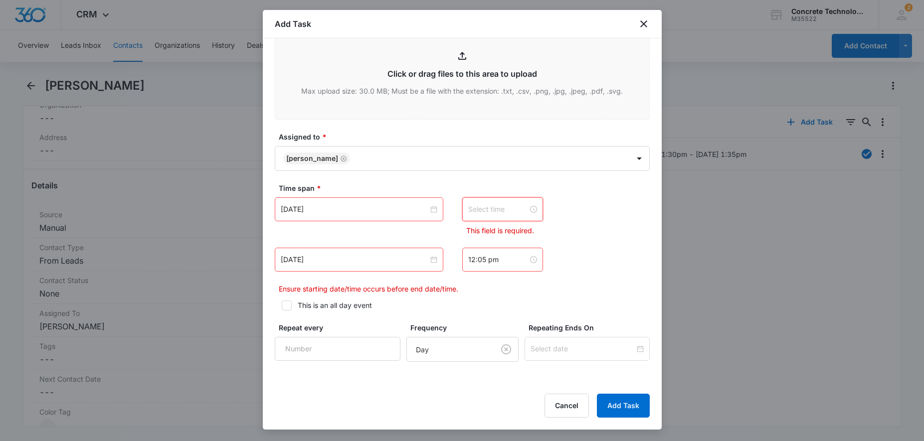
click at [499, 208] on input at bounding box center [498, 209] width 60 height 11
click at [475, 234] on div "12" at bounding box center [476, 232] width 28 height 14
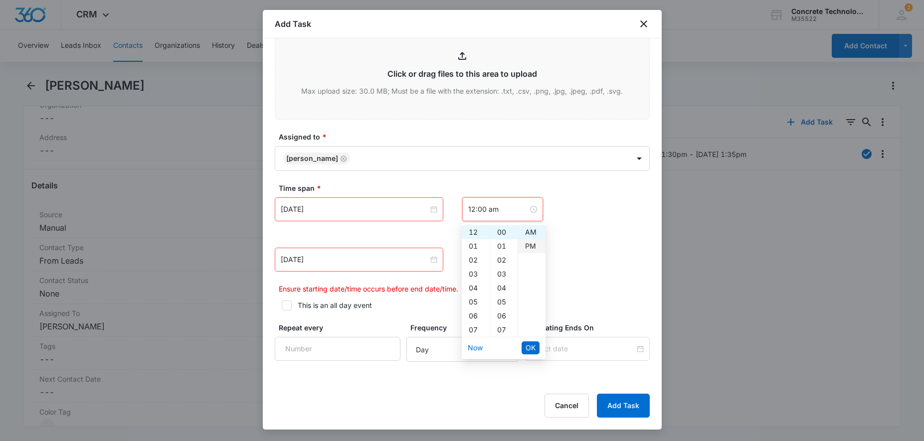
click at [524, 247] on div "PM" at bounding box center [531, 246] width 27 height 14
type input "12:00 pm"
click at [529, 351] on span "OK" at bounding box center [531, 348] width 10 height 11
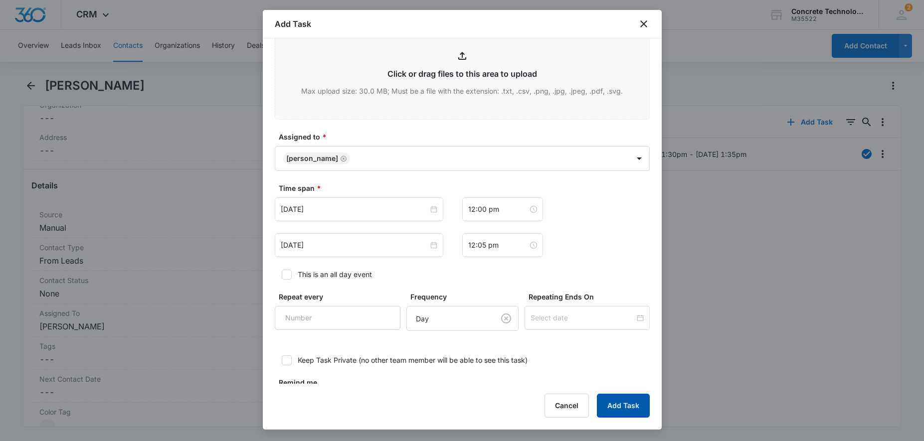
click at [628, 413] on button "Add Task" at bounding box center [623, 406] width 53 height 24
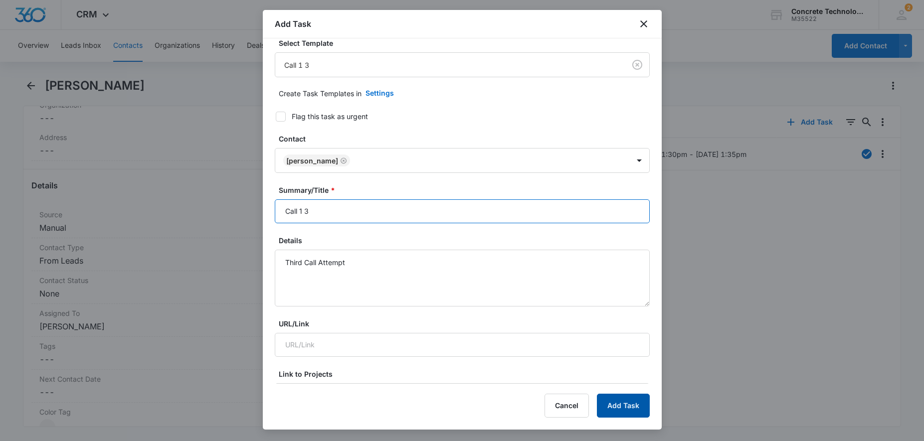
type input "Call 1 3"
click at [615, 406] on button "Add Task" at bounding box center [623, 406] width 53 height 24
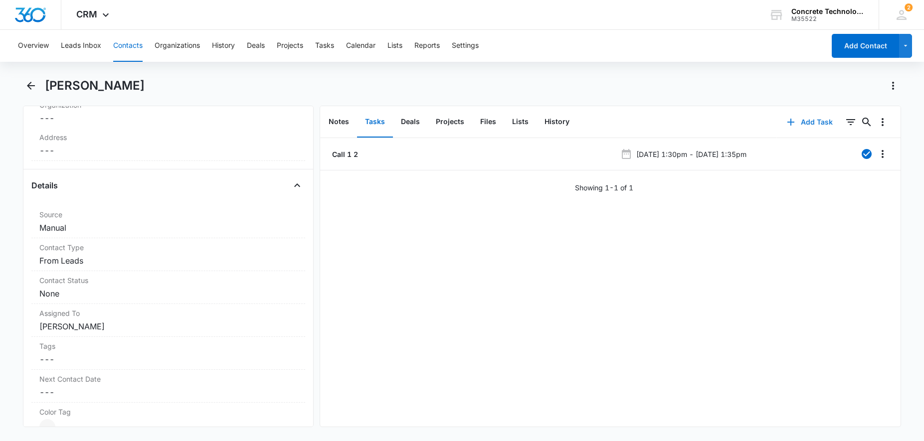
scroll to position [305, 0]
click at [551, 123] on button "History" at bounding box center [556, 122] width 41 height 31
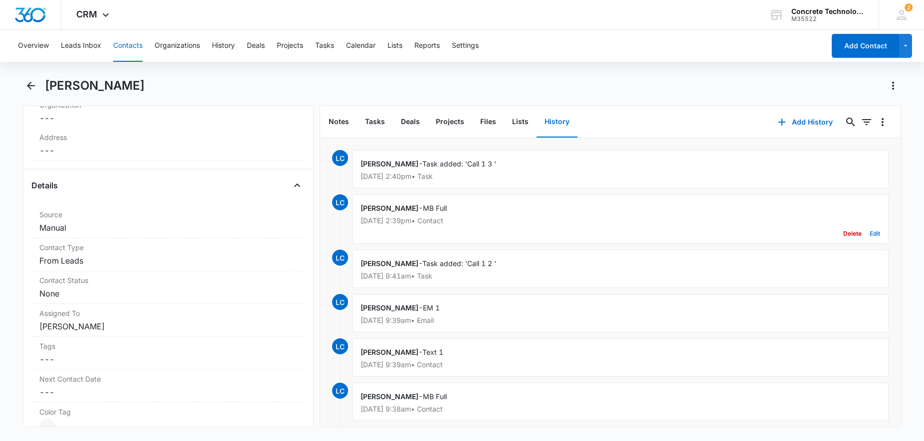
click at [873, 232] on button "Edit" at bounding box center [875, 233] width 10 height 19
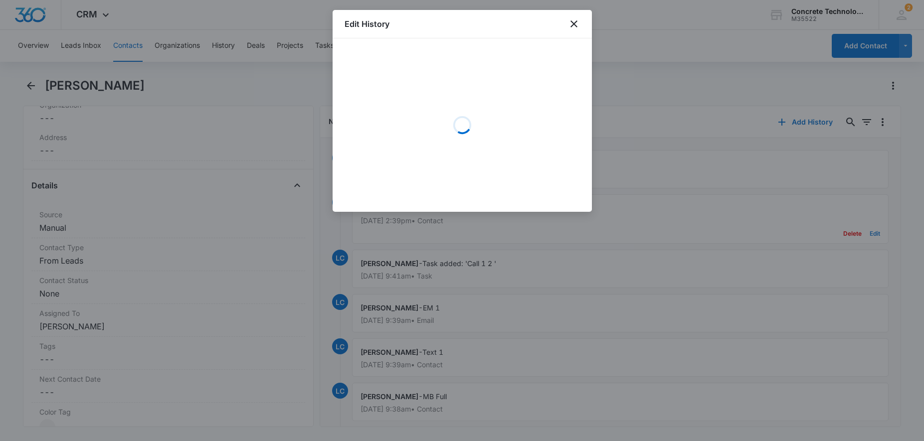
scroll to position [305, 0]
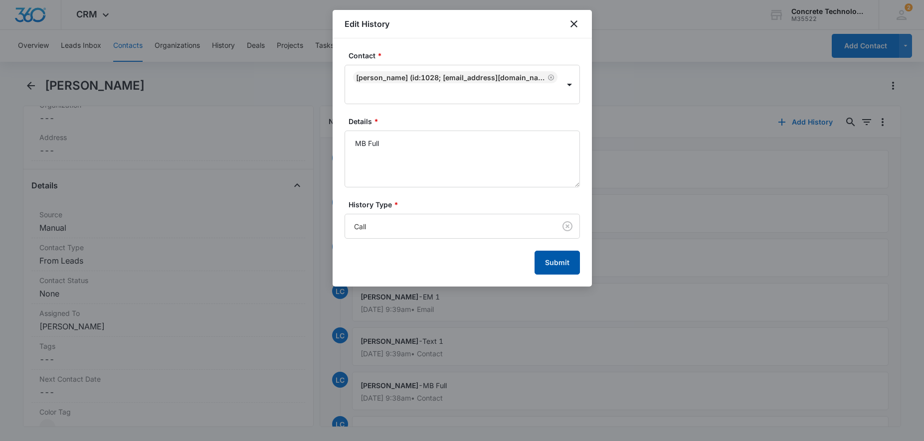
click at [558, 261] on button "Submit" at bounding box center [556, 263] width 45 height 24
click at [577, 18] on icon "close" at bounding box center [574, 24] width 12 height 12
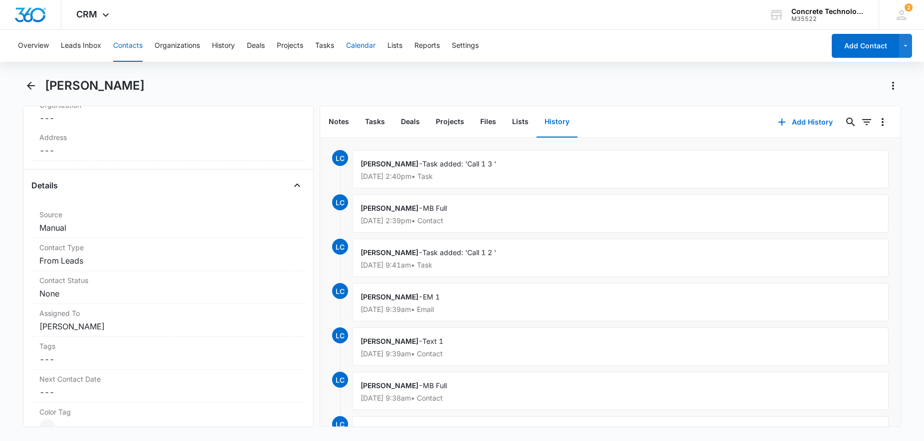
click at [367, 46] on button "Calendar" at bounding box center [360, 46] width 29 height 32
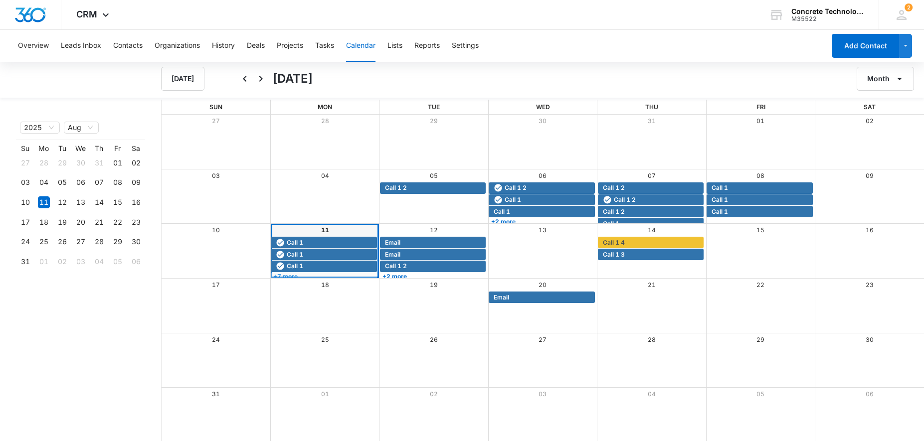
click at [318, 276] on link "+7 more" at bounding box center [324, 276] width 106 height 7
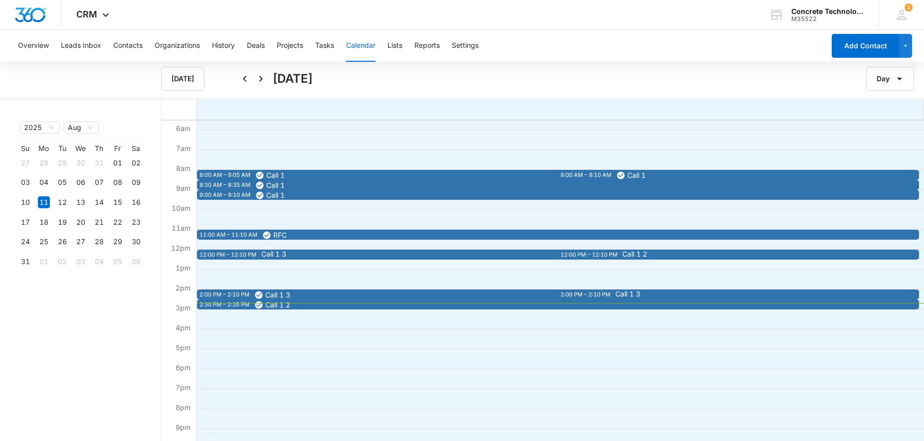
scroll to position [153, 0]
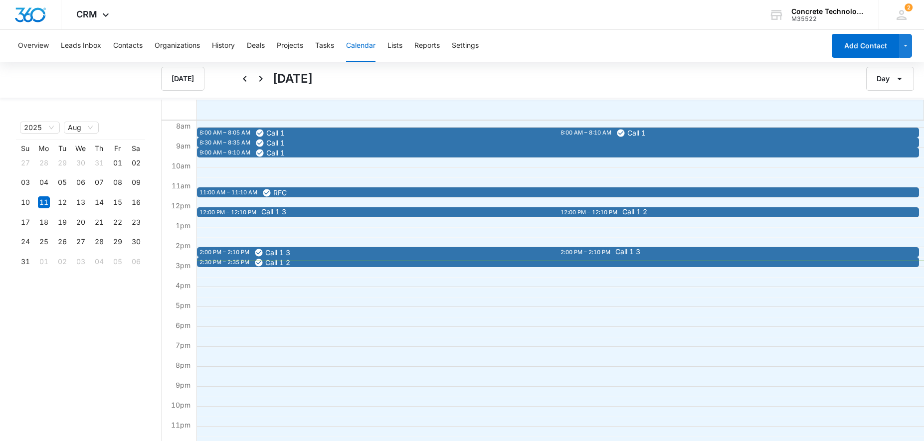
click at [322, 225] on div "8:00 AM – 8:05 AM Call 1 8:30 AM – 8:35 AM Call 1 8:00 AM – 8:10 AM Call 1 9:00…" at bounding box center [557, 207] width 722 height 479
click at [320, 211] on span "Call 1 3" at bounding box center [564, 211] width 606 height 7
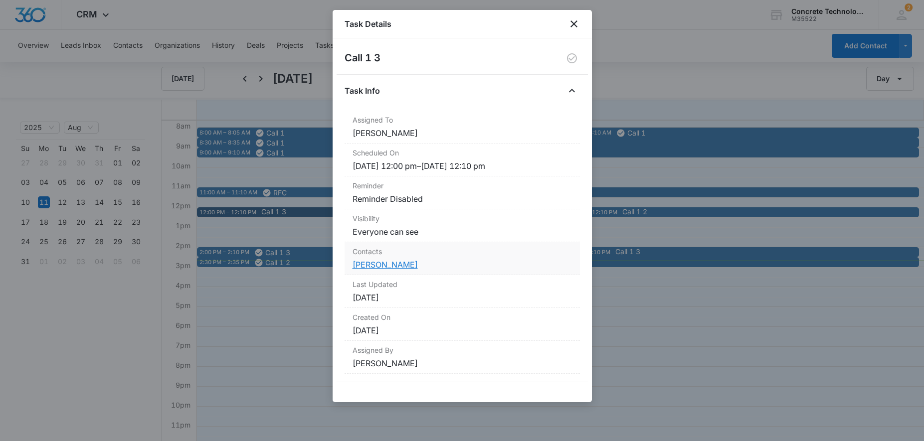
click at [377, 269] on link "[PERSON_NAME]" at bounding box center [385, 265] width 65 height 10
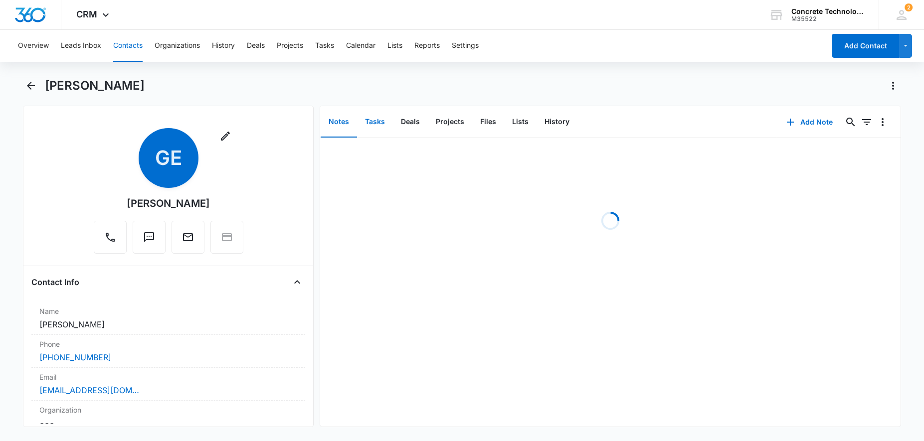
click at [373, 120] on button "Tasks" at bounding box center [375, 122] width 36 height 31
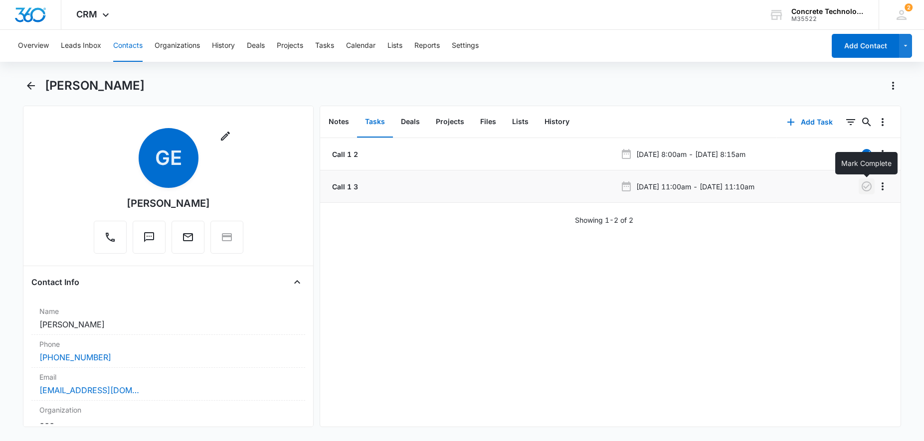
click at [862, 184] on icon "button" at bounding box center [867, 186] width 10 height 10
click at [855, 50] on button "Add Contact" at bounding box center [865, 46] width 67 height 24
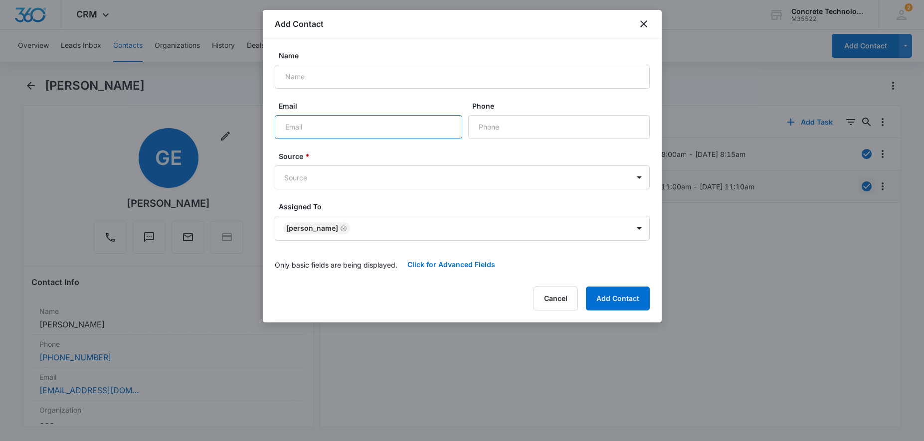
paste input "[EMAIL_ADDRESS][DOMAIN_NAME]"
type input "[EMAIL_ADDRESS][DOMAIN_NAME]"
click at [315, 71] on input "Name" at bounding box center [462, 77] width 375 height 24
type input "[PERSON_NAME]"
click at [547, 123] on input "Phone" at bounding box center [558, 127] width 181 height 24
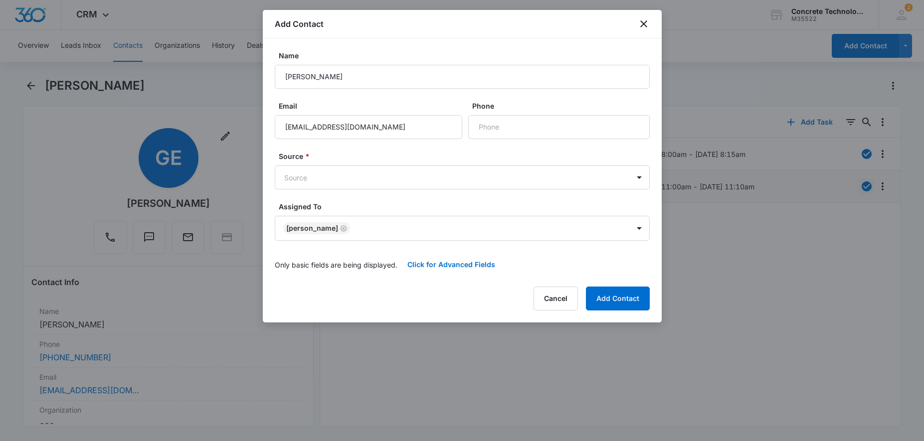
click at [441, 281] on div "Add Contact Name [PERSON_NAME] Email [EMAIL_ADDRESS][DOMAIN_NAME] Phone Source …" at bounding box center [462, 166] width 399 height 313
paste input "[PHONE_NUMBER]"
type input "[PHONE_NUMBER]"
click at [437, 267] on button "Click for Advanced Fields" at bounding box center [451, 265] width 108 height 24
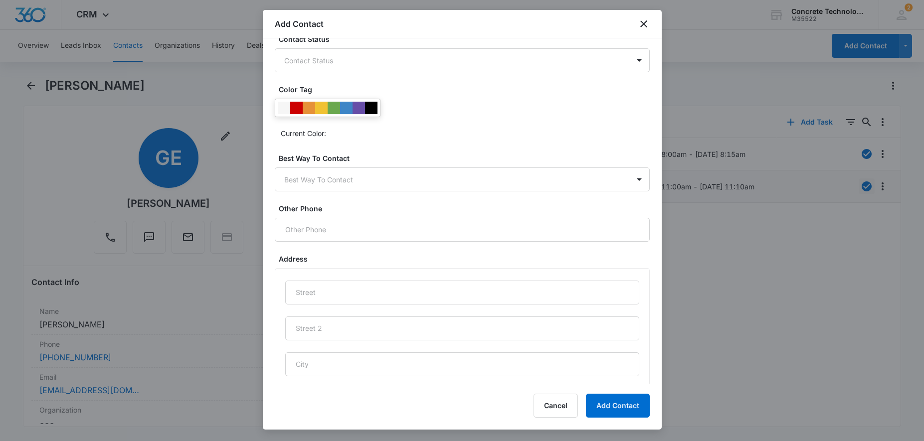
scroll to position [430, 0]
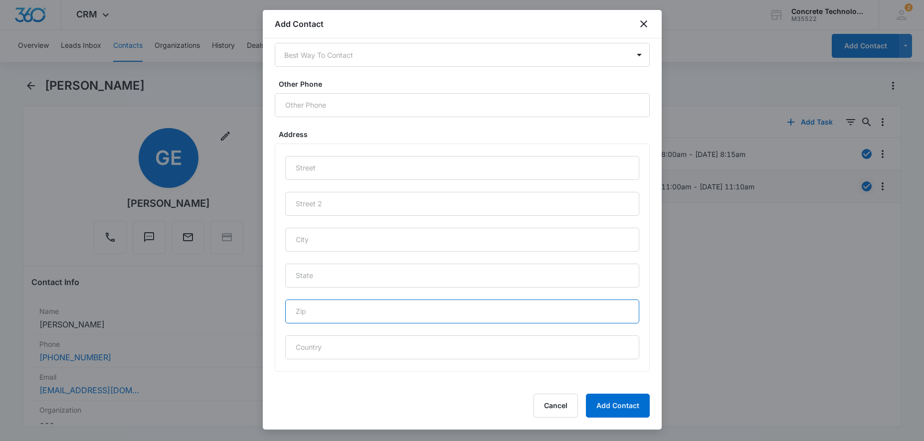
drag, startPoint x: 334, startPoint y: 310, endPoint x: 352, endPoint y: 311, distance: 18.0
click at [334, 309] on input "text" at bounding box center [462, 312] width 354 height 24
type input "83642"
click at [345, 275] on input "text" at bounding box center [462, 276] width 354 height 24
type input "ID"
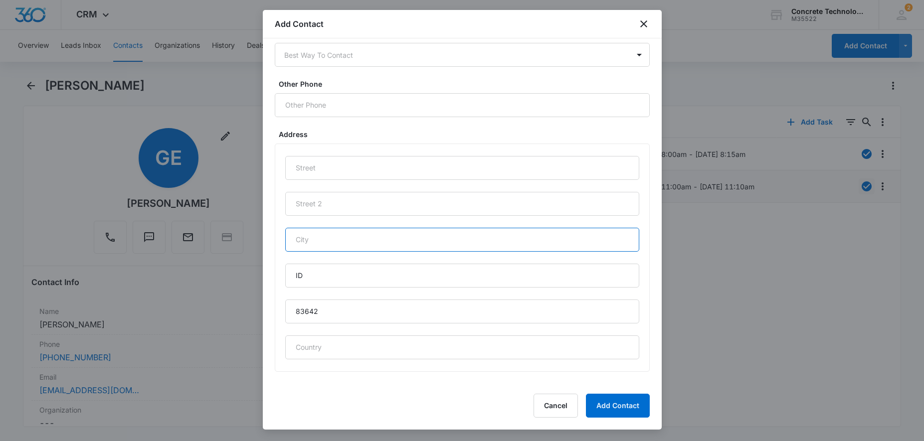
click at [342, 234] on input "text" at bounding box center [462, 240] width 354 height 24
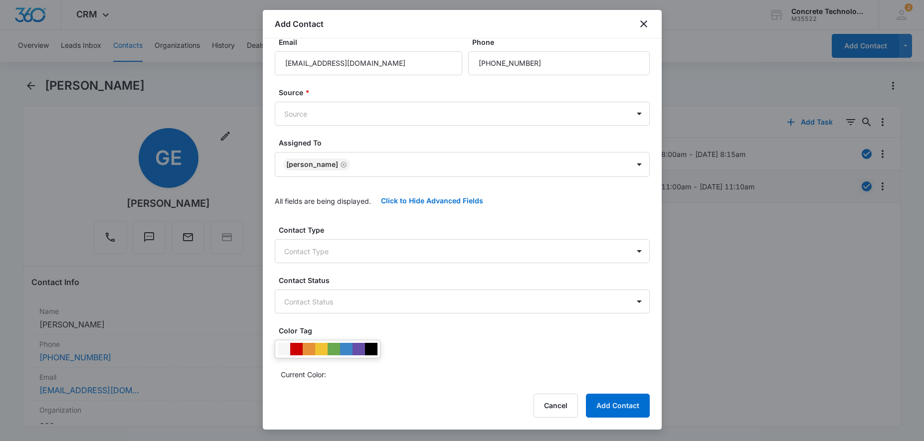
scroll to position [0, 0]
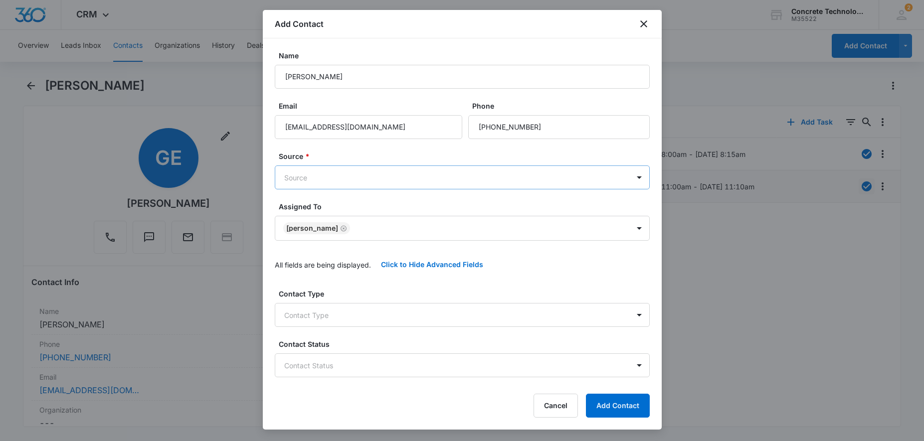
type input "Meridian"
click at [383, 177] on body "CRM Apps Reputation Websites Forms CRM Email Social Content Ads Intelligence Fi…" at bounding box center [462, 220] width 924 height 441
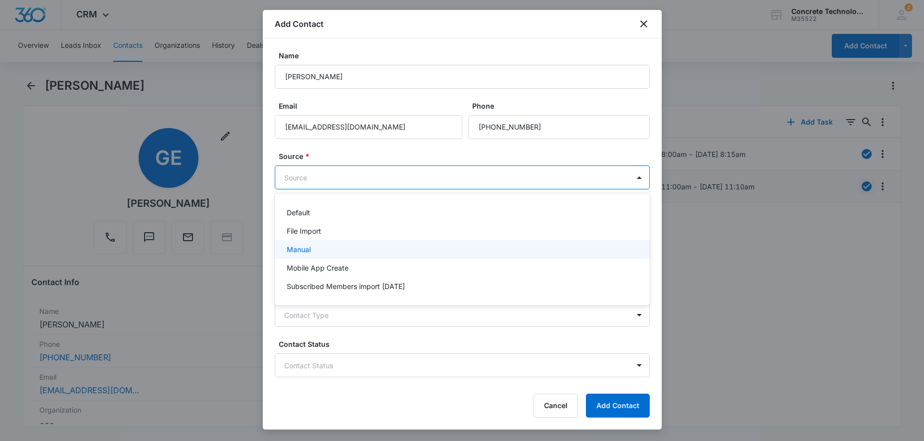
click at [322, 247] on div "Manual" at bounding box center [461, 249] width 349 height 10
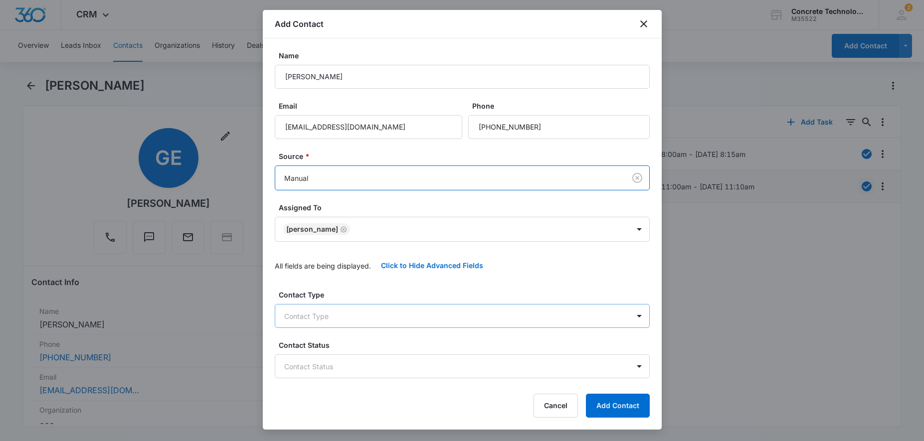
click at [353, 316] on body "CRM Apps Reputation Websites Forms CRM Email Social Content Ads Intelligence Fi…" at bounding box center [462, 220] width 924 height 441
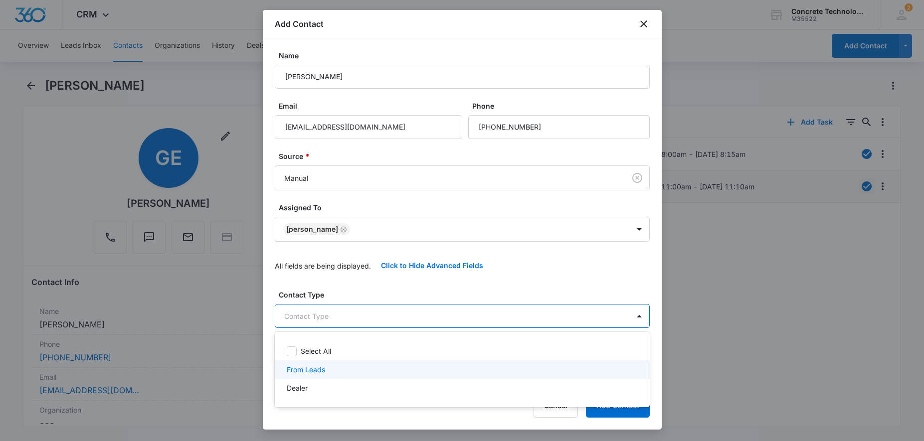
click at [323, 372] on p "From Leads" at bounding box center [306, 369] width 38 height 10
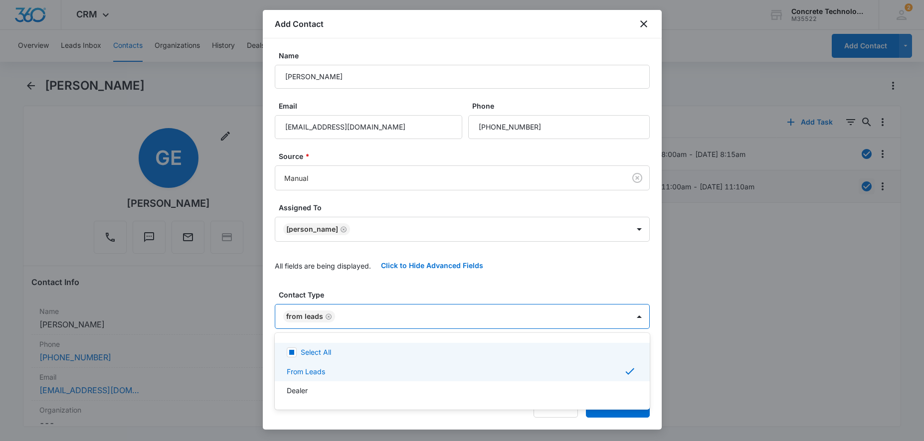
click at [823, 264] on div at bounding box center [462, 220] width 924 height 441
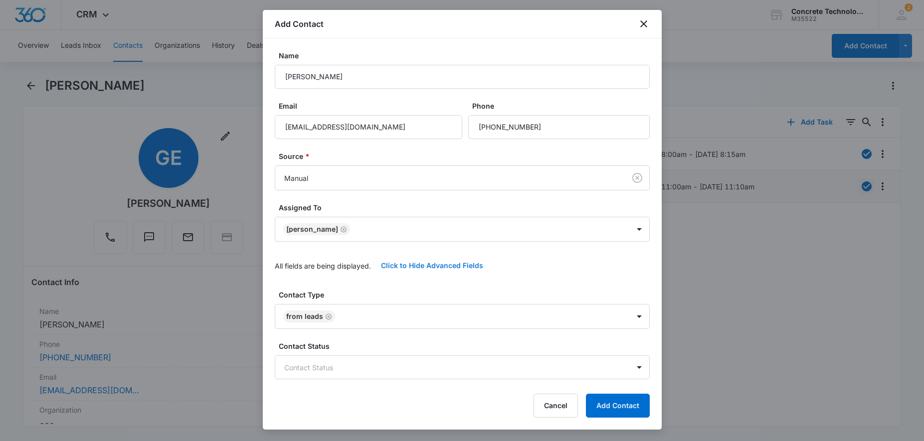
click at [460, 266] on button "Click to Hide Advanced Fields" at bounding box center [432, 266] width 122 height 24
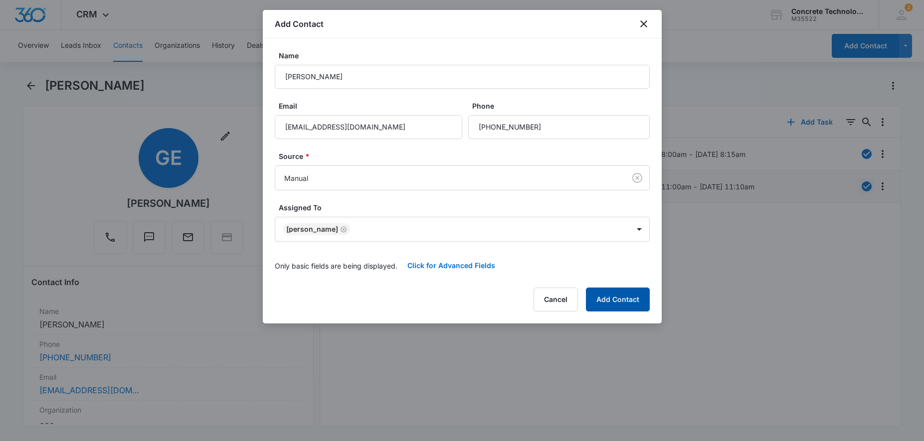
click at [606, 297] on button "Add Contact" at bounding box center [618, 300] width 64 height 24
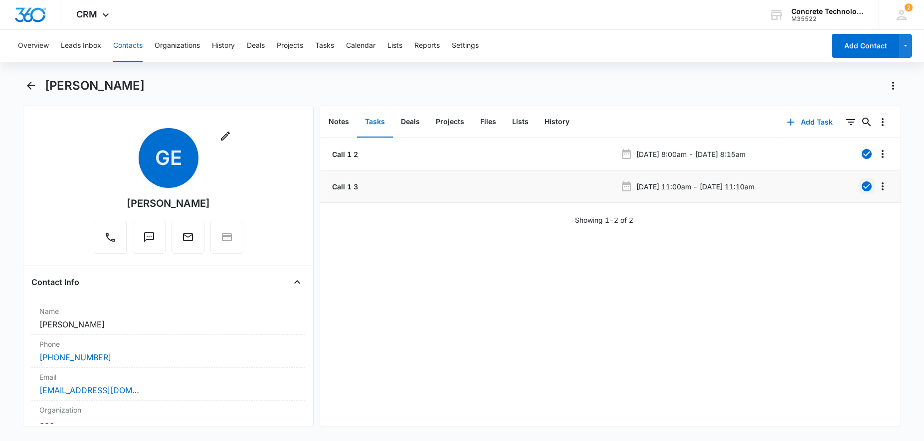
click at [133, 46] on button "Contacts" at bounding box center [127, 46] width 29 height 32
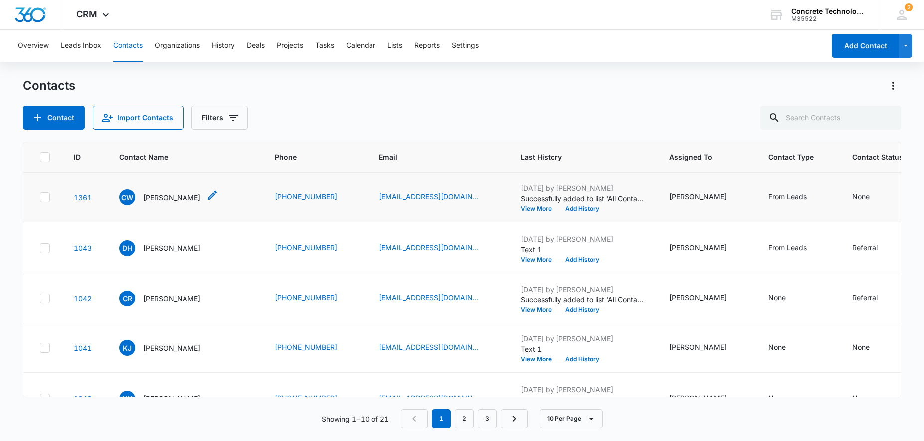
click at [180, 199] on p "[PERSON_NAME]" at bounding box center [171, 197] width 57 height 10
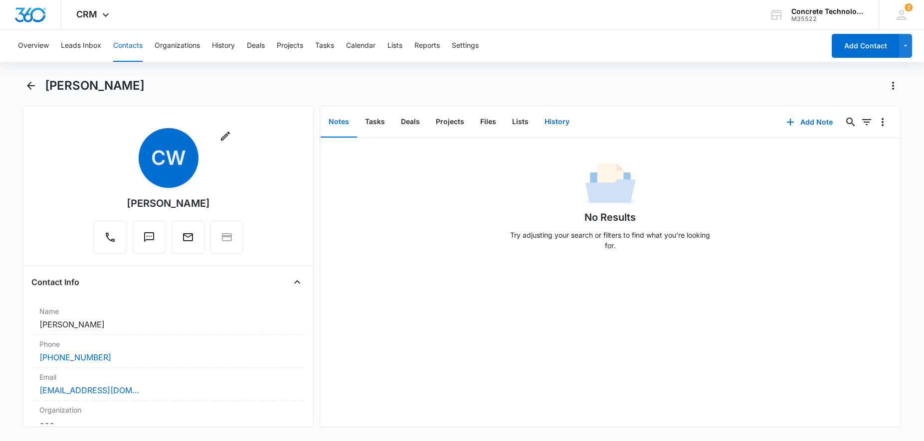
click at [543, 120] on button "History" at bounding box center [556, 122] width 41 height 31
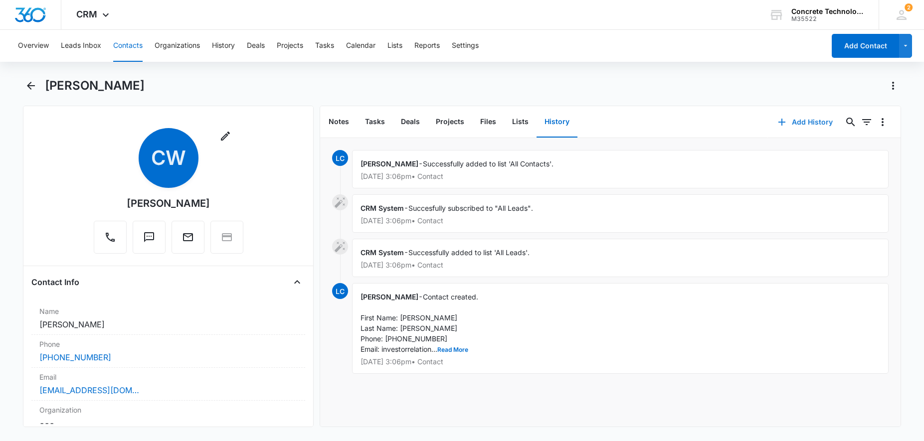
click at [814, 123] on button "Add History" at bounding box center [805, 122] width 75 height 24
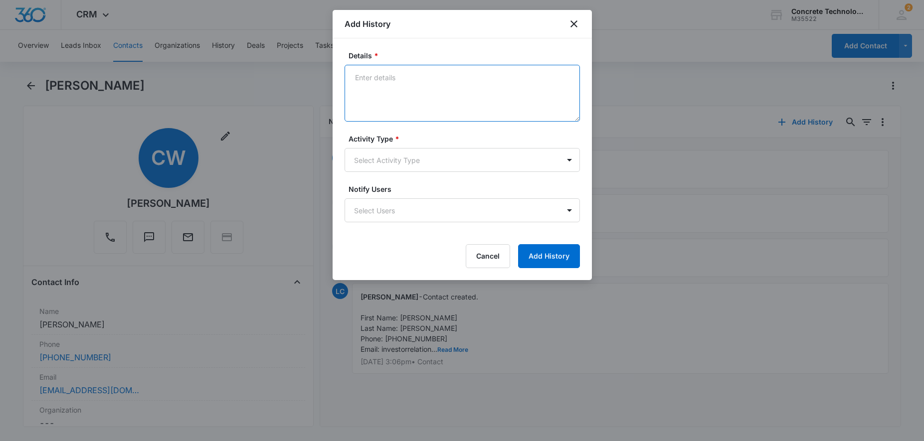
click at [409, 68] on textarea "Details *" at bounding box center [462, 93] width 235 height 57
click at [381, 163] on body "CRM Apps Reputation Websites Forms CRM Email Social Content Ads Intelligence Fi…" at bounding box center [462, 220] width 924 height 441
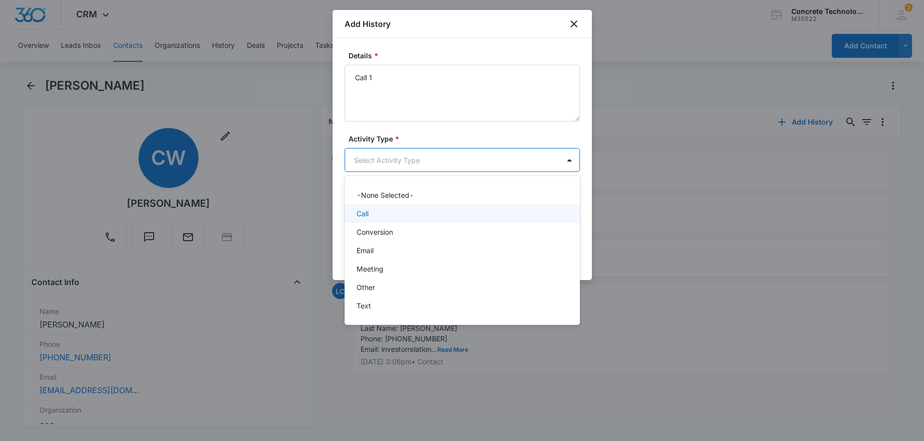
click at [384, 215] on div "Call" at bounding box center [460, 213] width 209 height 10
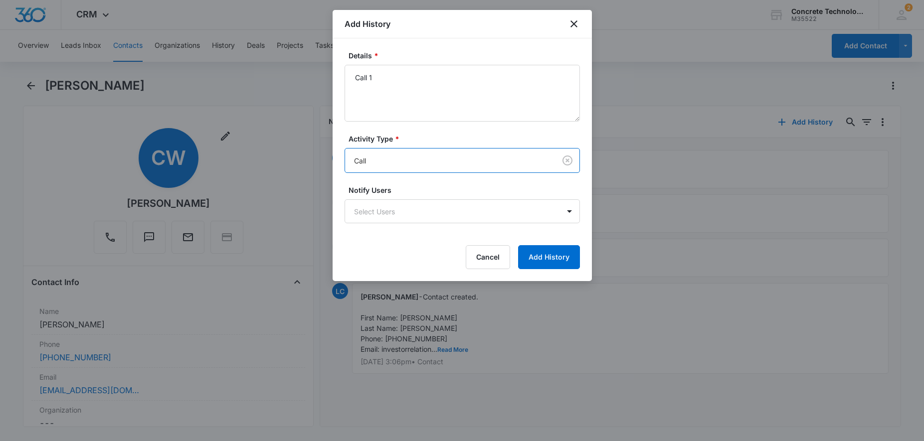
click at [384, 215] on body "CRM Apps Reputation Websites Forms CRM Email Social Content Ads Intelligence Fi…" at bounding box center [462, 220] width 924 height 441
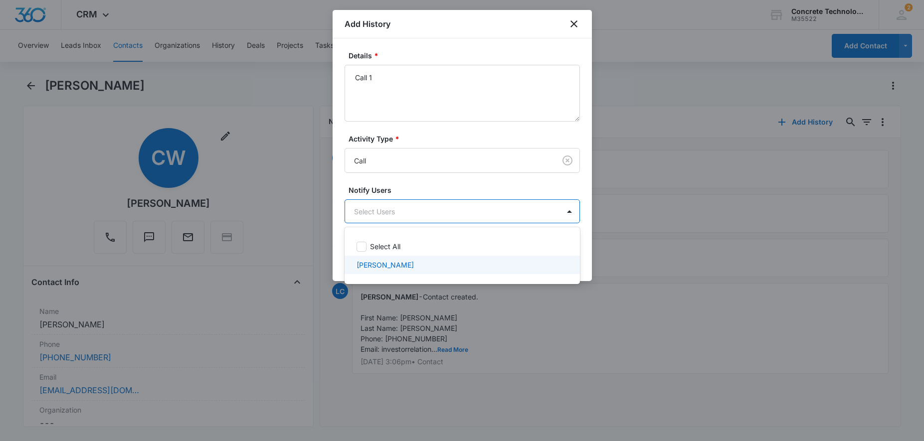
click at [378, 262] on p "[PERSON_NAME]" at bounding box center [384, 265] width 57 height 10
click at [549, 325] on div at bounding box center [462, 220] width 924 height 441
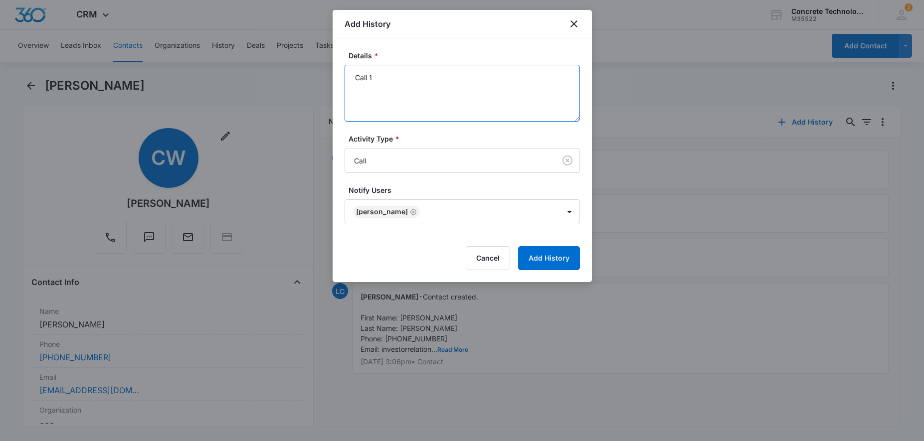
click at [430, 90] on textarea "Call 1" at bounding box center [462, 93] width 235 height 57
type textarea "Call 1 Restricted/unavailable"
click at [556, 261] on button "Add History" at bounding box center [549, 258] width 62 height 24
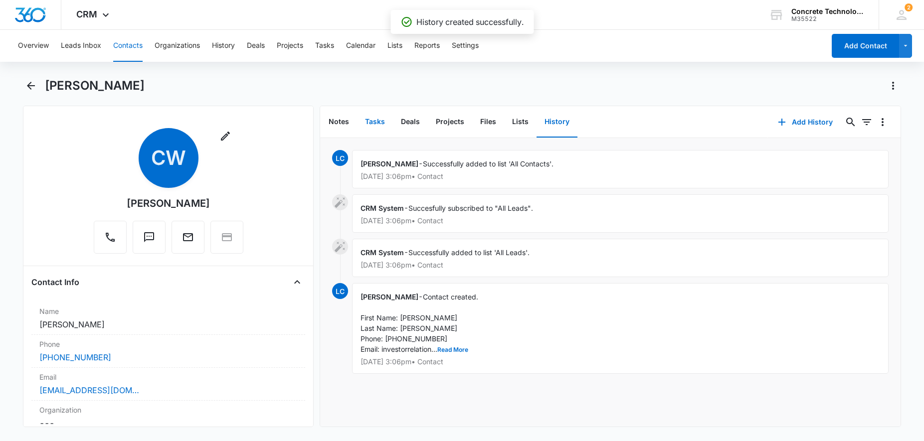
click at [377, 124] on button "Tasks" at bounding box center [375, 122] width 36 height 31
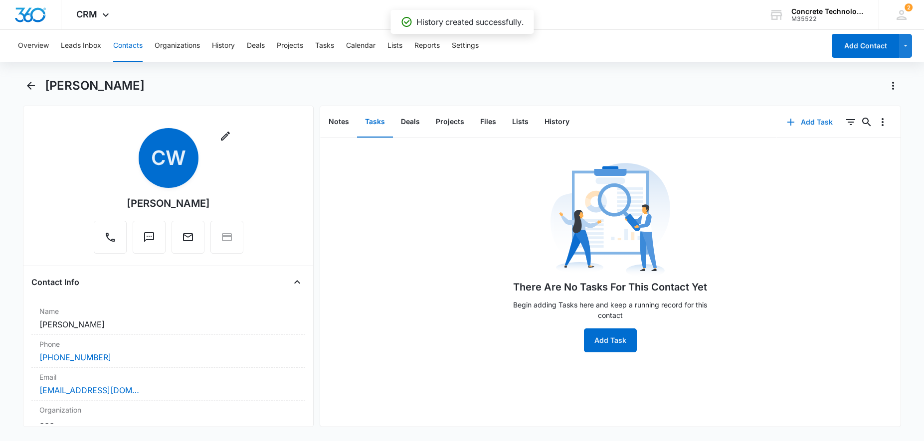
click at [785, 124] on button "Add Task" at bounding box center [810, 122] width 66 height 24
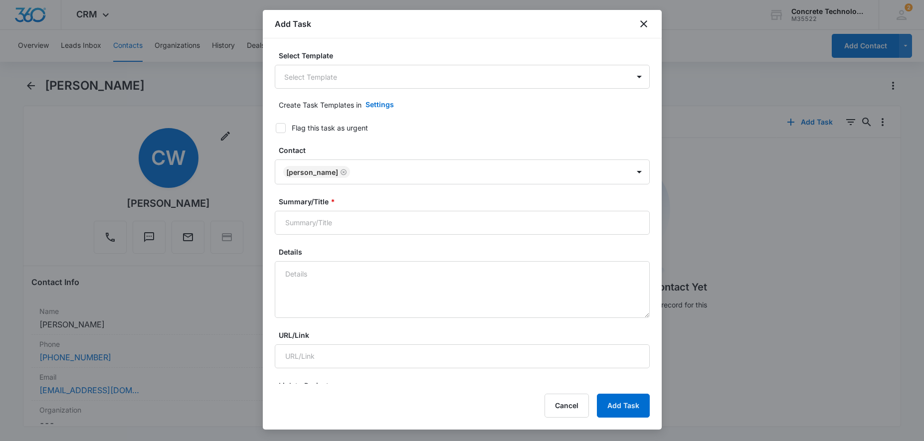
type input "[DATE]"
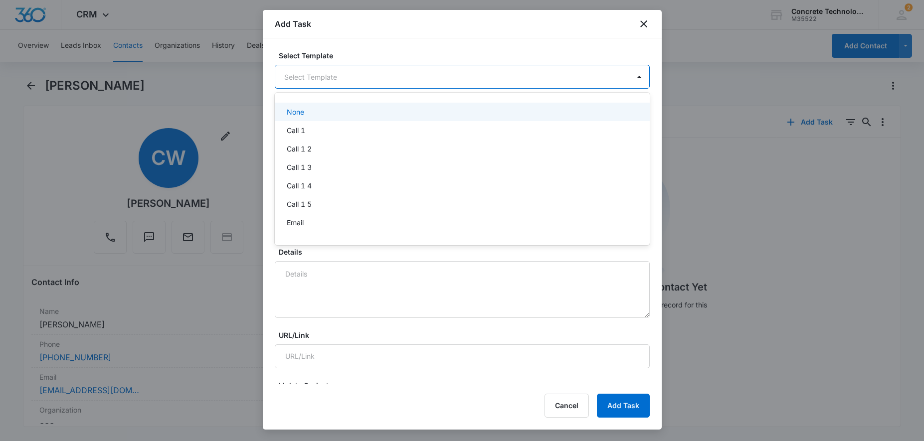
click at [357, 81] on body "CRM Apps Reputation Websites Forms CRM Email Social Content Ads Intelligence Fi…" at bounding box center [462, 220] width 924 height 441
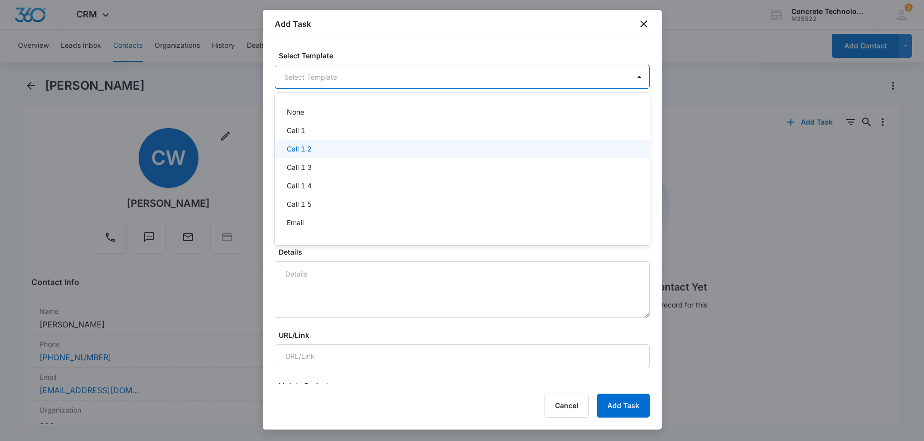
click at [298, 154] on p "Call 1 2" at bounding box center [299, 149] width 25 height 10
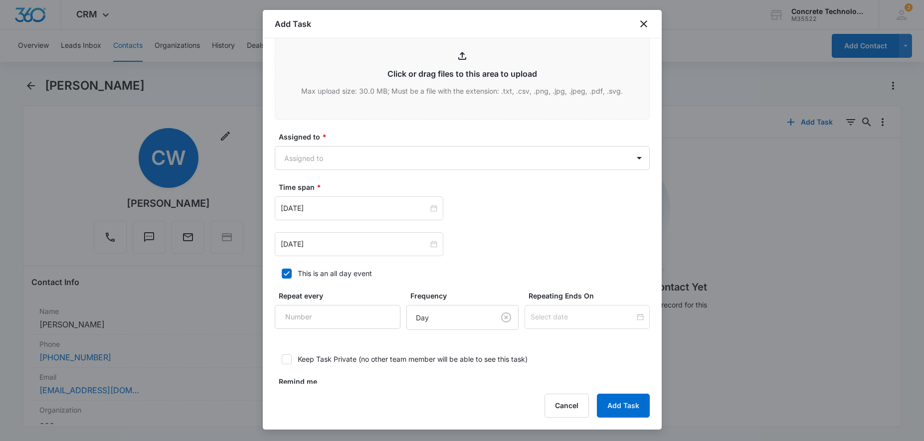
scroll to position [551, 0]
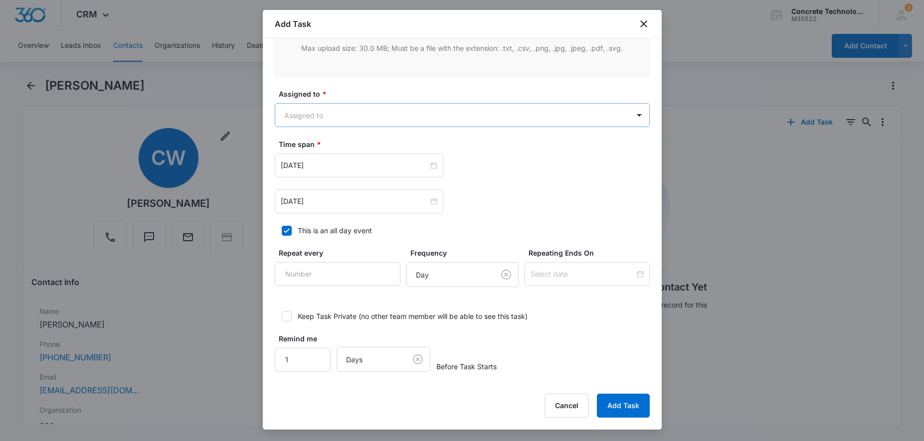
click at [385, 120] on body "CRM Apps Reputation Websites Forms CRM Email Social Content Ads Intelligence Fi…" at bounding box center [462, 220] width 924 height 441
click at [344, 169] on div "[PERSON_NAME]" at bounding box center [461, 169] width 349 height 10
checkbox input "true"
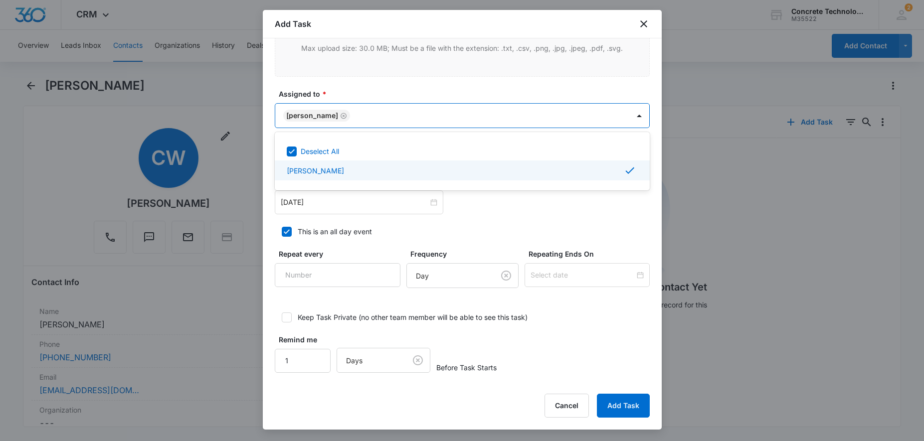
click at [532, 209] on div at bounding box center [462, 220] width 924 height 441
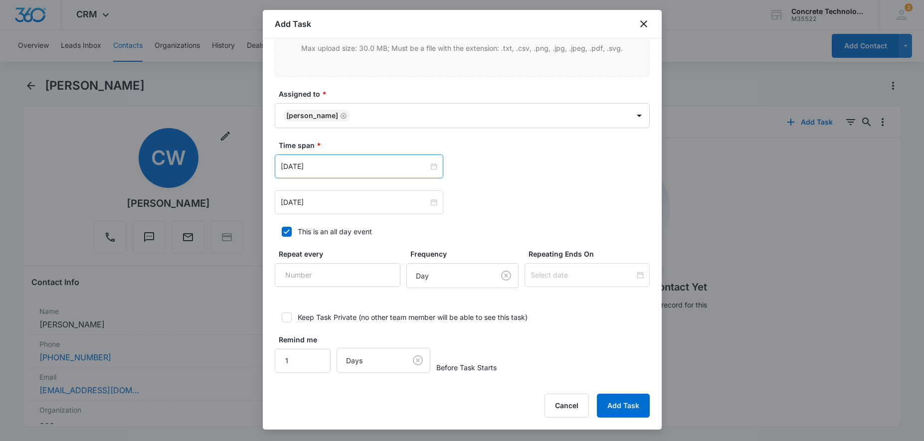
click at [404, 172] on div "[DATE]" at bounding box center [359, 167] width 169 height 24
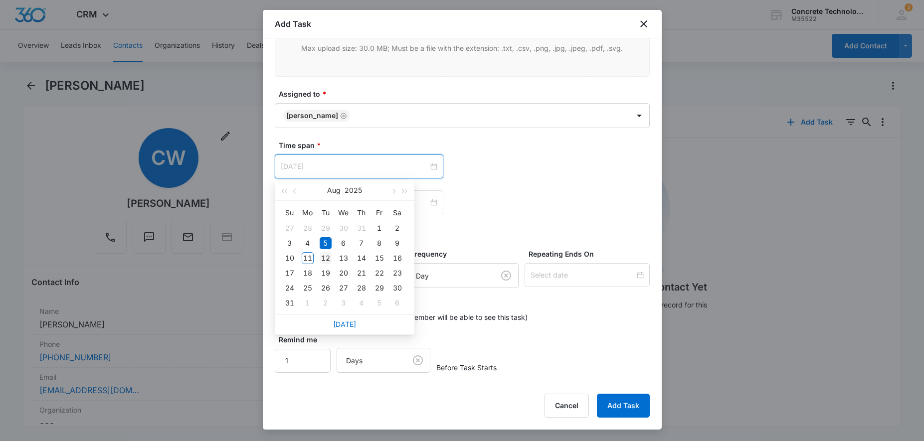
type input "[DATE]"
click at [326, 258] on div "12" at bounding box center [326, 258] width 12 height 12
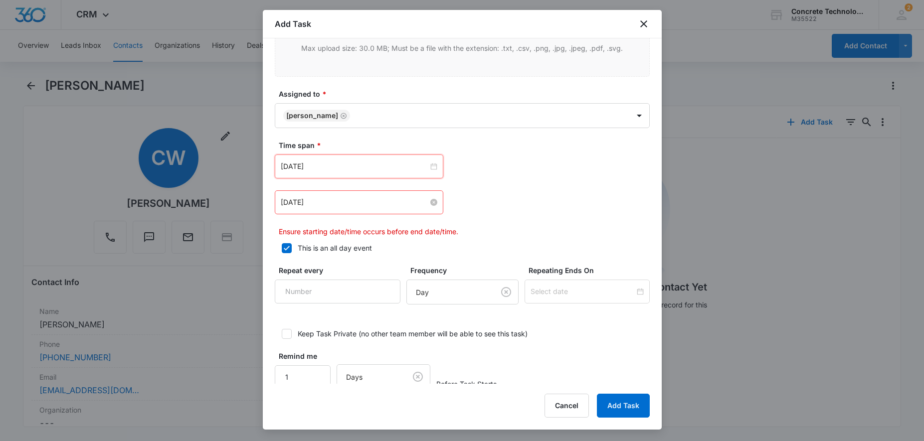
click at [366, 206] on input "[DATE]" at bounding box center [355, 202] width 148 height 11
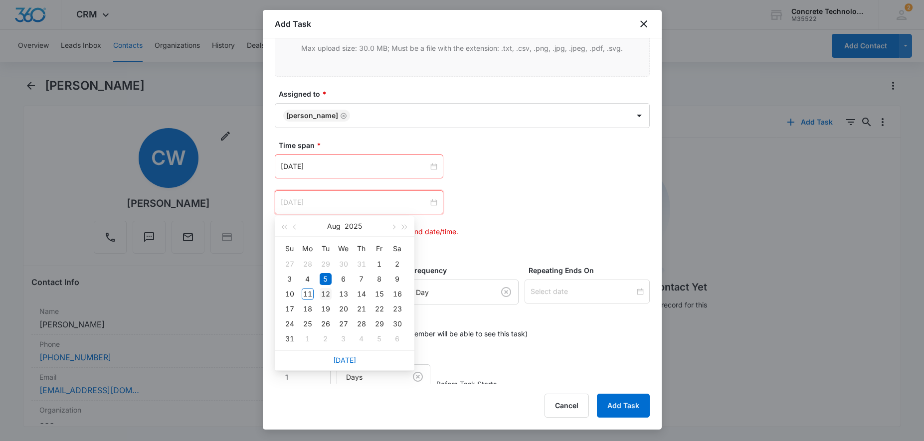
type input "[DATE]"
click at [327, 298] on div "12" at bounding box center [326, 294] width 12 height 12
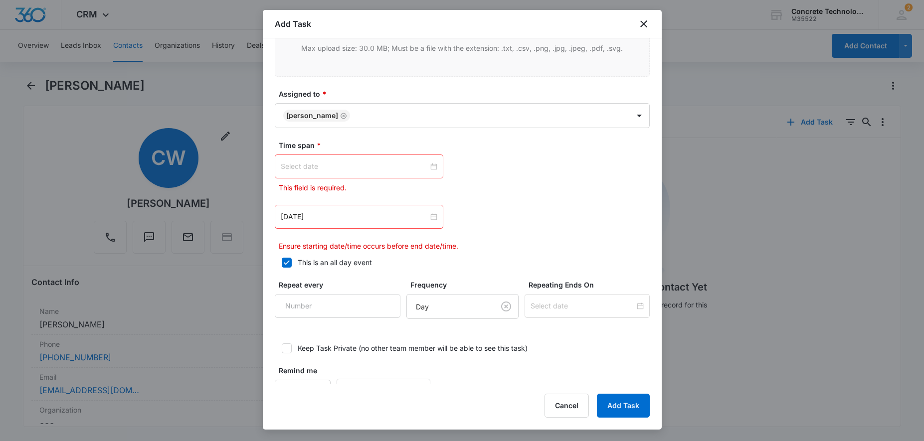
click at [406, 164] on input at bounding box center [355, 166] width 148 height 11
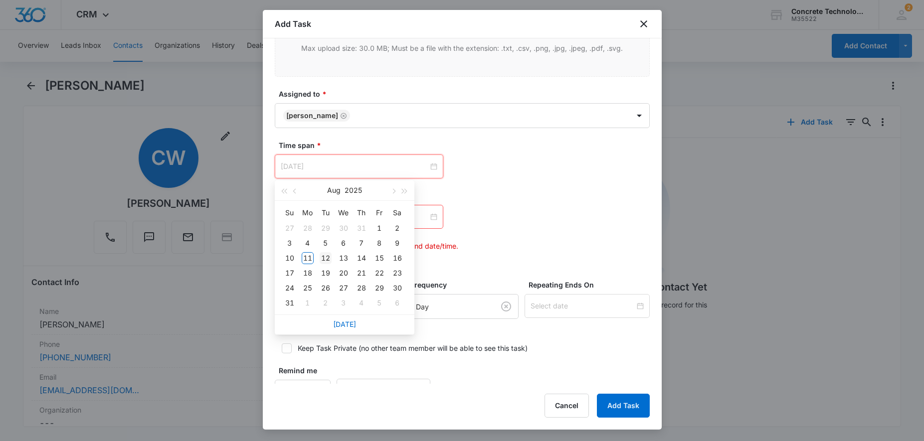
type input "[DATE]"
click at [327, 261] on div "12" at bounding box center [326, 258] width 12 height 12
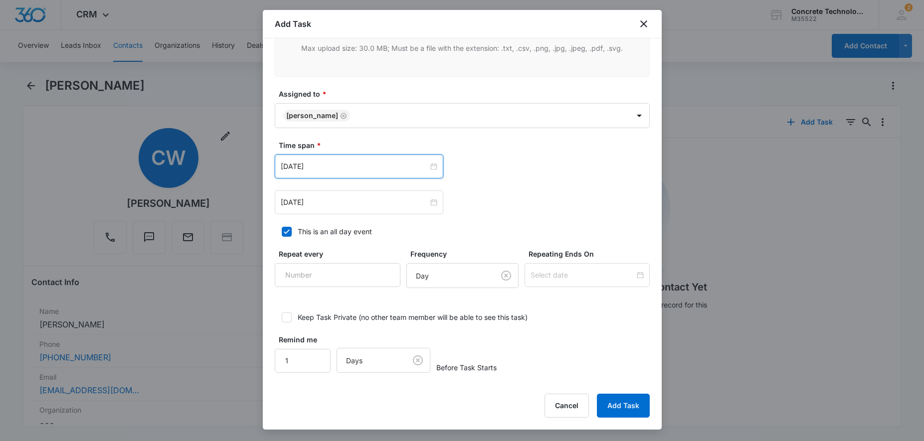
click at [501, 165] on div "[DATE] [DATE] Su Mo Tu We Th Fr Sa 27 28 29 30 31 1 2 3 4 5 6 7 8 9 10 11 12 13…" at bounding box center [462, 167] width 375 height 24
click at [284, 229] on icon at bounding box center [286, 231] width 9 height 9
click at [282, 229] on input "This is an all day event" at bounding box center [278, 231] width 7 height 7
checkbox input "false"
type input "12:00 am"
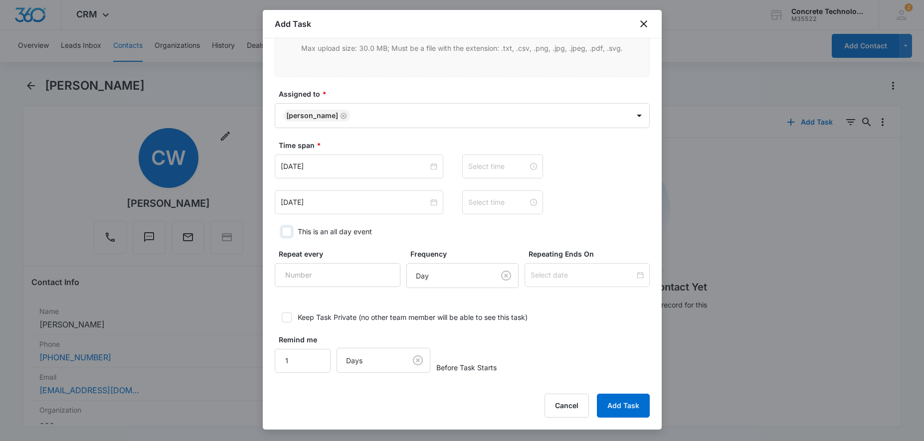
type input "12:00 am"
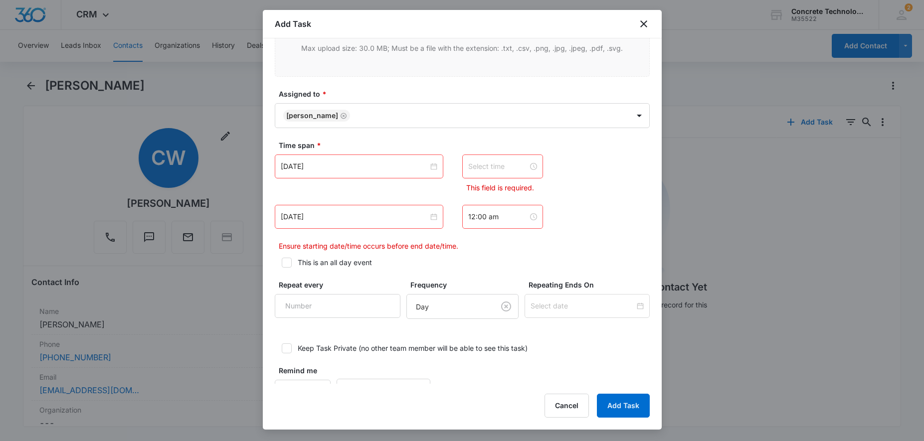
click at [498, 164] on input at bounding box center [498, 166] width 60 height 11
click at [476, 190] on div "11" at bounding box center [476, 189] width 28 height 14
type input "11:00 am"
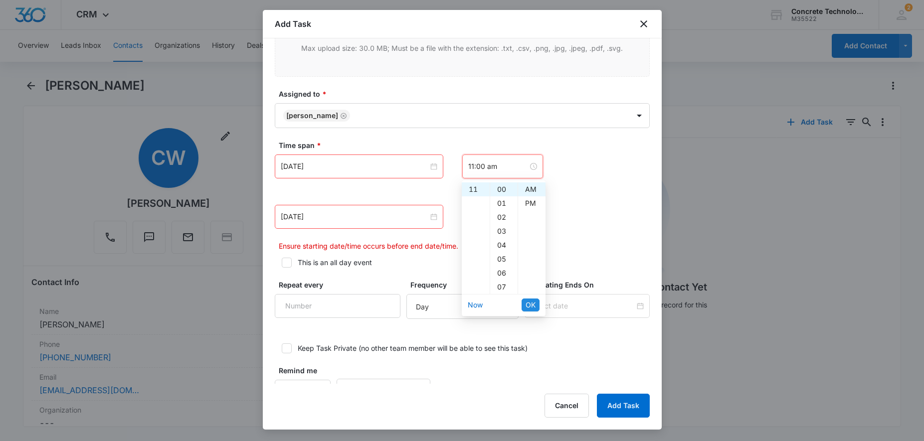
click at [525, 307] on button "OK" at bounding box center [531, 305] width 18 height 13
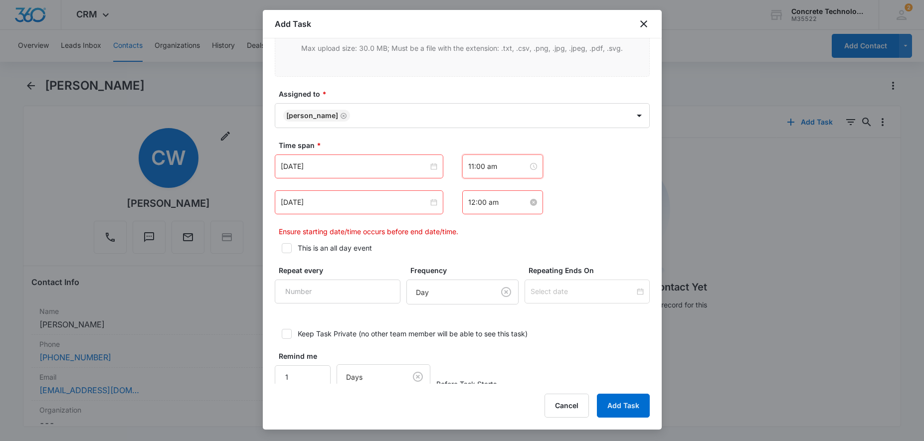
click at [506, 206] on input "12:00 am" at bounding box center [498, 202] width 60 height 11
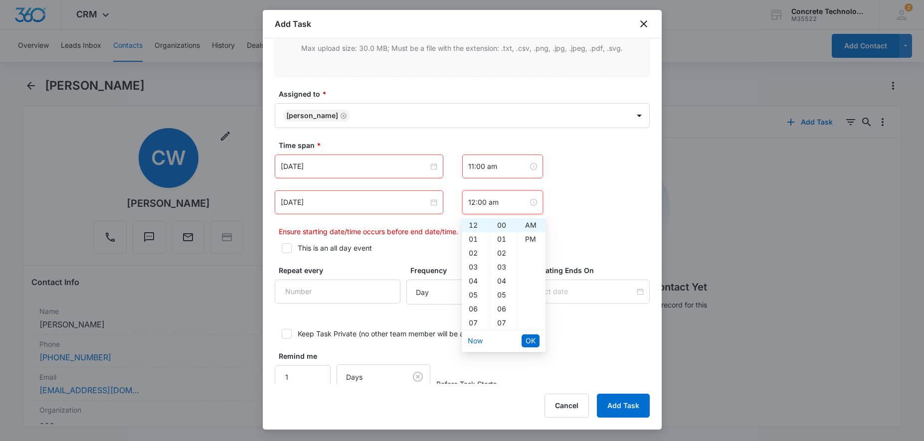
scroll to position [153, 0]
click at [475, 226] on div "11" at bounding box center [476, 226] width 28 height 14
click at [501, 291] on div "05" at bounding box center [503, 295] width 27 height 14
type input "11:05 am"
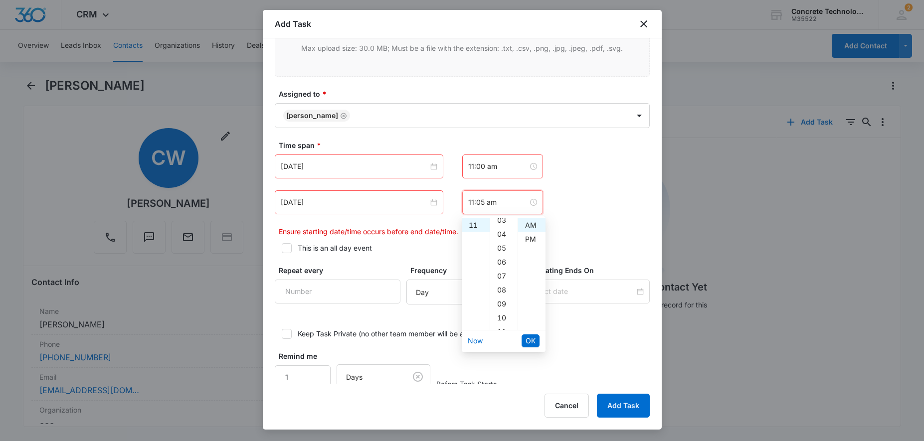
scroll to position [70, 0]
click at [525, 226] on div "AM" at bounding box center [531, 225] width 27 height 14
click at [530, 340] on span "OK" at bounding box center [531, 341] width 10 height 11
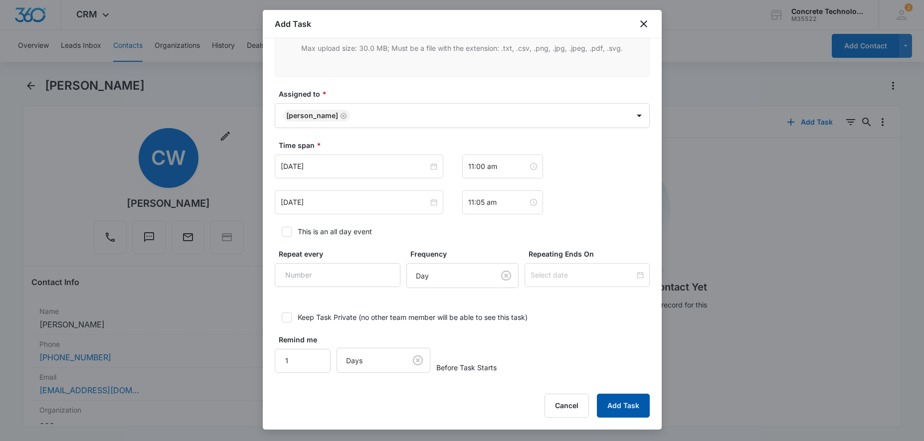
click at [620, 400] on button "Add Task" at bounding box center [623, 406] width 53 height 24
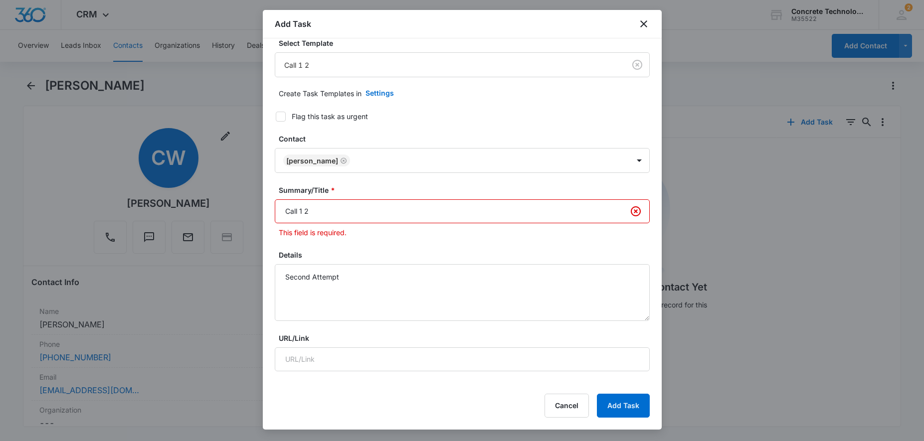
click at [386, 207] on input "Call 1 2" at bounding box center [462, 211] width 375 height 24
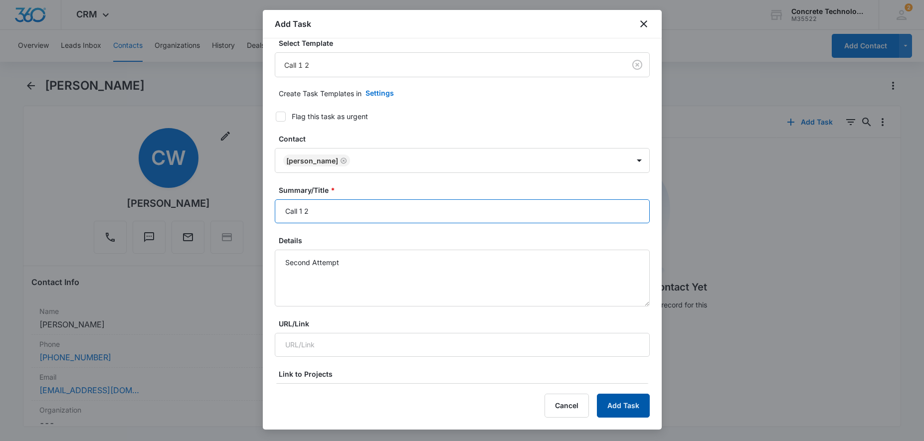
type input "Call 1 2"
click at [626, 410] on button "Add Task" at bounding box center [623, 406] width 53 height 24
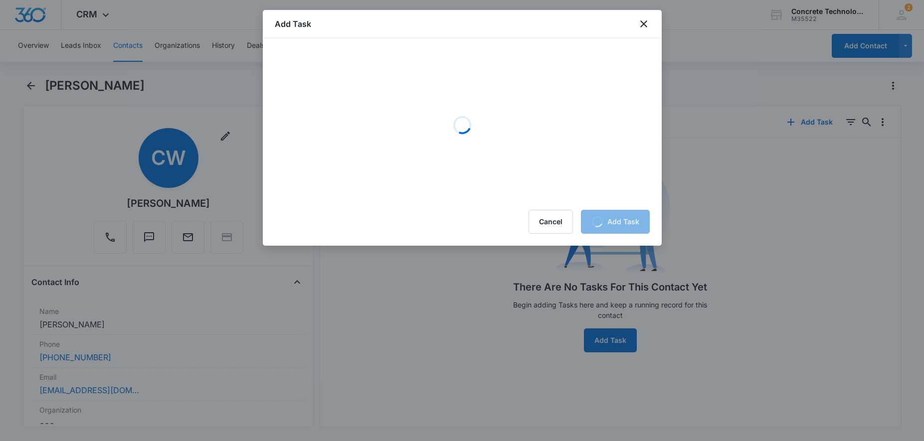
scroll to position [0, 0]
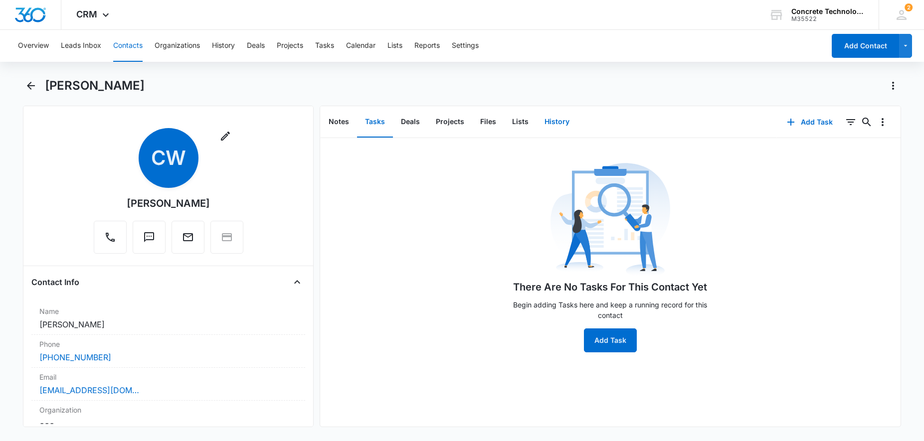
click at [556, 128] on button "History" at bounding box center [556, 122] width 41 height 31
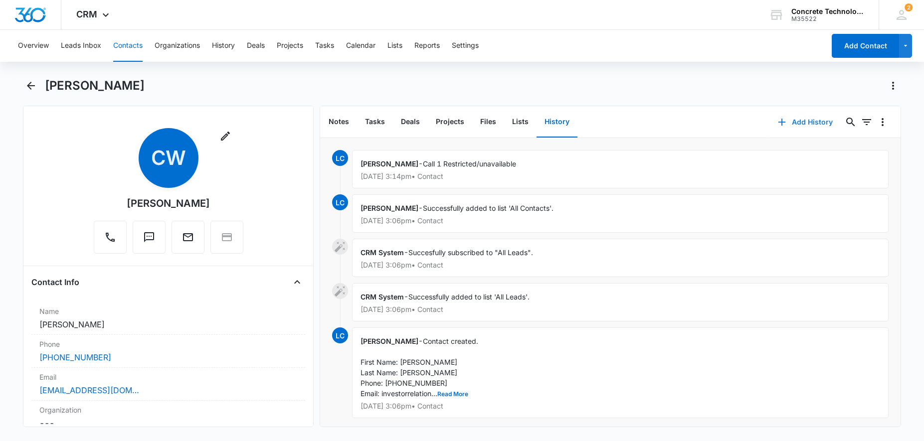
click at [813, 123] on button "Add History" at bounding box center [805, 122] width 75 height 24
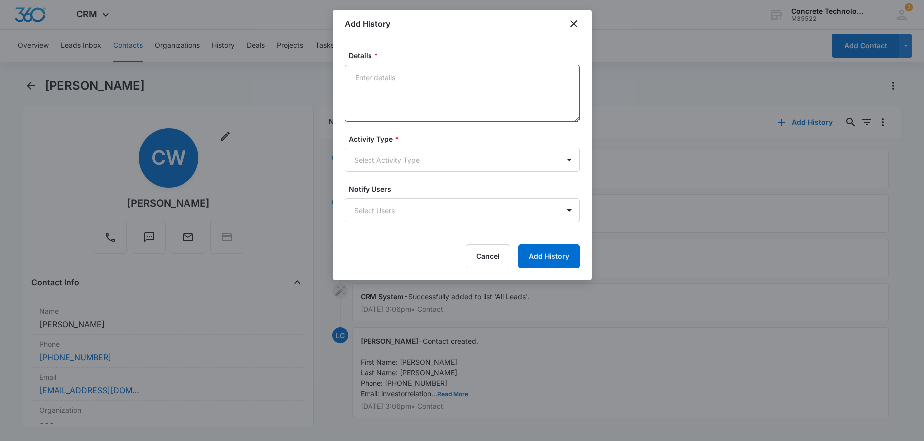
click at [418, 94] on textarea "Details *" at bounding box center [462, 93] width 235 height 57
type textarea "Email 1"
click at [459, 163] on body "CRM Apps Reputation Websites Forms CRM Email Social Content Ads Intelligence Fi…" at bounding box center [462, 220] width 924 height 441
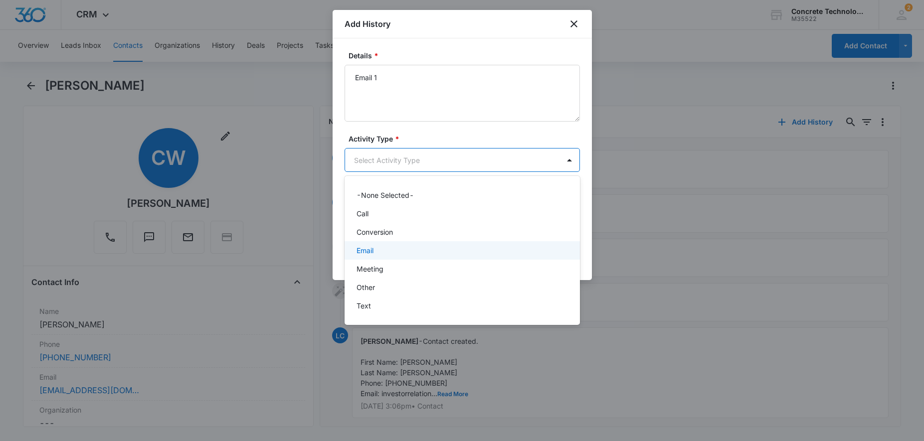
click at [370, 247] on p "Email" at bounding box center [364, 250] width 17 height 10
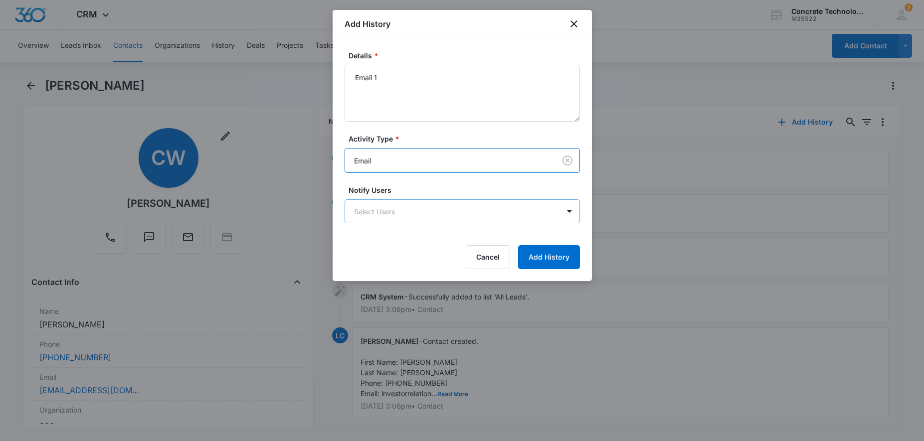
click at [382, 206] on body "CRM Apps Reputation Websites Forms CRM Email Social Content Ads Intelligence Fi…" at bounding box center [462, 220] width 924 height 441
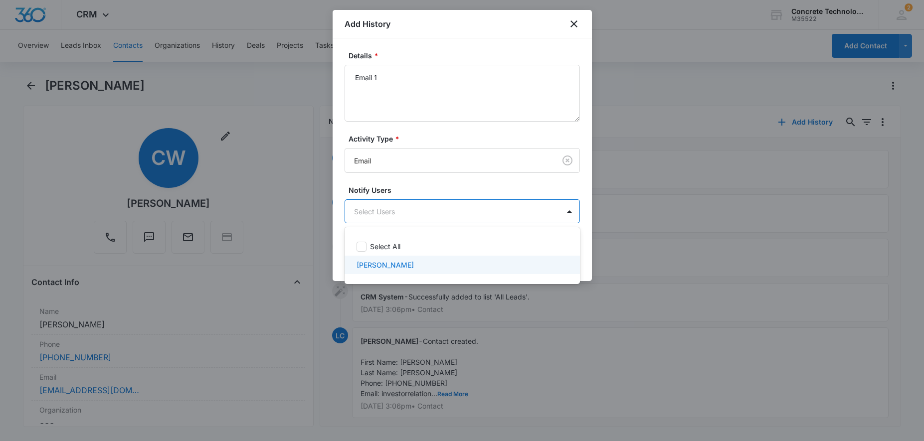
click at [369, 261] on p "[PERSON_NAME]" at bounding box center [384, 265] width 57 height 10
click at [588, 267] on div at bounding box center [462, 220] width 924 height 441
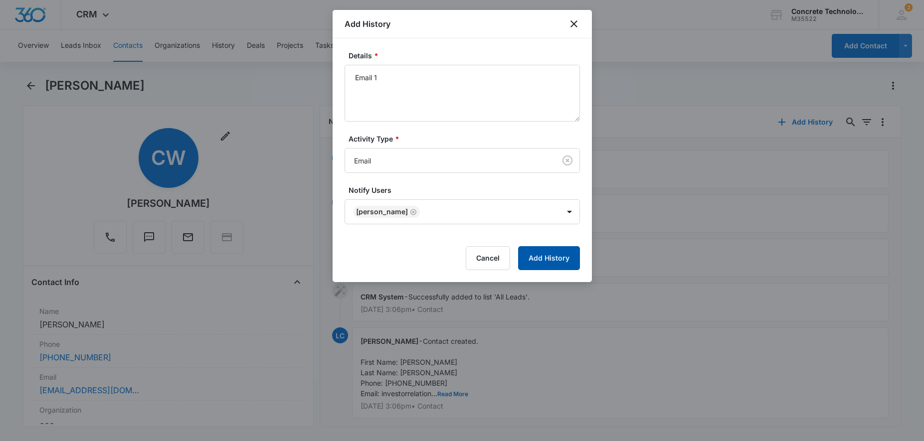
click at [557, 258] on button "Add History" at bounding box center [549, 258] width 62 height 24
